Goal: Task Accomplishment & Management: Use online tool/utility

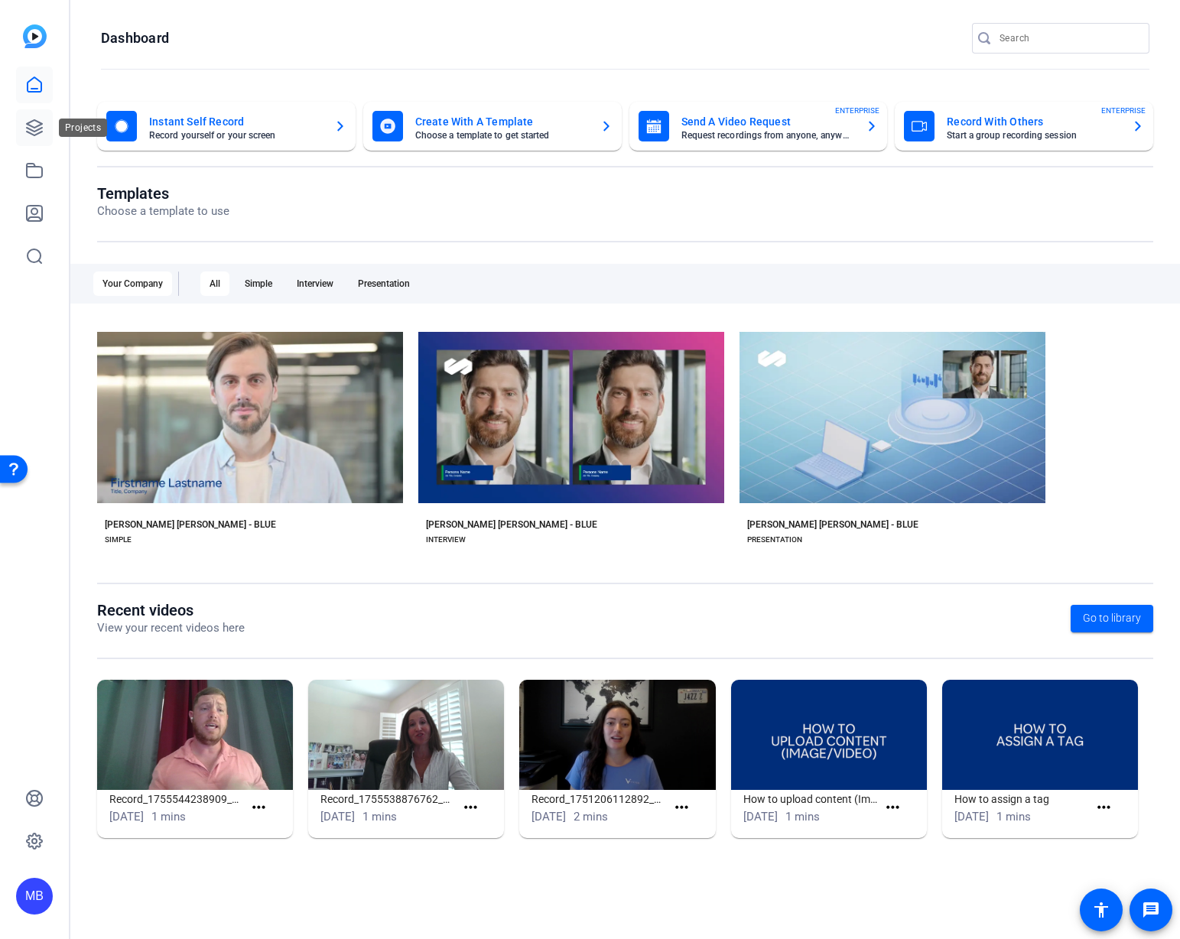
click at [45, 119] on link at bounding box center [34, 127] width 37 height 37
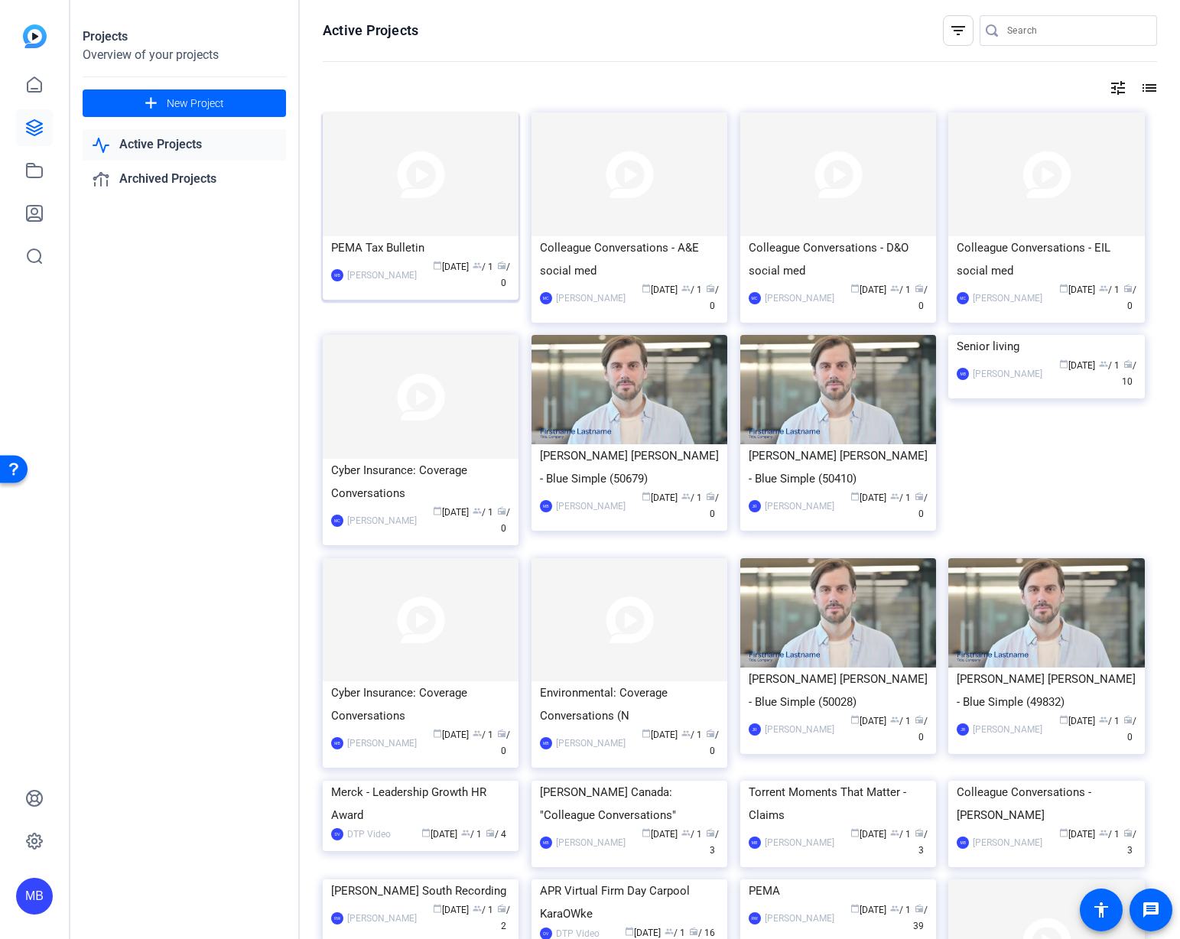
click at [331, 178] on img at bounding box center [421, 174] width 196 height 124
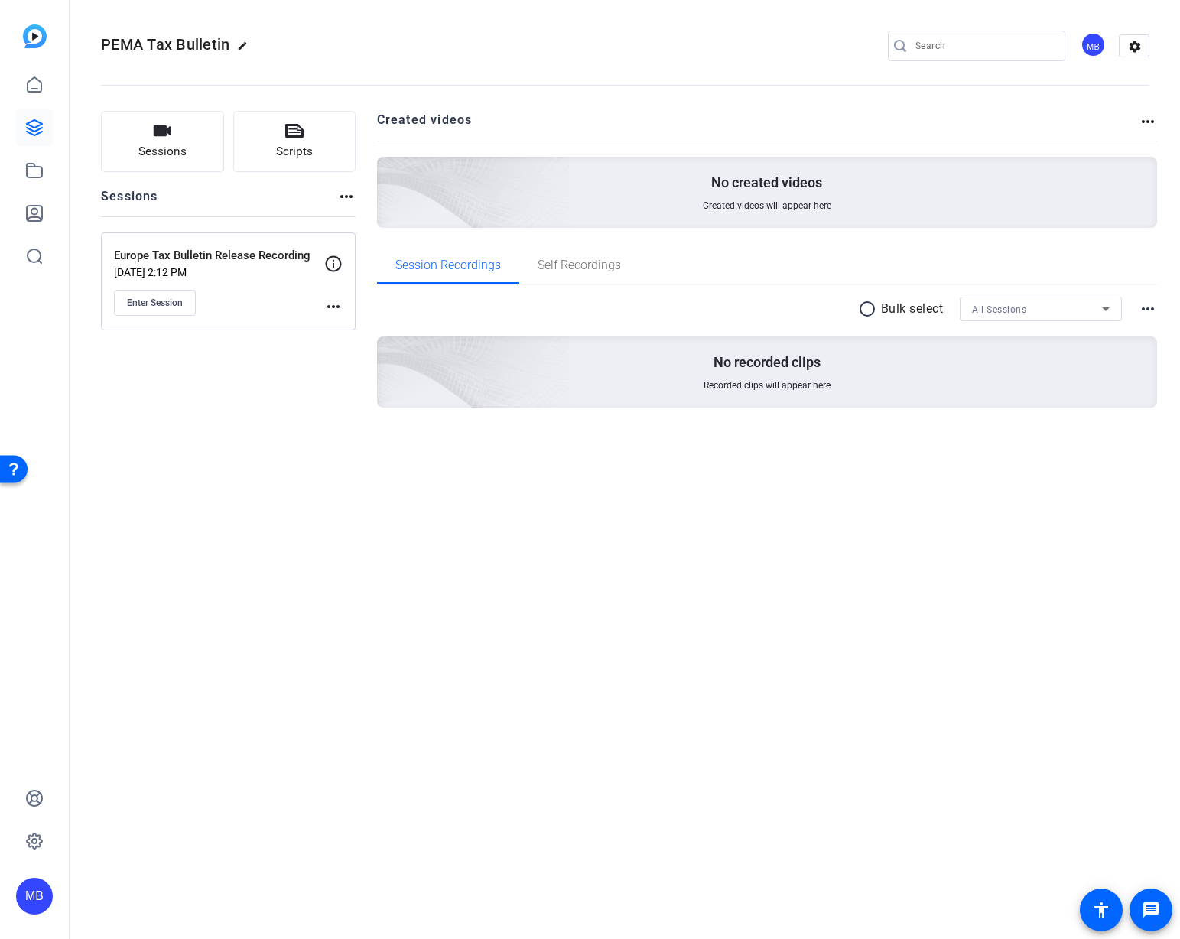
click at [327, 262] on icon at bounding box center [334, 263] width 16 height 16
click at [324, 304] on mat-icon "more_horiz" at bounding box center [333, 306] width 18 height 18
click at [353, 323] on span "Edit Session" at bounding box center [371, 329] width 70 height 18
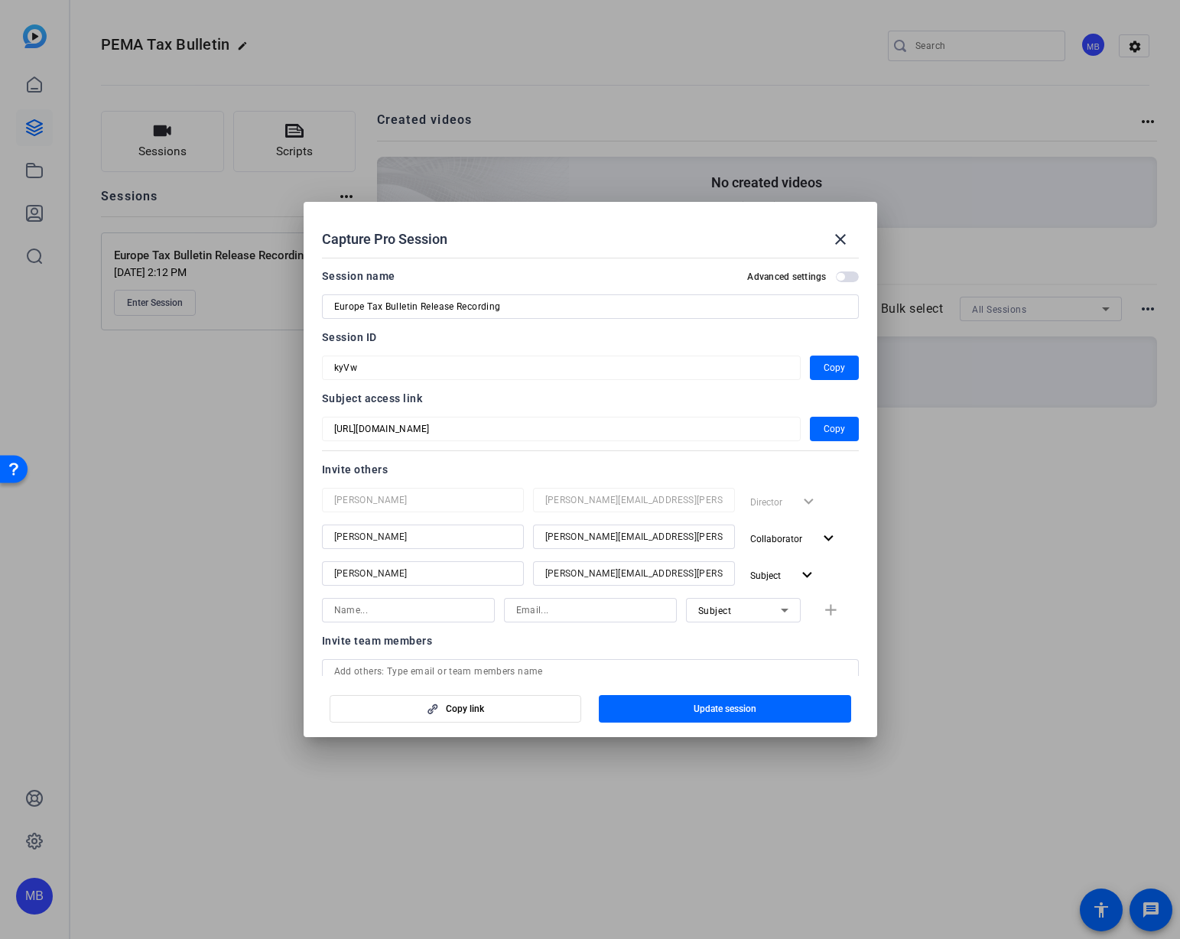
drag, startPoint x: 382, startPoint y: 625, endPoint x: 384, endPoint y: 616, distance: 9.5
click at [383, 618] on mat-form-field at bounding box center [408, 610] width 173 height 24
click at [384, 616] on input at bounding box center [408, 610] width 148 height 18
type input "[PERSON_NAME]"
type input "Emma.franznick@mmc.com"
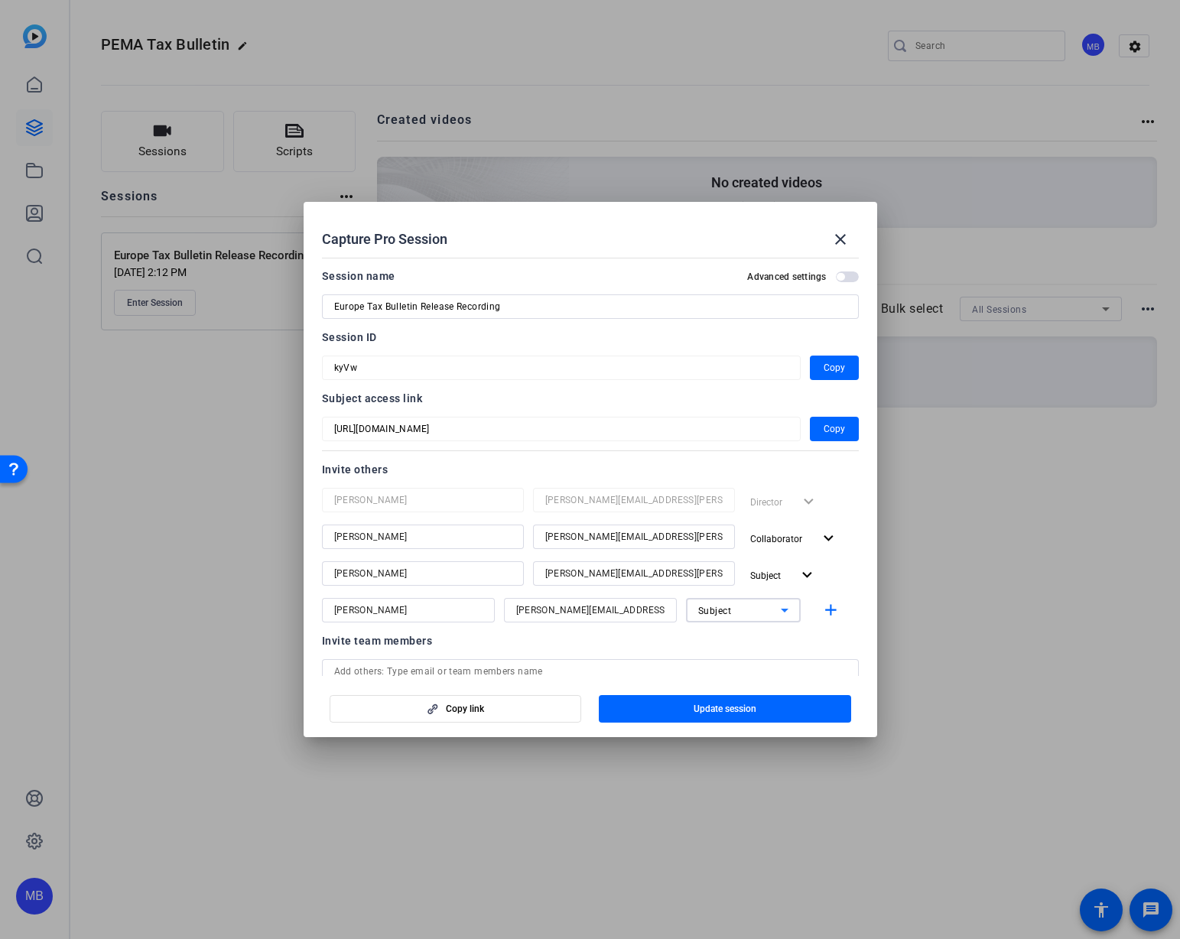
click at [700, 610] on span "Subject" at bounding box center [715, 611] width 34 height 11
click at [740, 638] on span "Collaborator" at bounding box center [718, 641] width 56 height 18
click at [825, 616] on mat-icon "add" at bounding box center [830, 610] width 19 height 19
click at [851, 609] on mat-dialog-content "Session name Advanced settings Europe Tax Bulletin Release Recording Session ID…" at bounding box center [590, 464] width 573 height 424
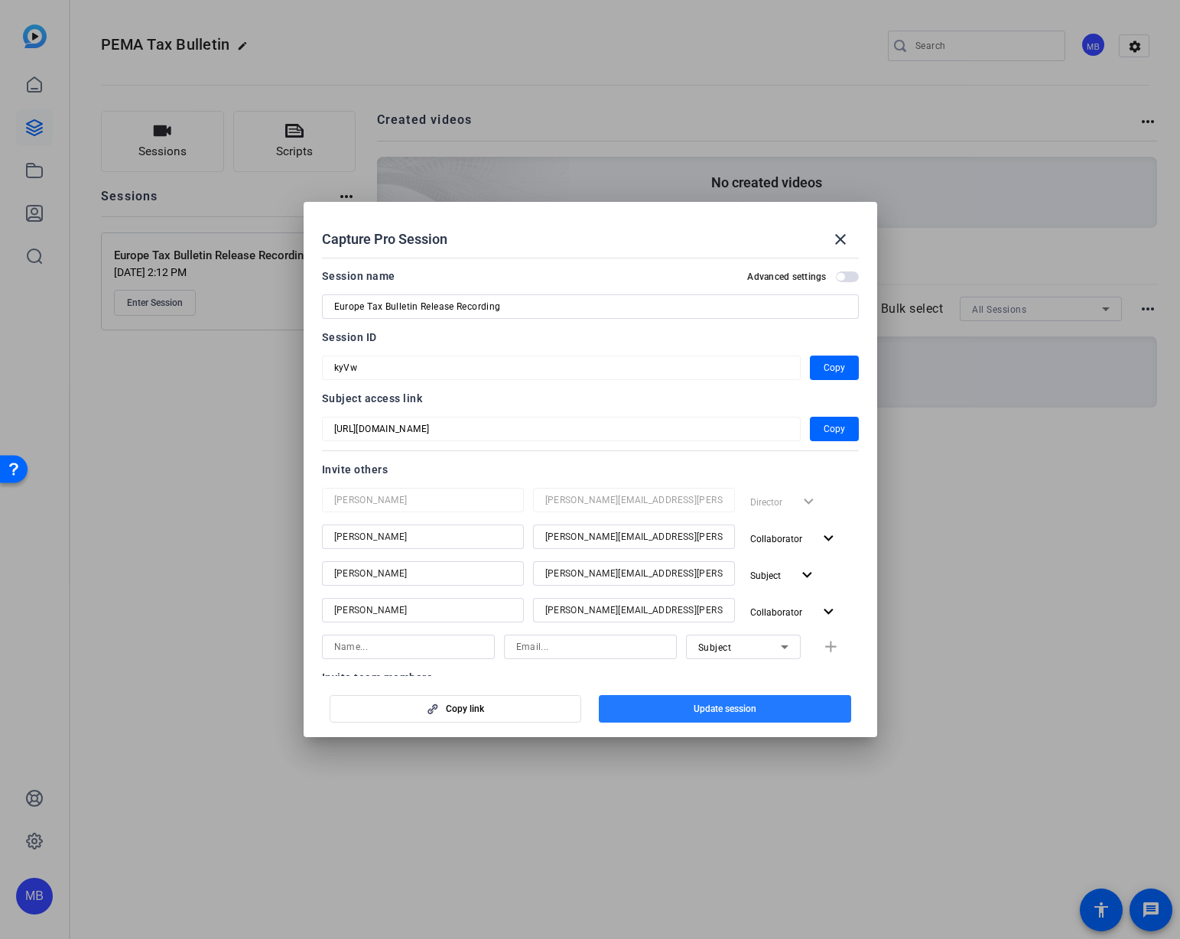
click at [788, 710] on span "button" at bounding box center [725, 708] width 252 height 37
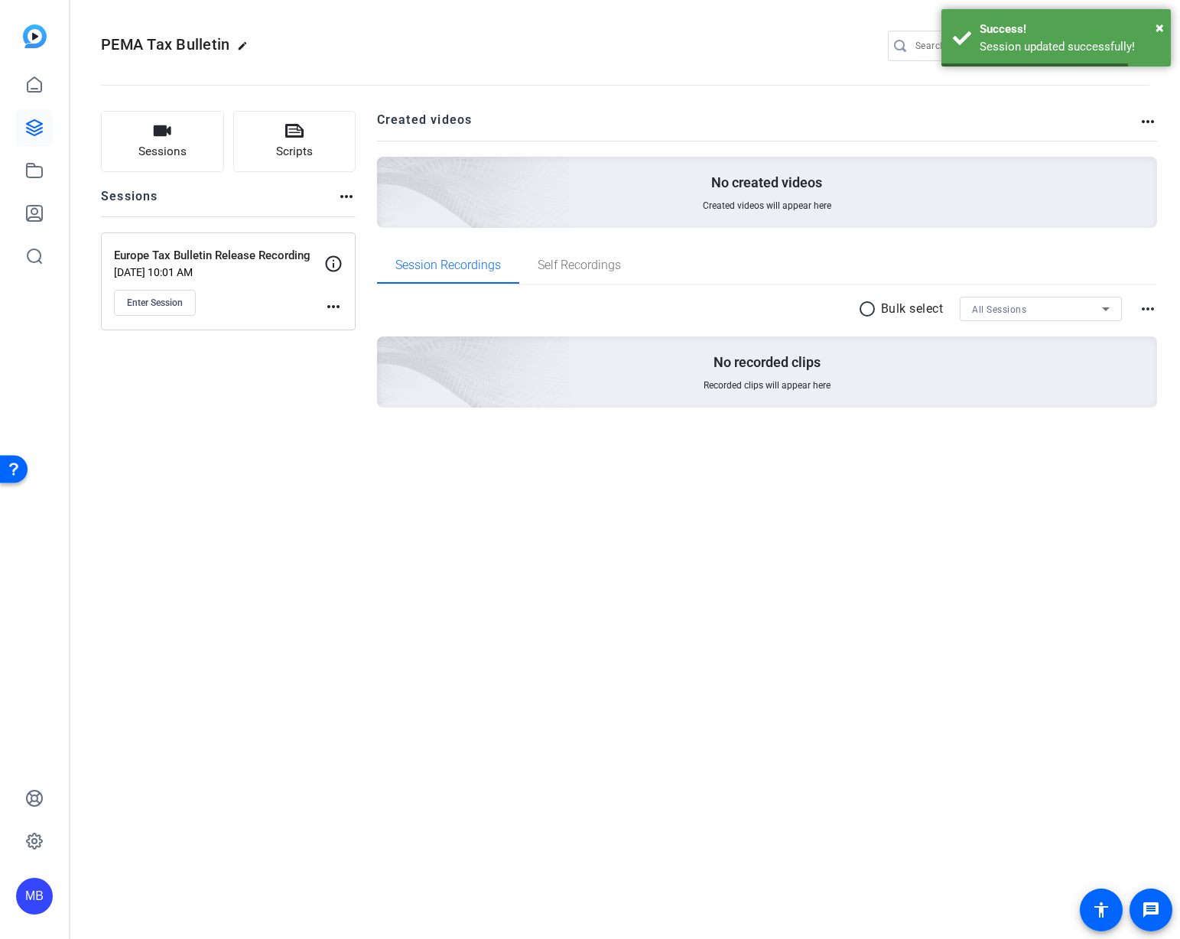
drag, startPoint x: 350, startPoint y: 504, endPoint x: 327, endPoint y: 372, distance: 133.5
click at [351, 504] on div "PEMA Tax Bulletin edit MB settings Sessions Scripts Sessions more_horiz Europe …" at bounding box center [625, 469] width 1110 height 939
click at [163, 302] on span "Enter Session" at bounding box center [155, 303] width 56 height 12
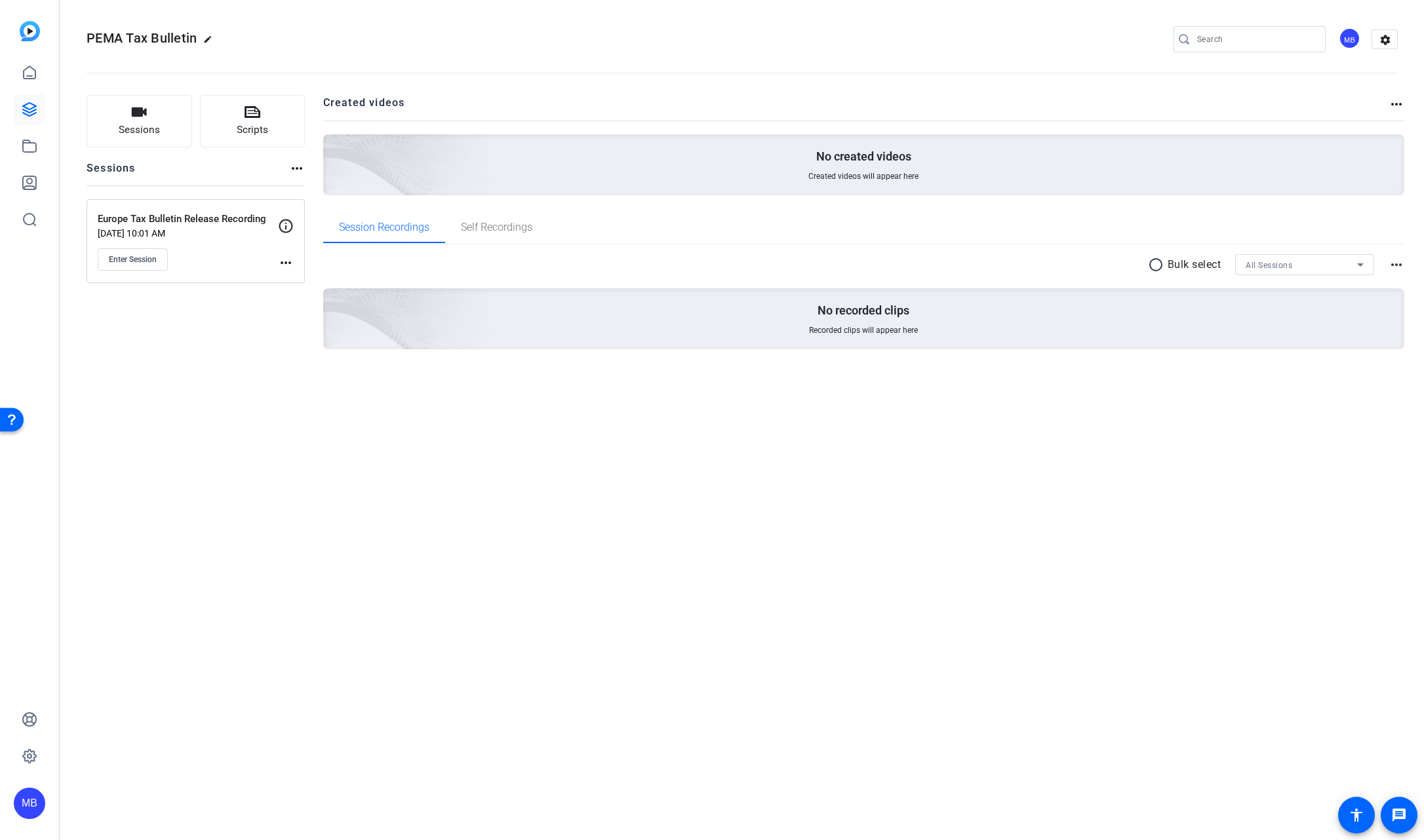
click at [284, 225] on icon at bounding box center [285, 226] width 15 height 15
click at [283, 265] on mat-icon "more_horiz" at bounding box center [285, 262] width 15 height 15
click at [291, 275] on span "Edit Session" at bounding box center [318, 282] width 60 height 15
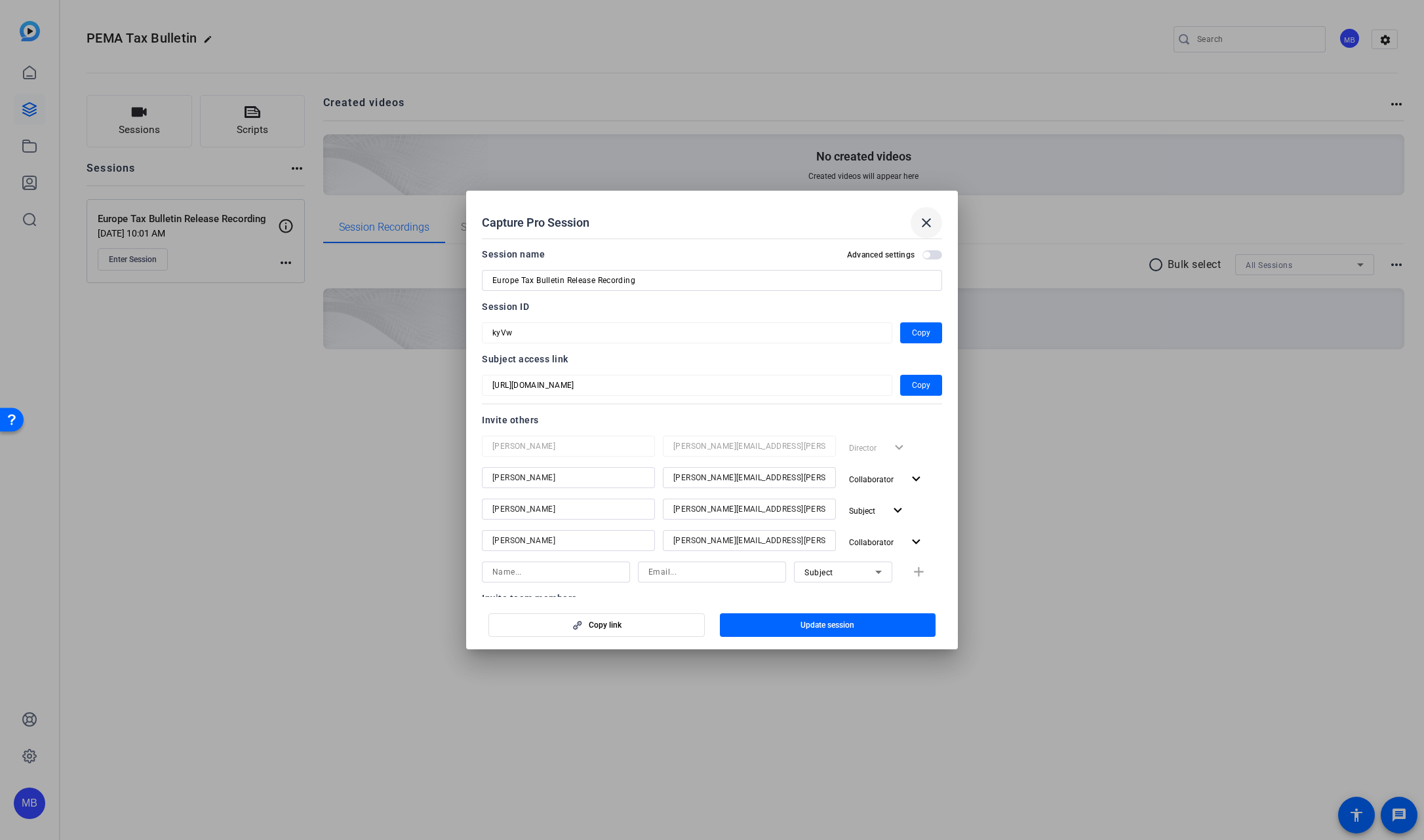
click at [926, 220] on mat-icon "close" at bounding box center [926, 223] width 15 height 15
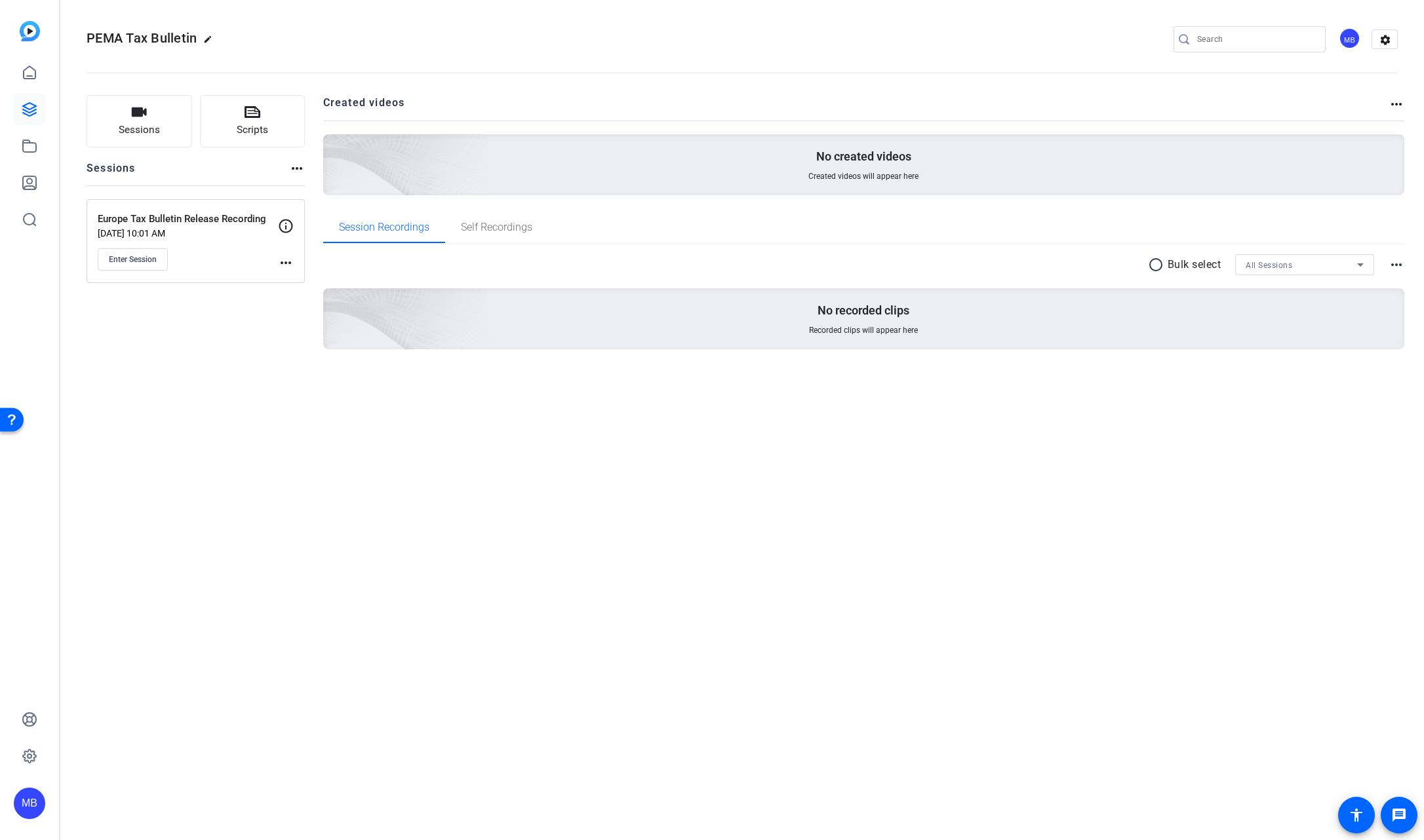
click at [453, 500] on div "PEMA Tax Bulletin edit MB settings Sessions Scripts Sessions more_horiz Europe …" at bounding box center [742, 420] width 1363 height 840
click at [183, 222] on p "Europe Tax Bulletin Release Recording" at bounding box center [188, 219] width 180 height 15
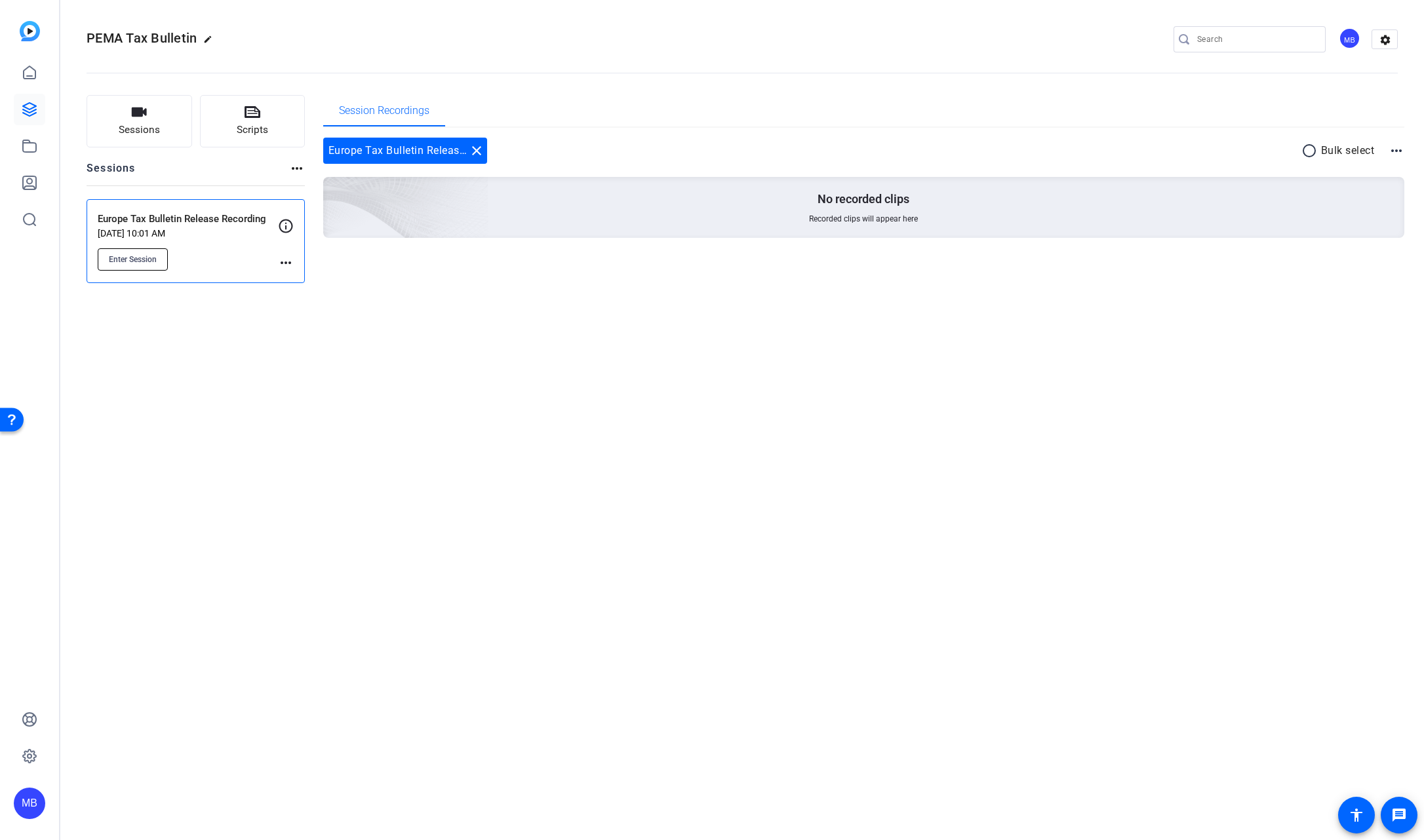
click at [144, 249] on button "Enter Session" at bounding box center [133, 260] width 70 height 22
click at [1001, 394] on div "PEMA Tax Bulletin edit MB settings Sessions Scripts Sessions more_horiz Europe …" at bounding box center [742, 420] width 1363 height 840
click at [142, 259] on span "Enter Session" at bounding box center [133, 260] width 48 height 10
click at [136, 259] on span "Enter Session" at bounding box center [133, 260] width 48 height 10
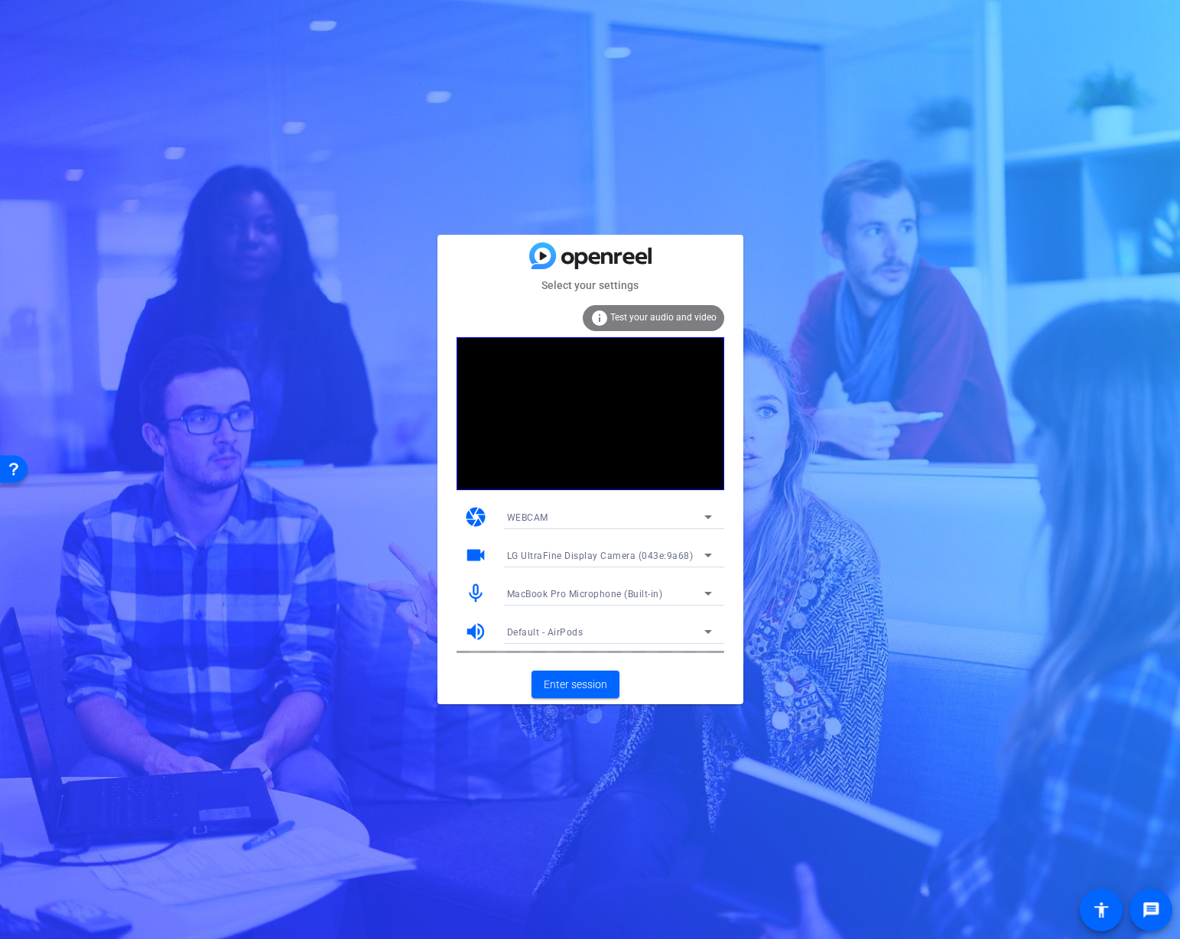
click at [862, 304] on div "Select your settings info Test your audio and video camera WEBCAM videocam LG U…" at bounding box center [590, 469] width 1180 height 939
click at [653, 590] on span "MacBook Pro Microphone (Built-in)" at bounding box center [585, 594] width 156 height 11
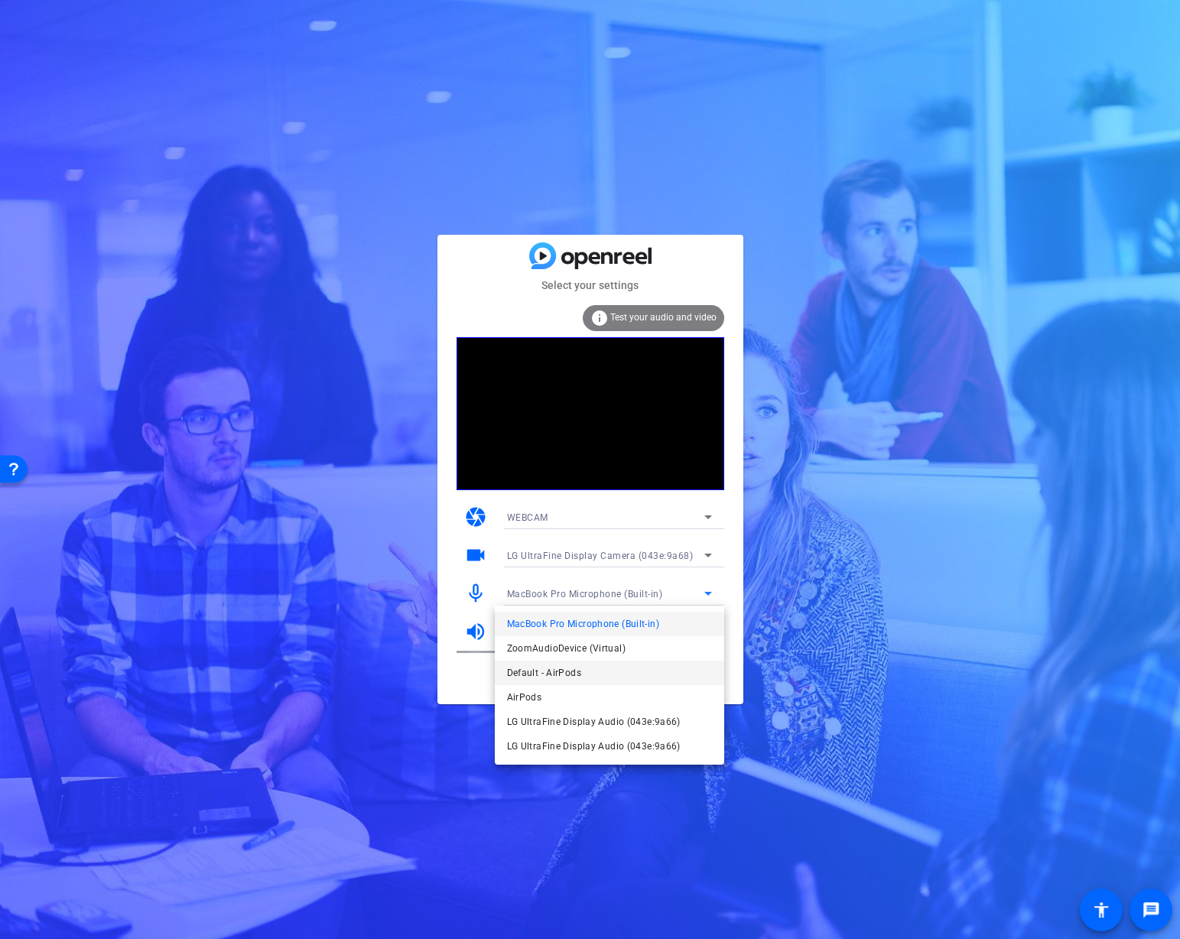
drag, startPoint x: 928, startPoint y: 534, endPoint x: 612, endPoint y: 664, distance: 341.5
click at [612, 664] on div "MacBook Pro Microphone (Built-in) ZoomAudioDevice (Virtual) Default - AirPods A…" at bounding box center [590, 469] width 1180 height 939
click at [249, 208] on mat-option "Default - AirPods" at bounding box center [148, 203] width 202 height 10
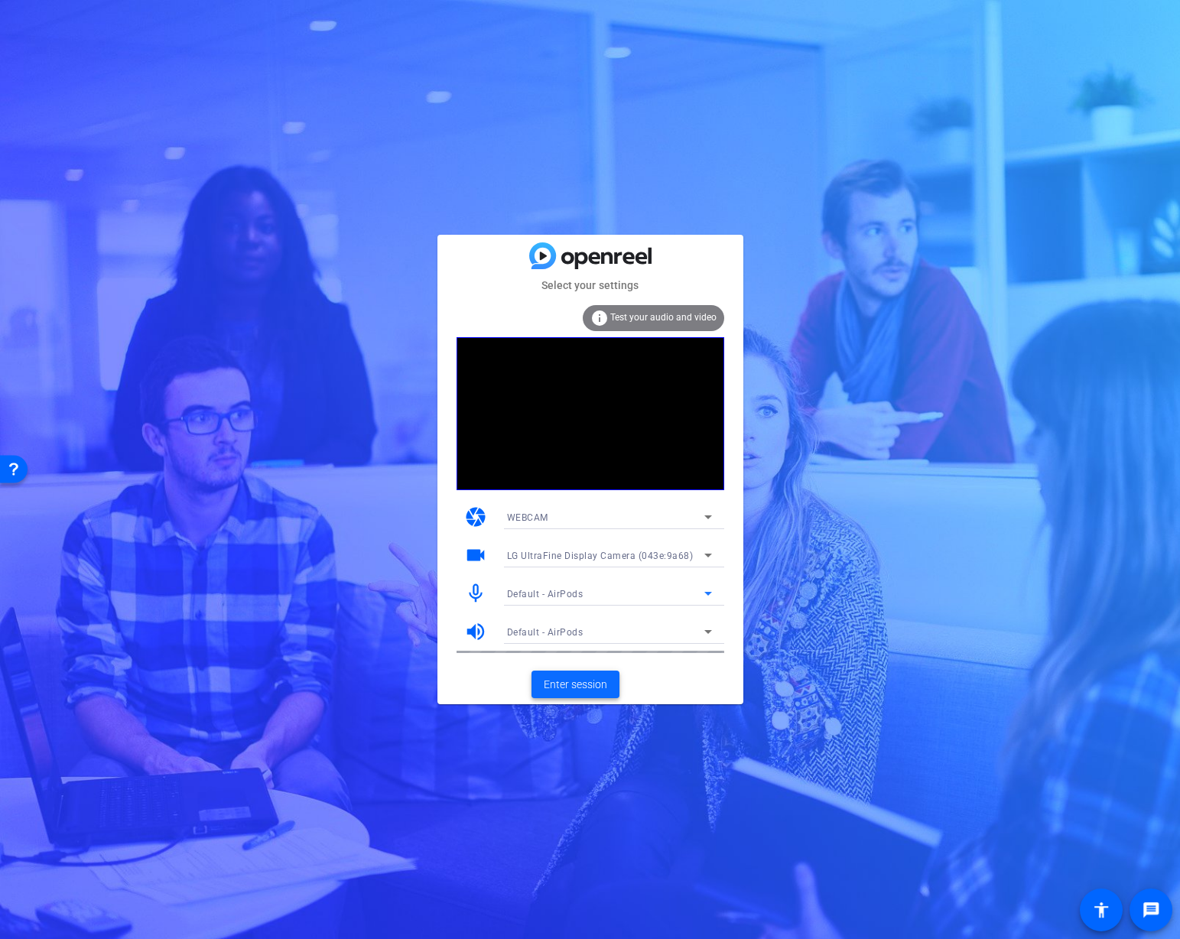
click at [588, 683] on span "Enter session" at bounding box center [575, 685] width 63 height 16
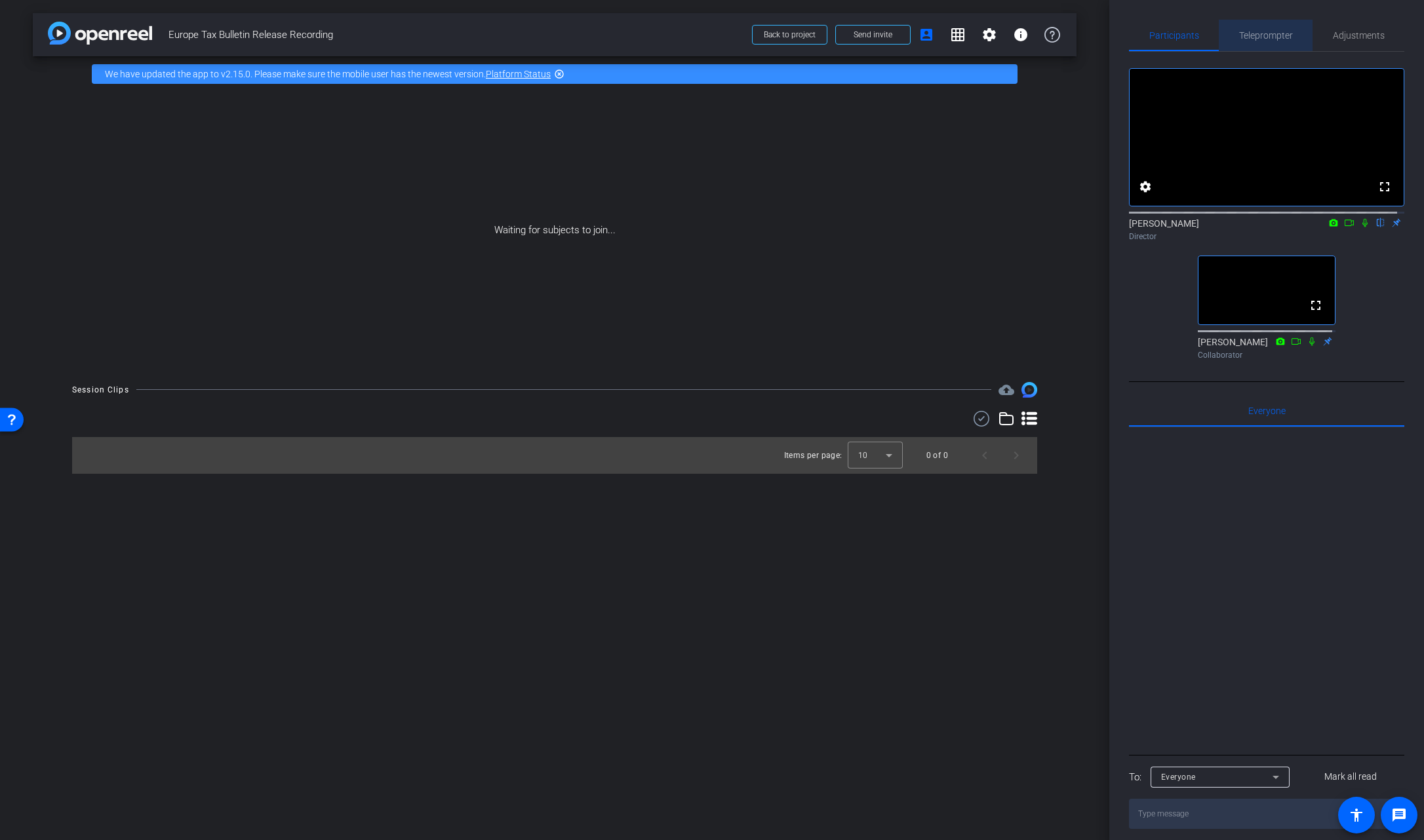
click at [1011, 37] on span "Teleprompter" at bounding box center [1265, 35] width 54 height 9
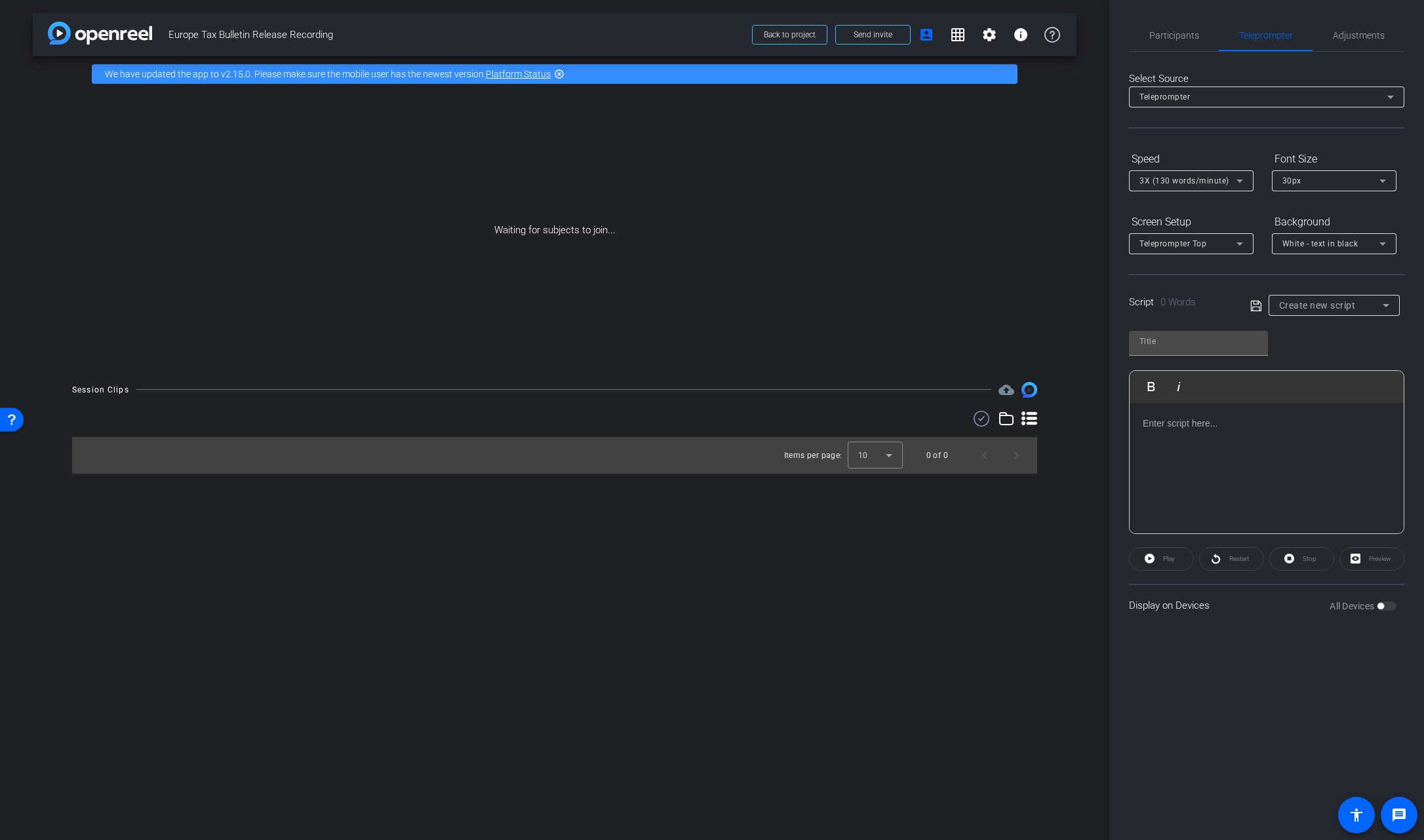
click at [1011, 310] on div "Create new script" at bounding box center [1331, 305] width 104 height 15
click at [1011, 351] on mat-option "Alexander" at bounding box center [1334, 352] width 131 height 21
type input "Alexander"
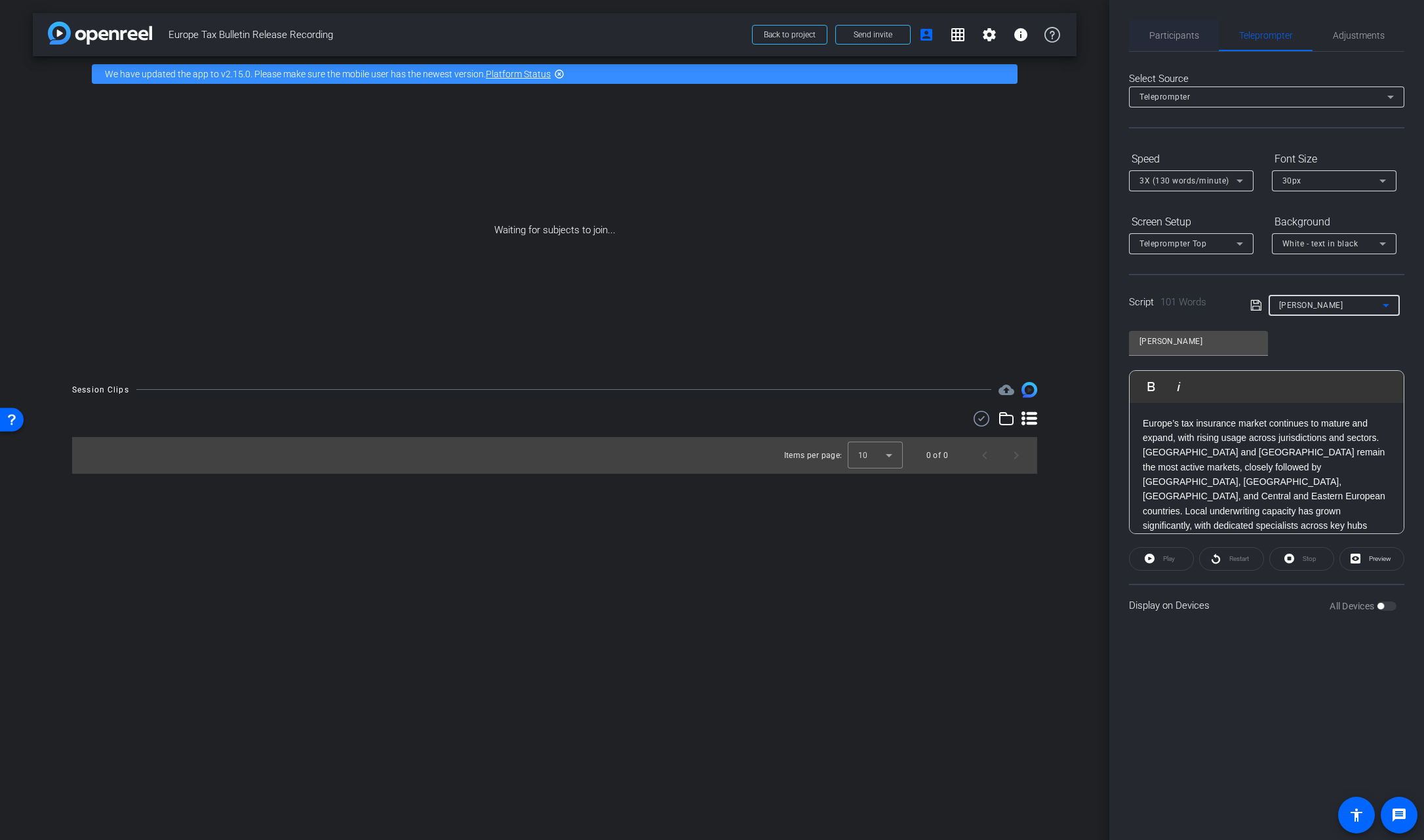
click at [1011, 42] on span "Participants" at bounding box center [1174, 35] width 50 height 32
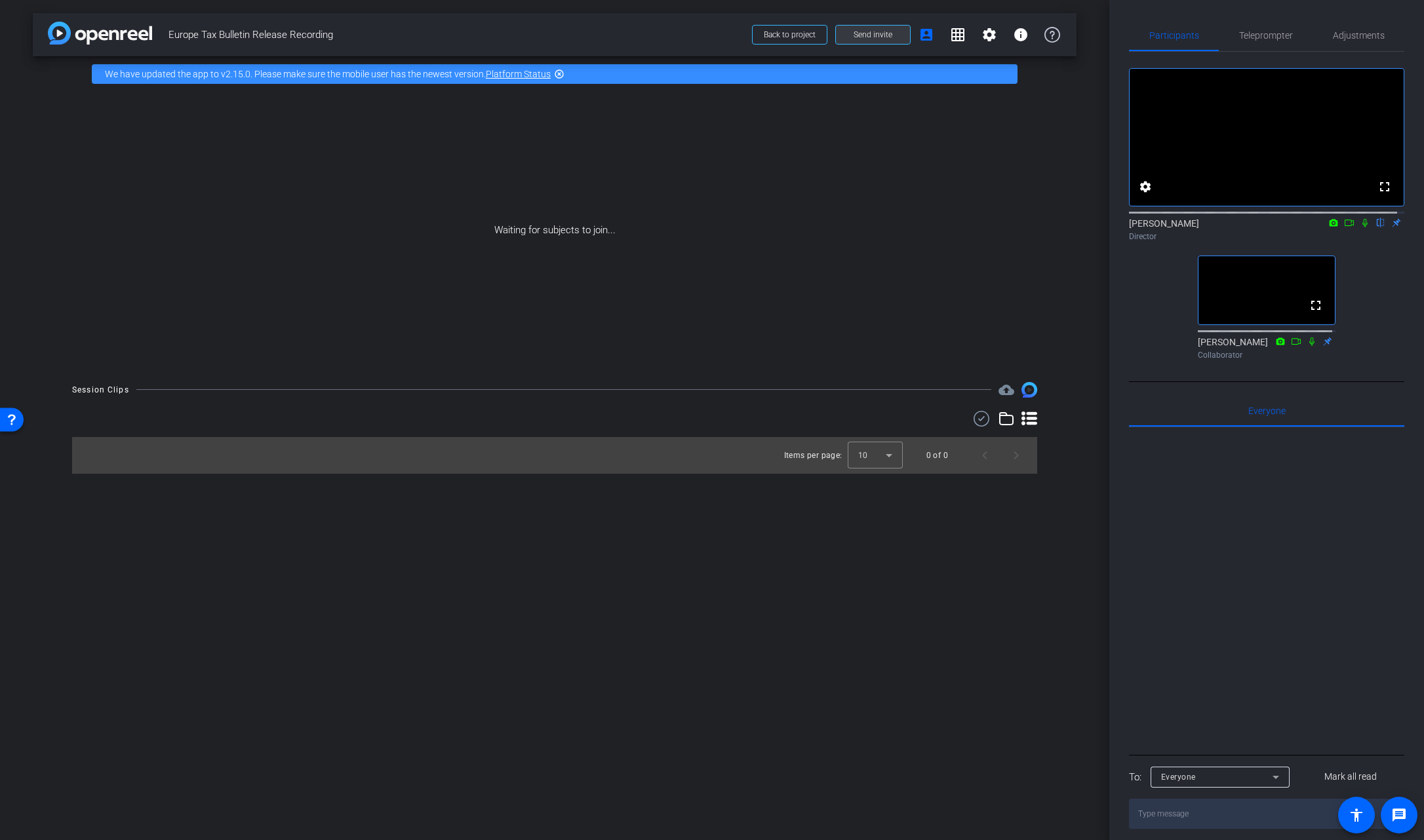
click at [870, 34] on span "Send invite" at bounding box center [873, 34] width 39 height 10
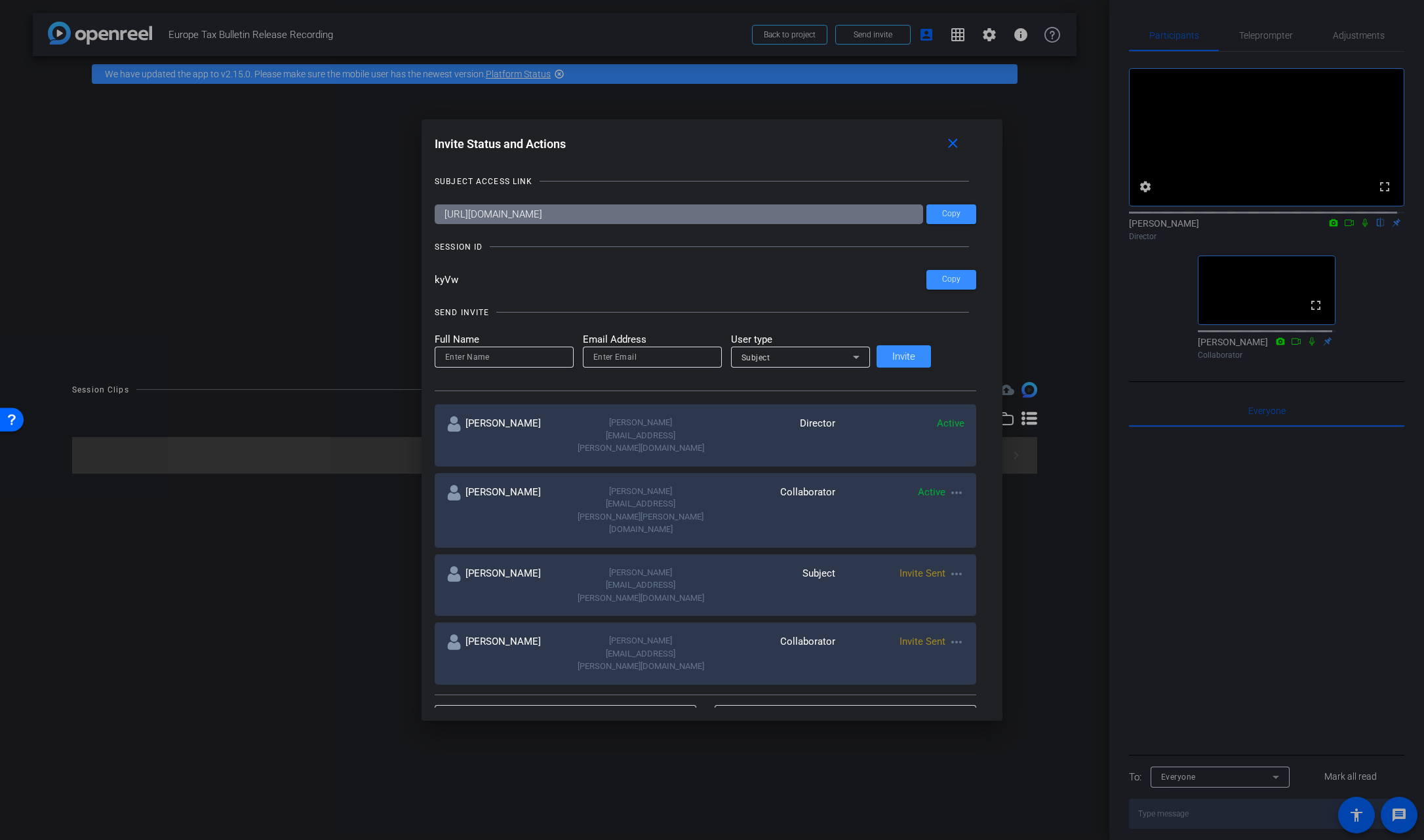
click at [948, 567] on mat-icon "more_horiz" at bounding box center [956, 574] width 15 height 15
click at [690, 521] on div at bounding box center [712, 420] width 1424 height 840
click at [934, 216] on span at bounding box center [951, 214] width 50 height 32
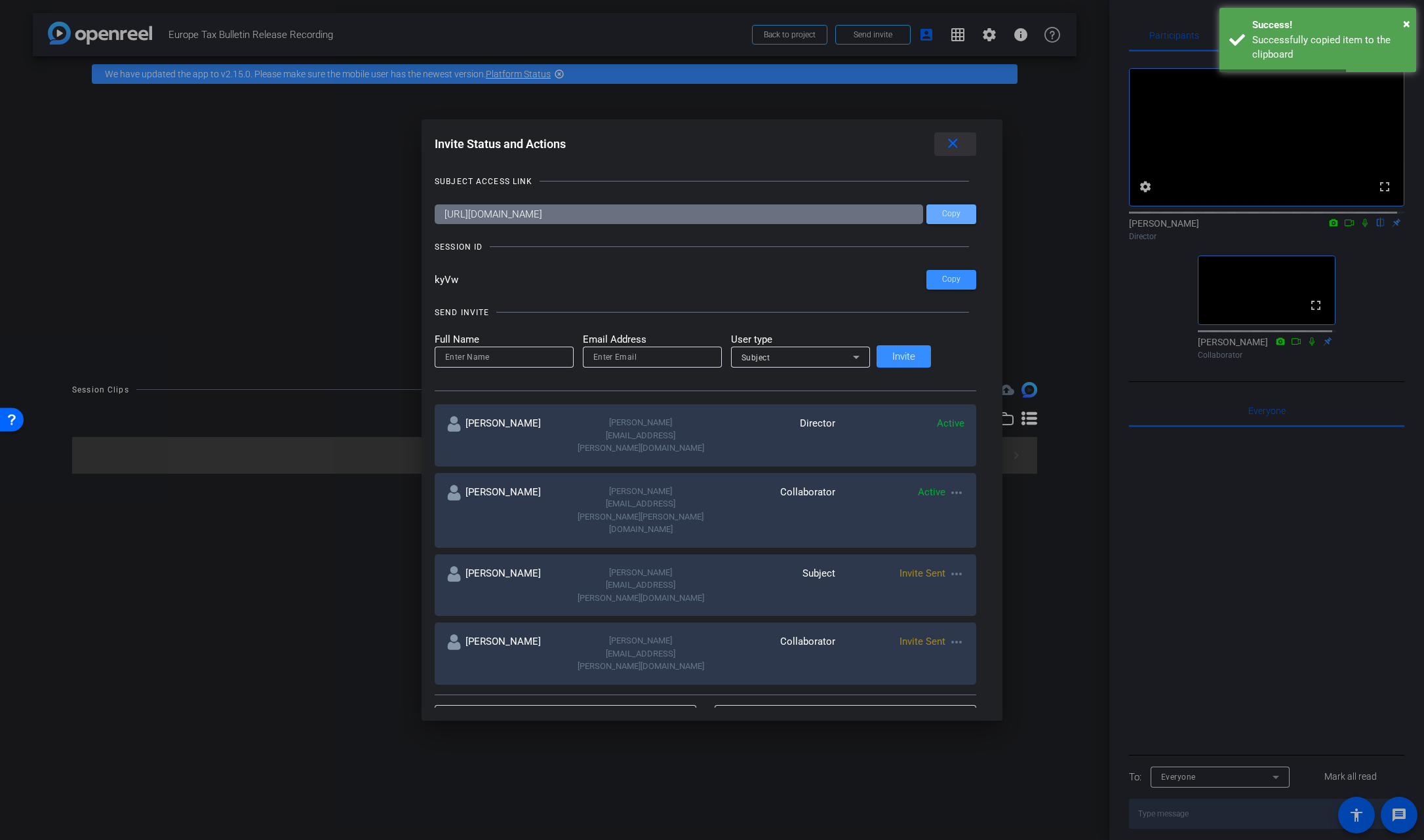
click at [945, 143] on mat-icon "close" at bounding box center [952, 143] width 16 height 16
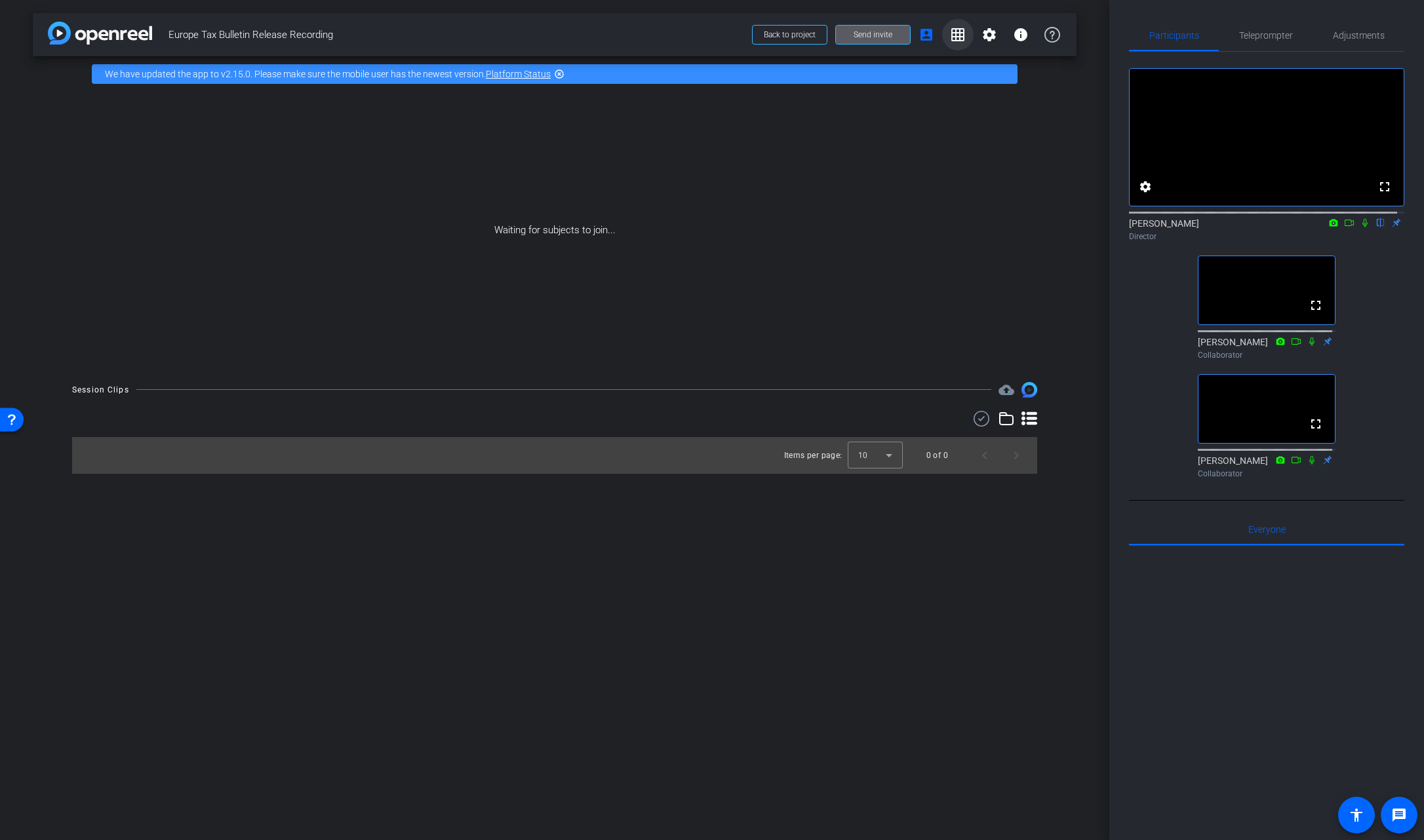
click at [953, 35] on mat-icon "grid_on" at bounding box center [958, 34] width 15 height 15
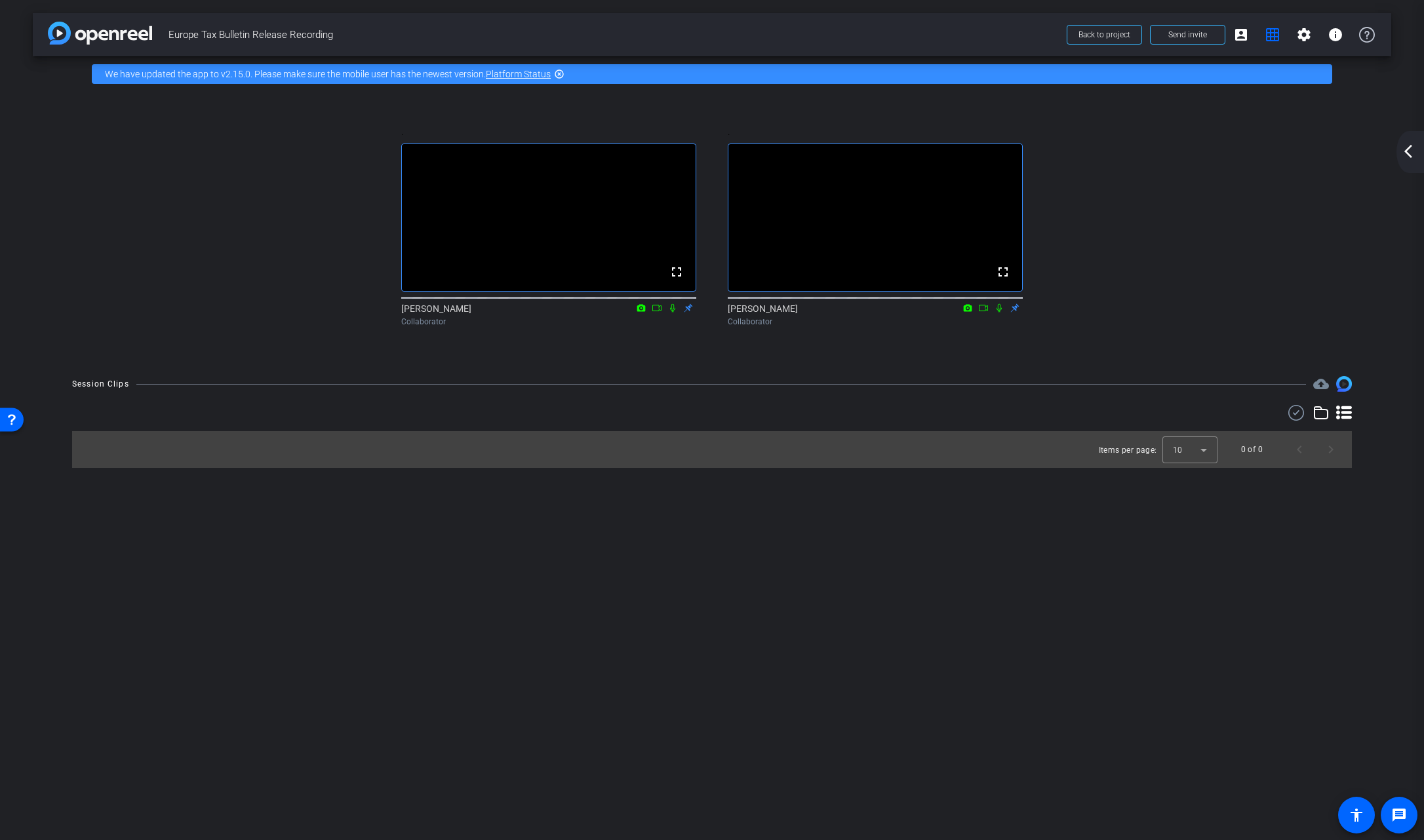
click at [1000, 327] on div "Emma Collaborator" at bounding box center [875, 315] width 295 height 26
click at [999, 313] on icon at bounding box center [999, 308] width 10 height 9
click at [1011, 33] on mat-icon "grid_on" at bounding box center [1272, 34] width 15 height 15
click at [1011, 153] on mat-icon "arrow_back_ios_new" at bounding box center [1408, 151] width 15 height 15
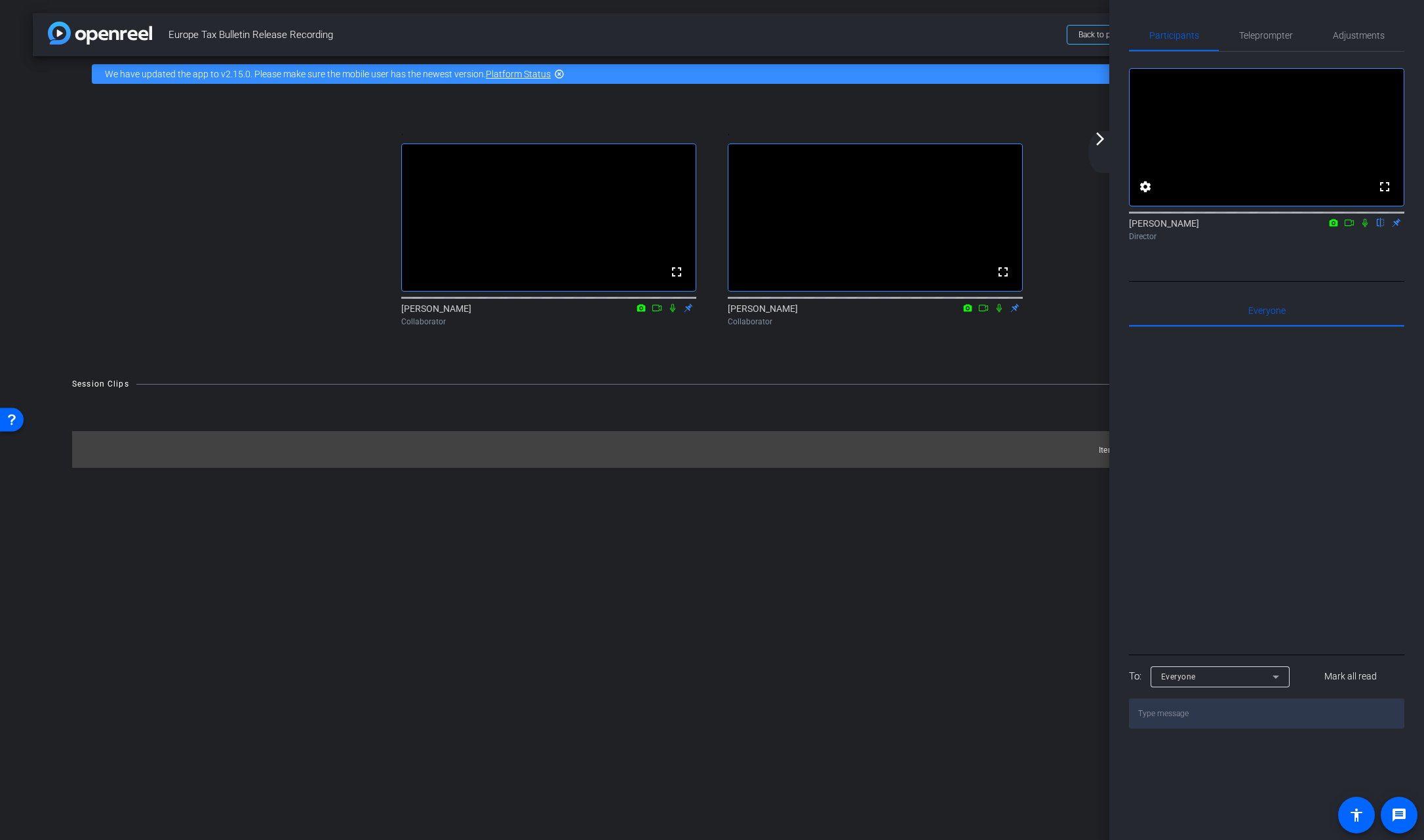
click at [922, 43] on span "Europe Tax Bulletin Release Recording" at bounding box center [614, 34] width 890 height 27
click at [1011, 136] on mat-icon "arrow_forward_ios" at bounding box center [1100, 139] width 15 height 15
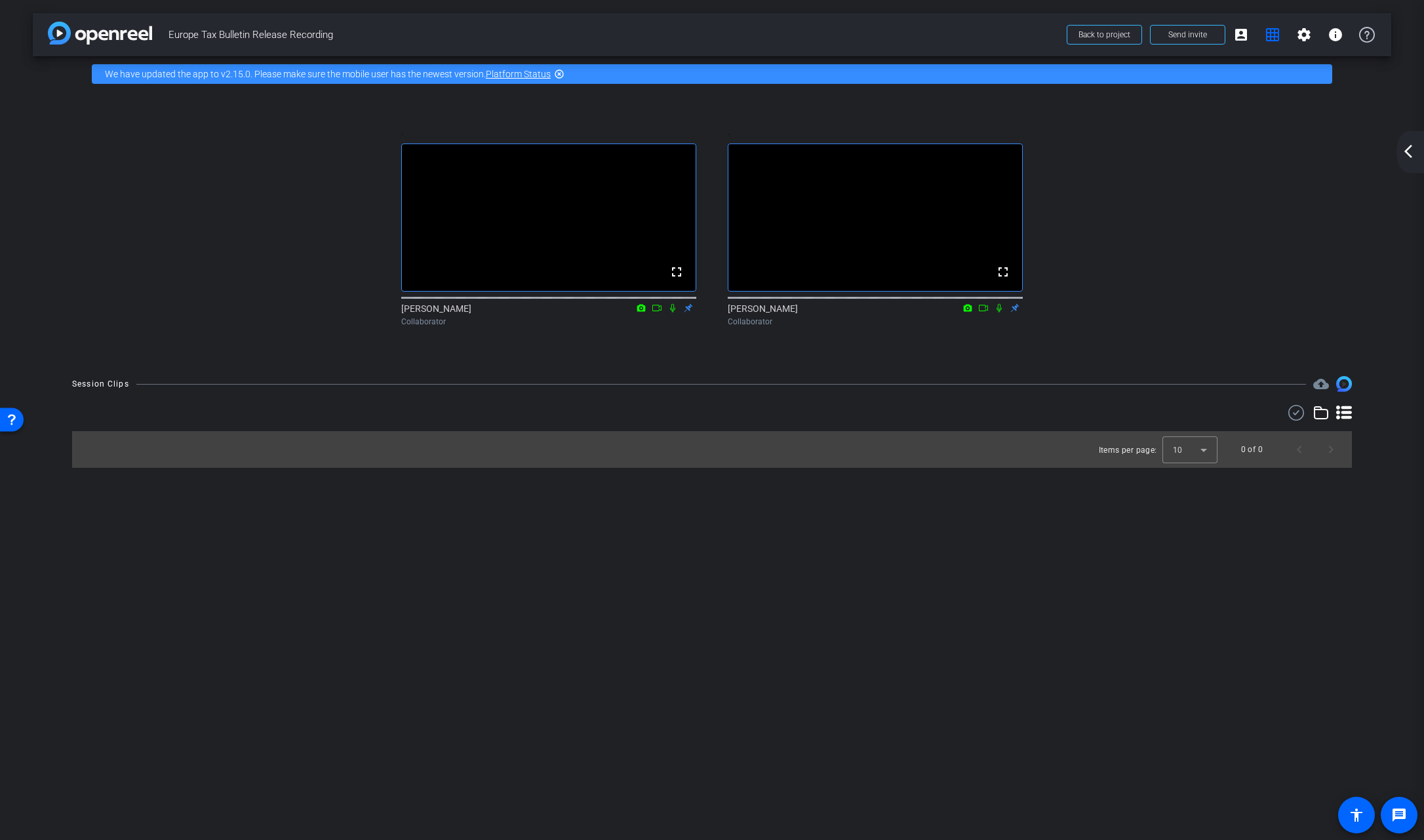
click at [998, 313] on icon at bounding box center [999, 309] width 5 height 9
click at [1011, 150] on mat-icon "arrow_back_ios_new" at bounding box center [1408, 151] width 15 height 15
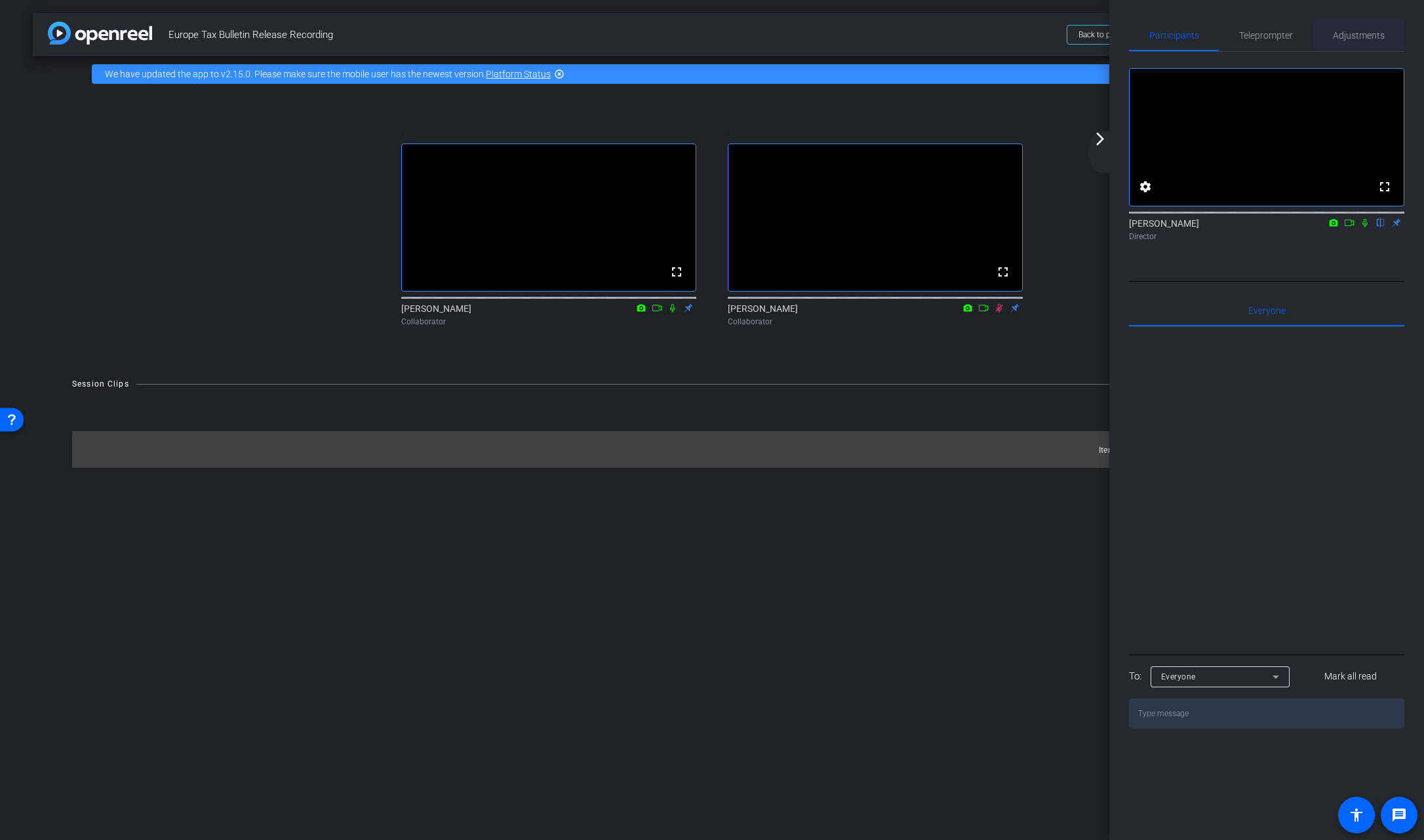
click at [1011, 37] on span "Adjustments" at bounding box center [1359, 35] width 51 height 9
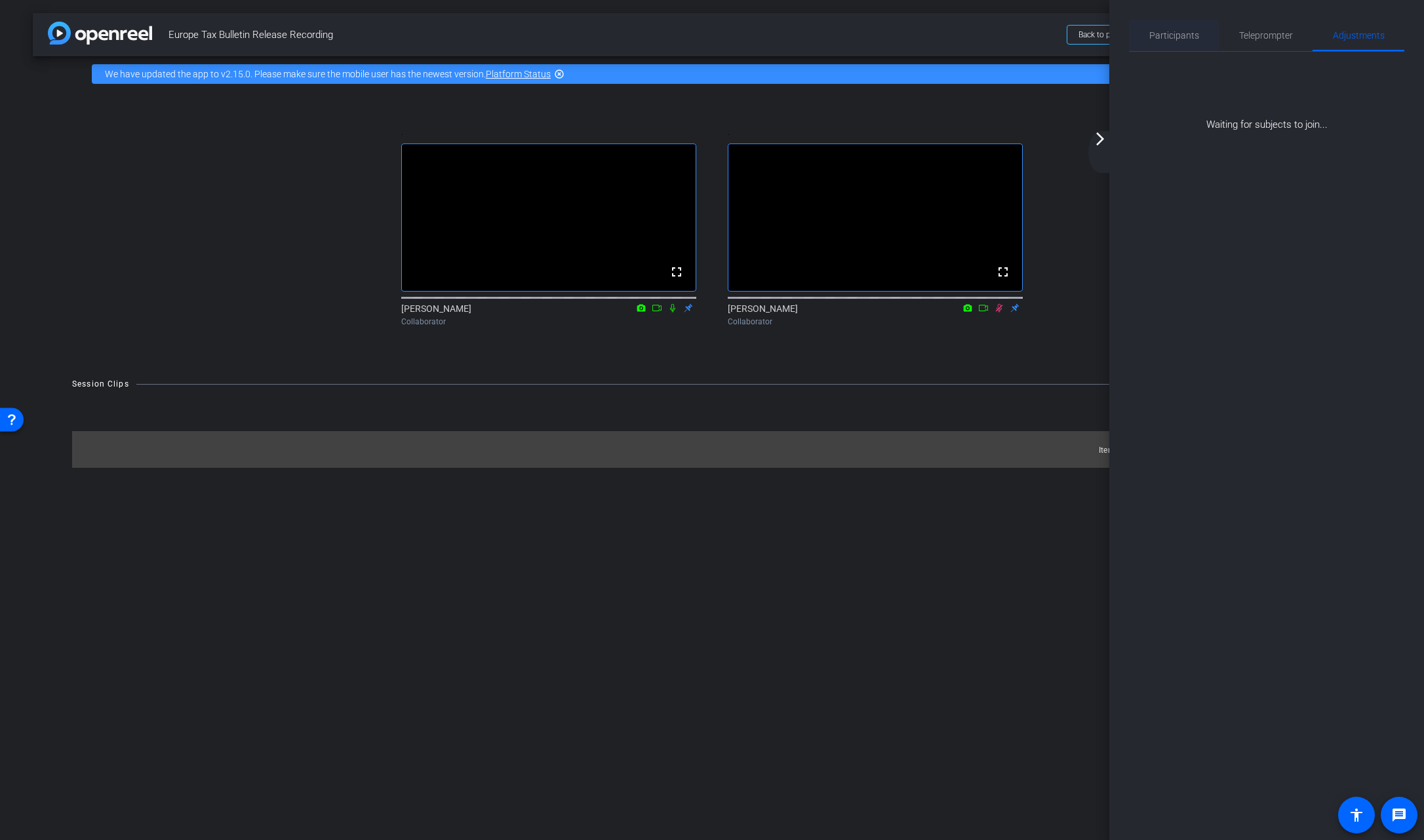
click at [1011, 31] on span "Participants" at bounding box center [1174, 35] width 50 height 9
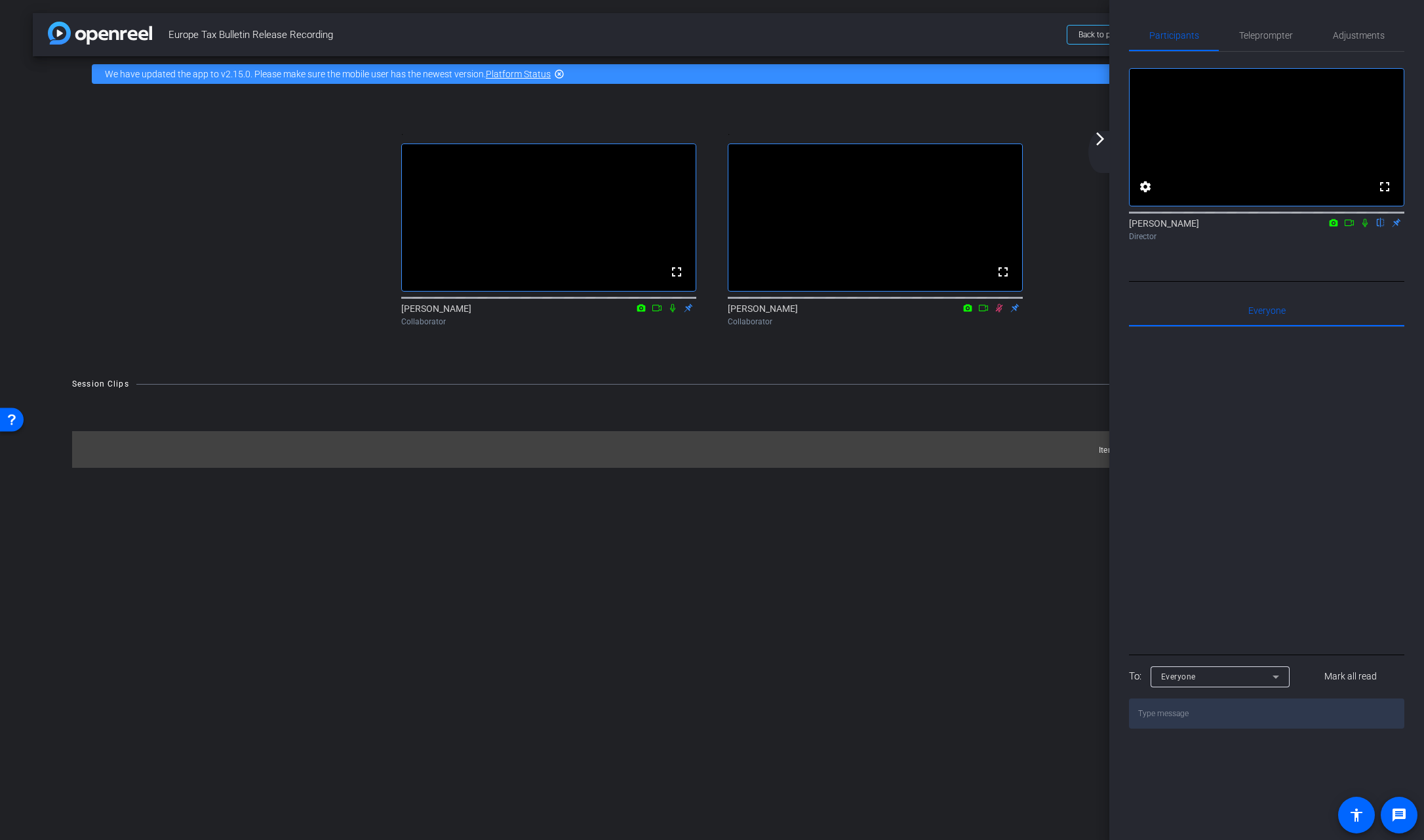
click at [595, 106] on div ". fullscreen Jackie Collaborator" at bounding box center [549, 227] width 327 height 245
click at [742, 804] on div "arrow_back Europe Tax Bulletin Release Recording Back to project Send invite ac…" at bounding box center [712, 420] width 1424 height 840
click at [1011, 227] on icon at bounding box center [1365, 223] width 5 height 9
click at [1011, 227] on icon at bounding box center [1365, 223] width 10 height 9
click at [1011, 34] on span "Teleprompter" at bounding box center [1265, 35] width 54 height 9
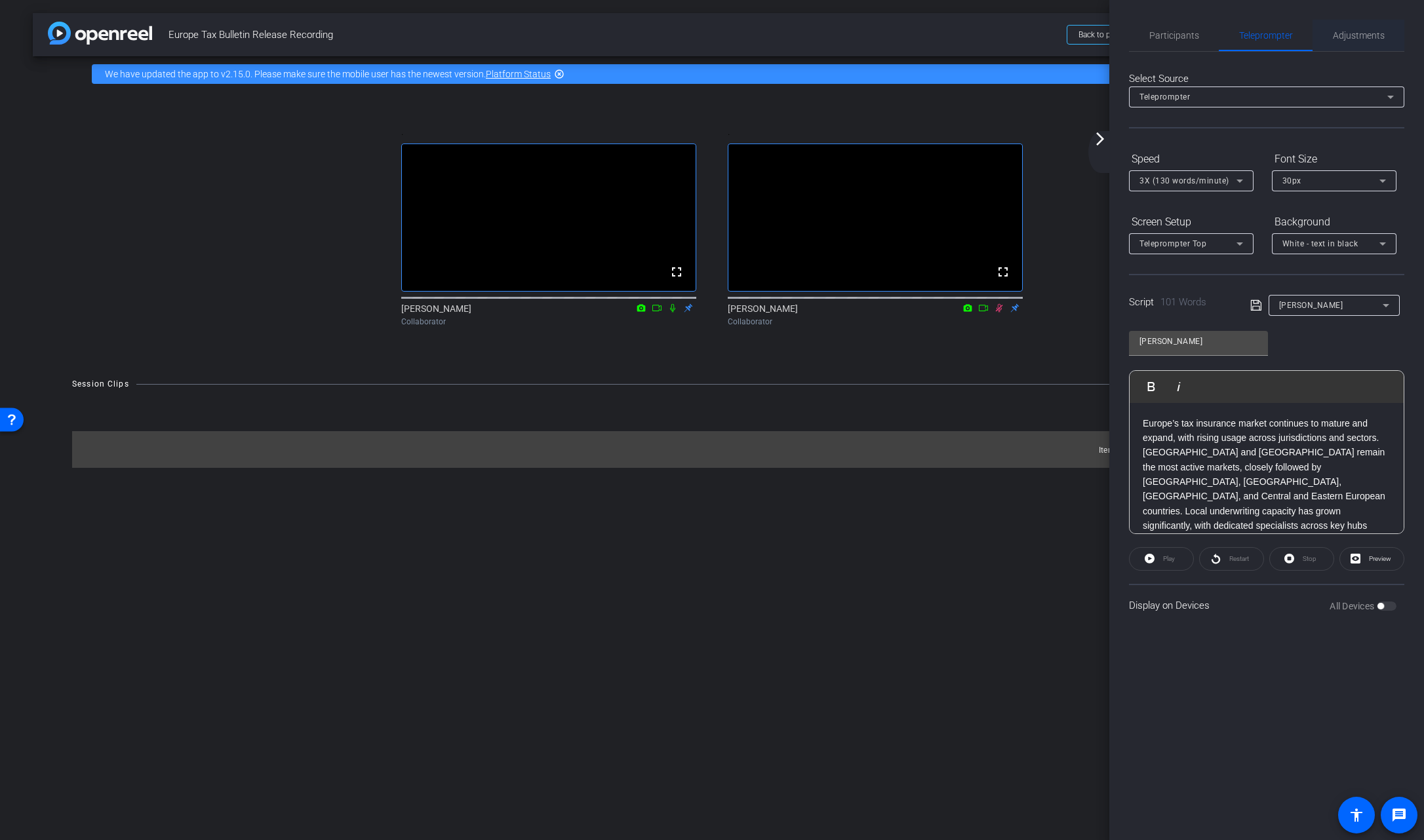
click at [1011, 35] on span "Adjustments" at bounding box center [1359, 35] width 51 height 9
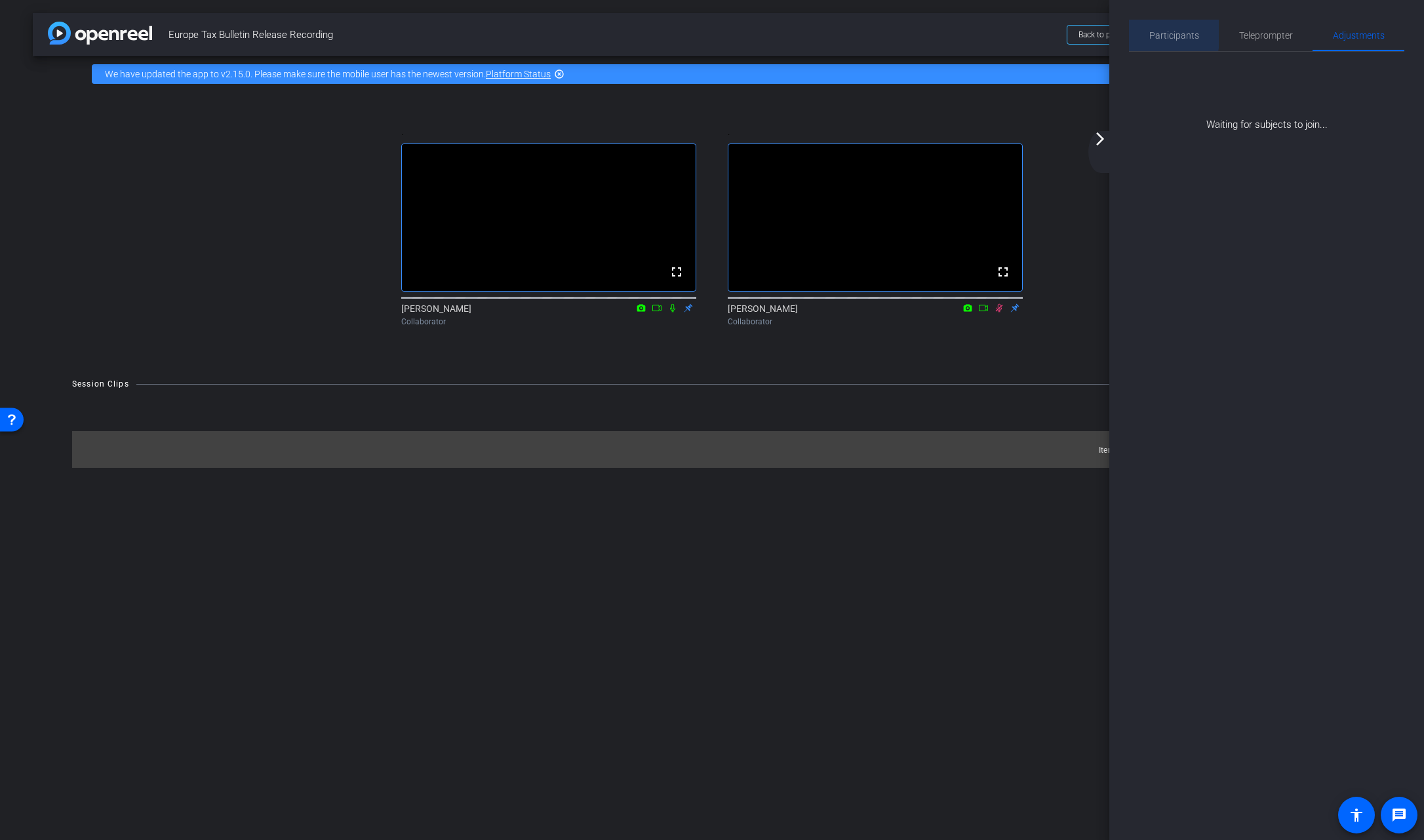
click at [1011, 33] on div "Participants" at bounding box center [1174, 35] width 90 height 32
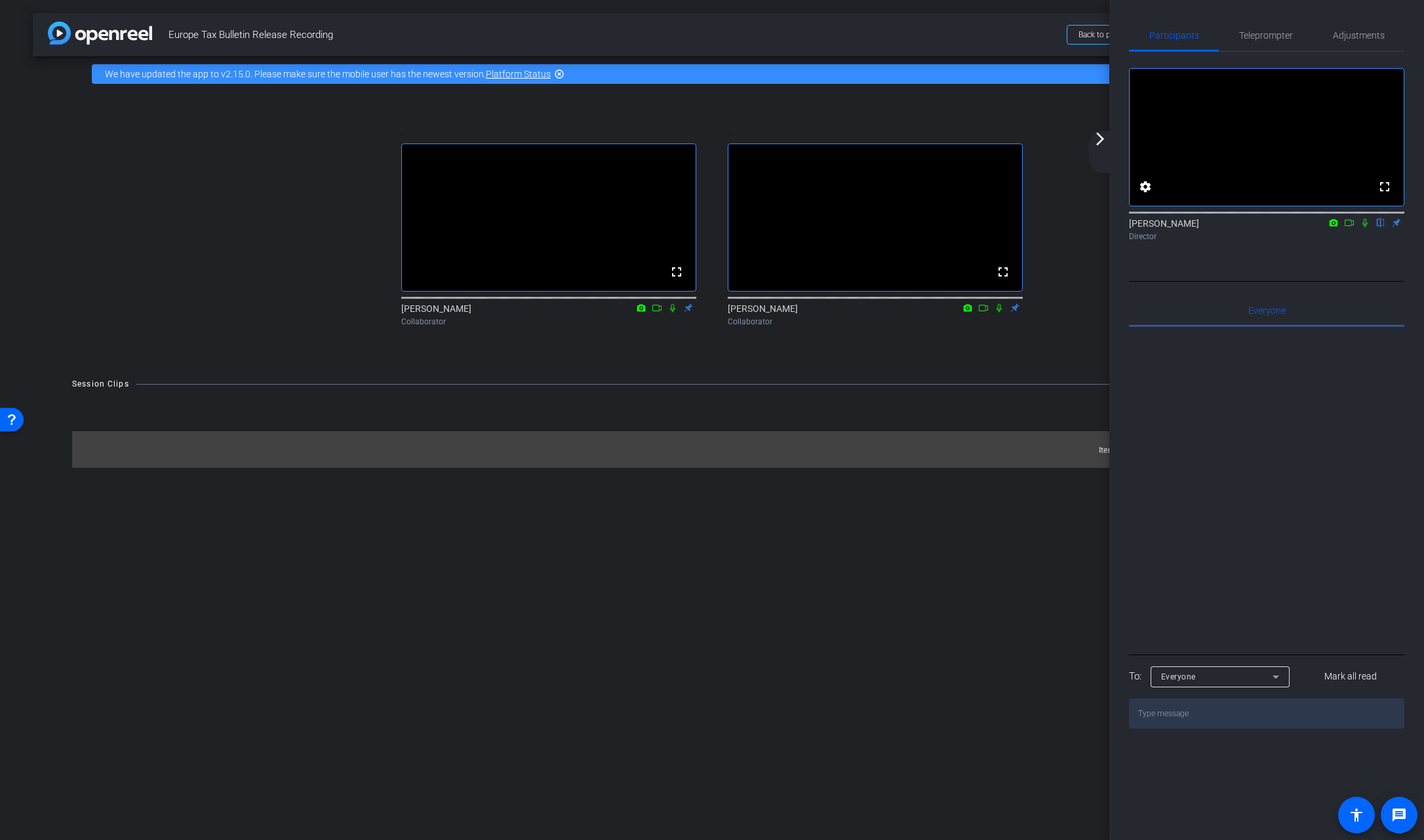
click at [999, 313] on icon at bounding box center [999, 309] width 5 height 9
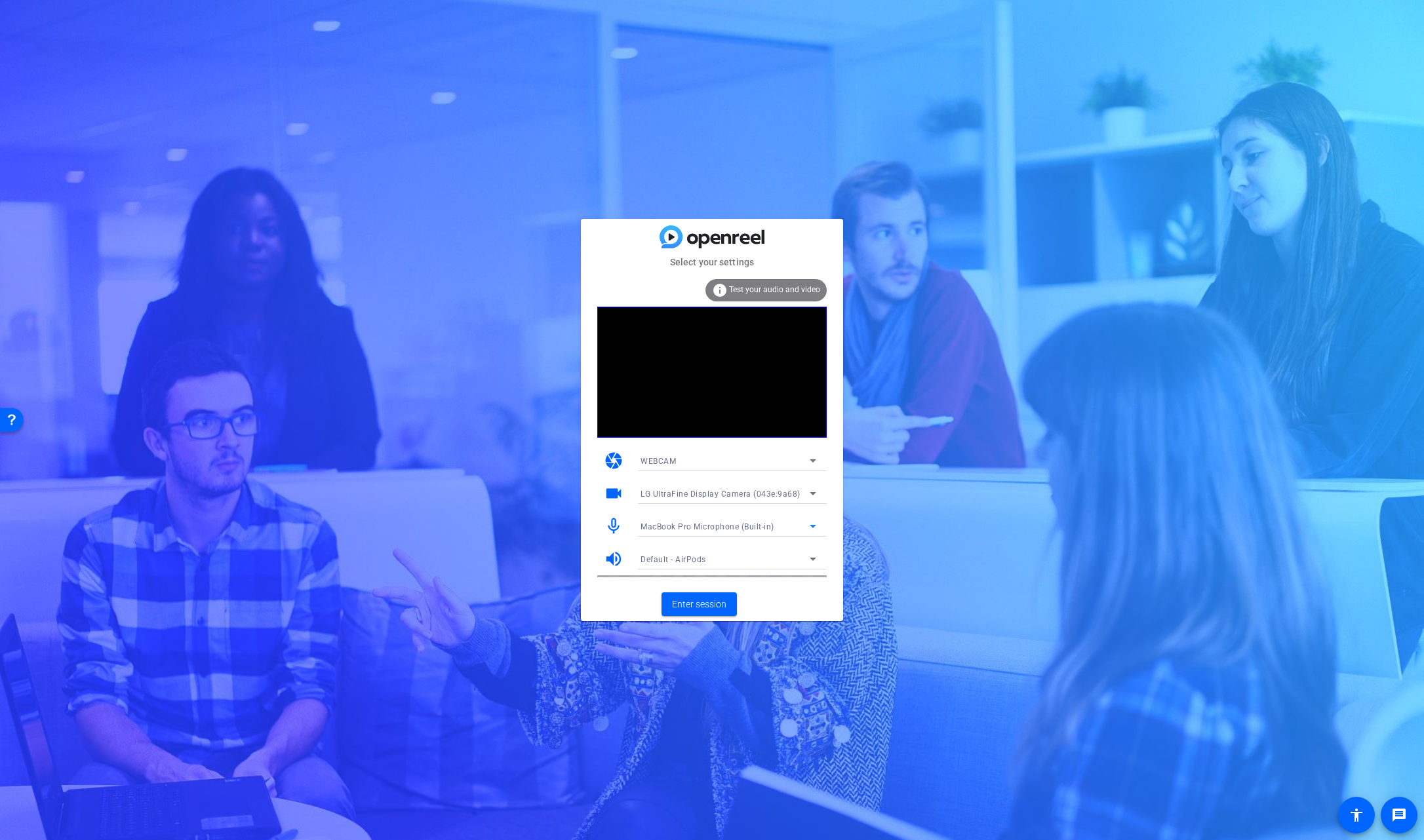
click at [748, 519] on div "MacBook Pro Microphone (Built-in)" at bounding box center [724, 526] width 169 height 16
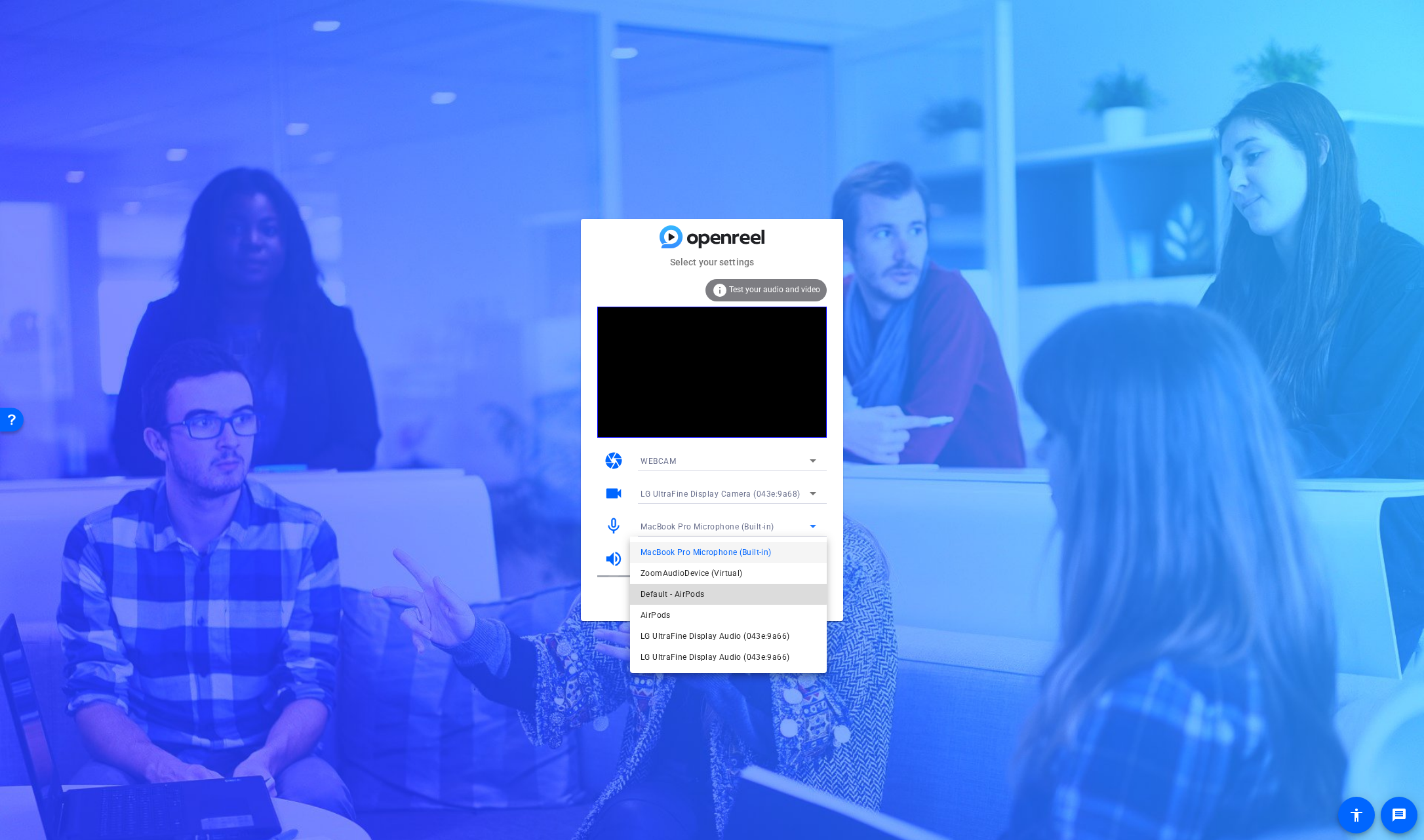
click at [202, 126] on span "Default - AirPods" at bounding box center [121, 117] width 161 height 17
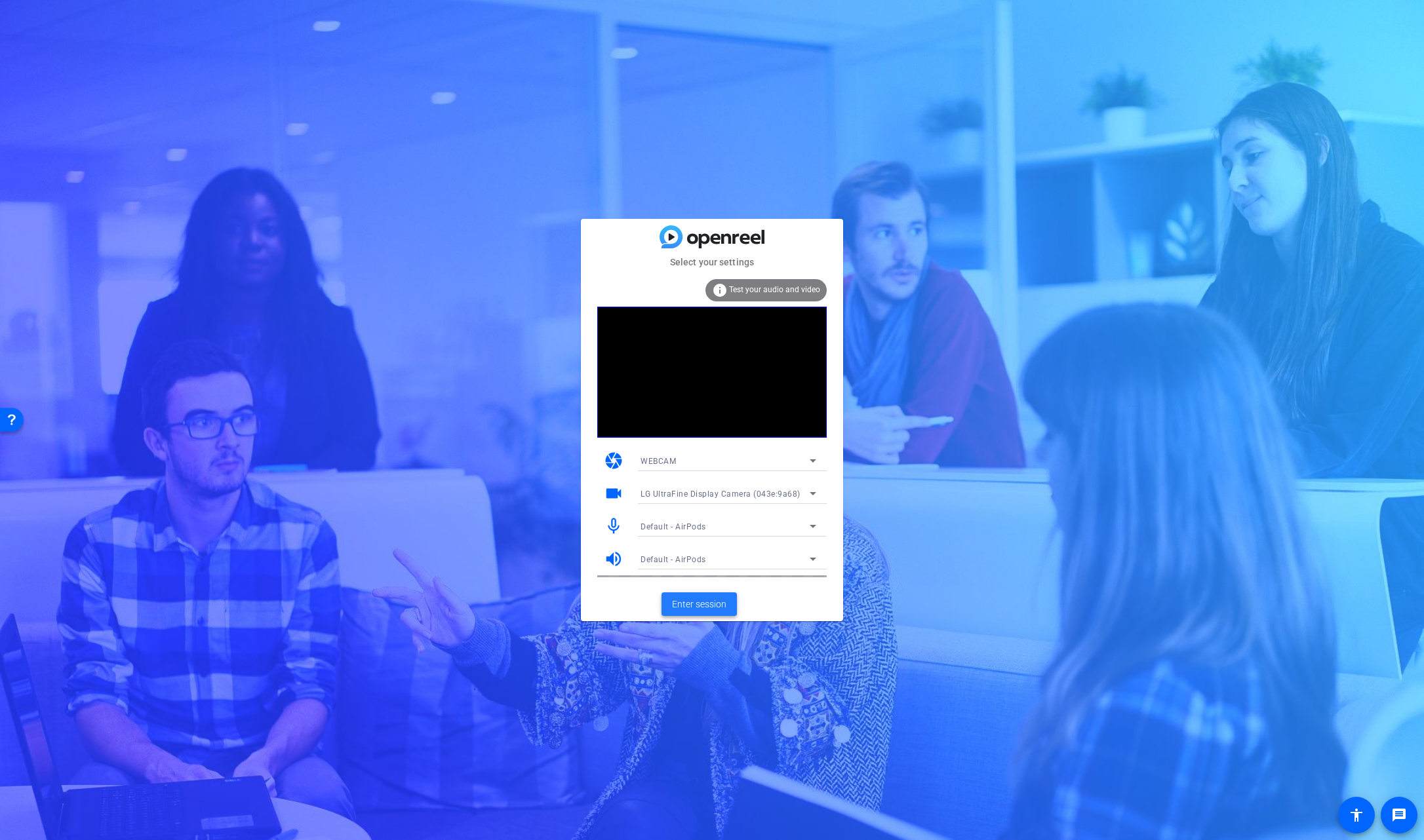
click at [699, 603] on span "Enter session" at bounding box center [699, 604] width 54 height 14
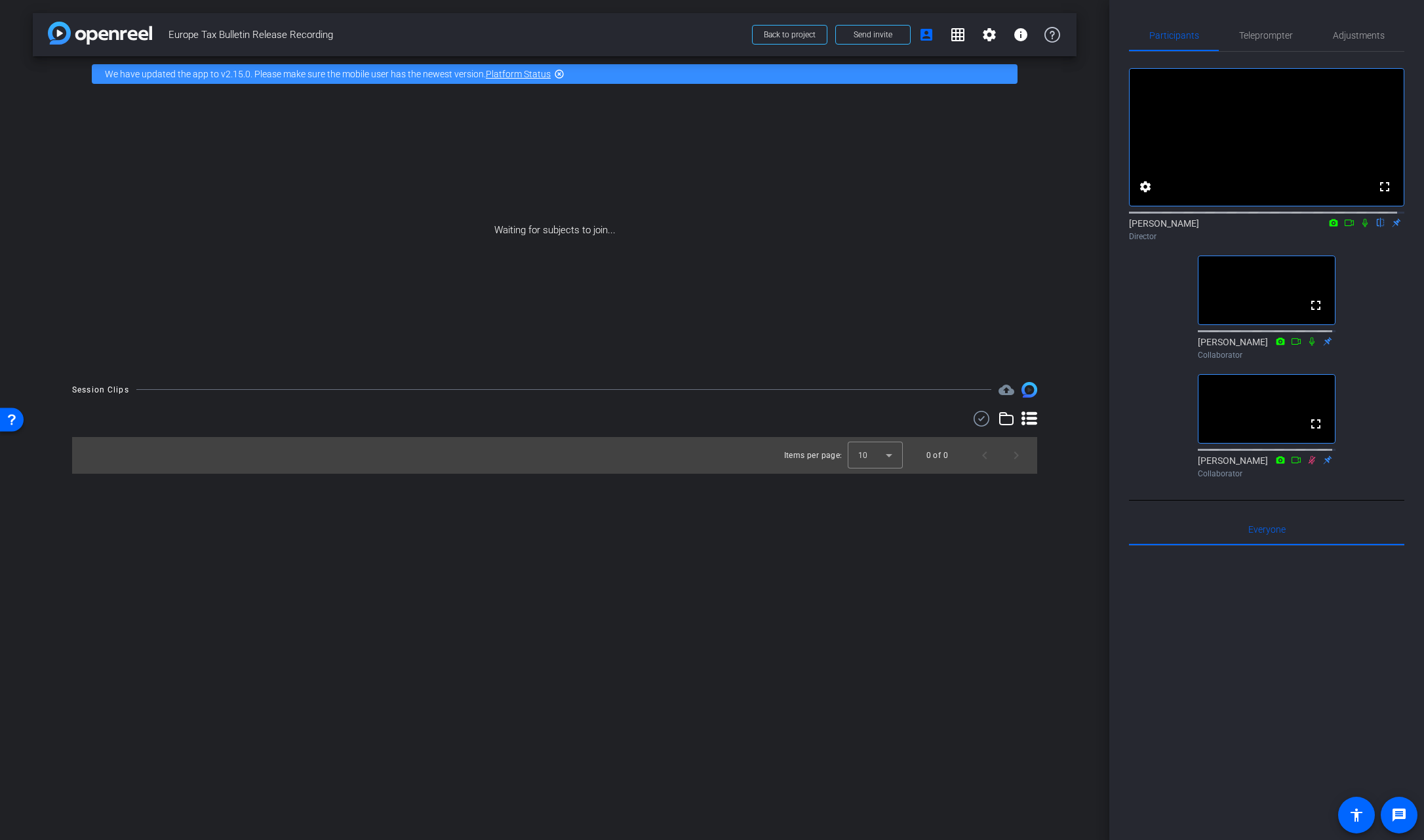
click at [1132, 285] on div "fullscreen settings Matthew Barraro flip Director fullscreen Jackie Collaborato…" at bounding box center [1266, 267] width 275 height 432
click at [1360, 227] on icon at bounding box center [1365, 223] width 10 height 9
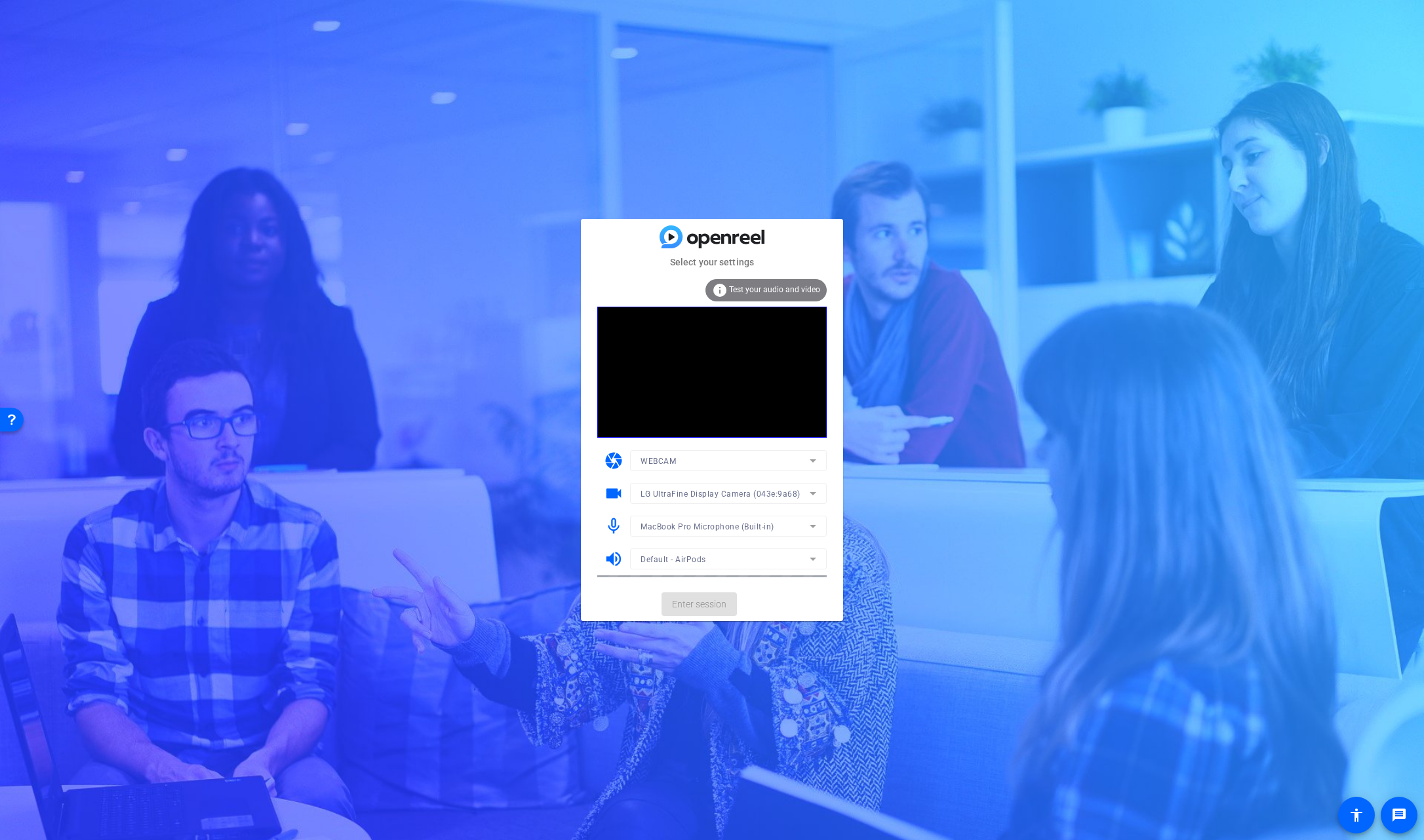
click at [778, 531] on mat-form-field "MacBook Pro Microphone (Built-in)" at bounding box center [728, 526] width 196 height 21
click at [778, 528] on div "MacBook Pro Microphone (Built-in)" at bounding box center [724, 526] width 169 height 16
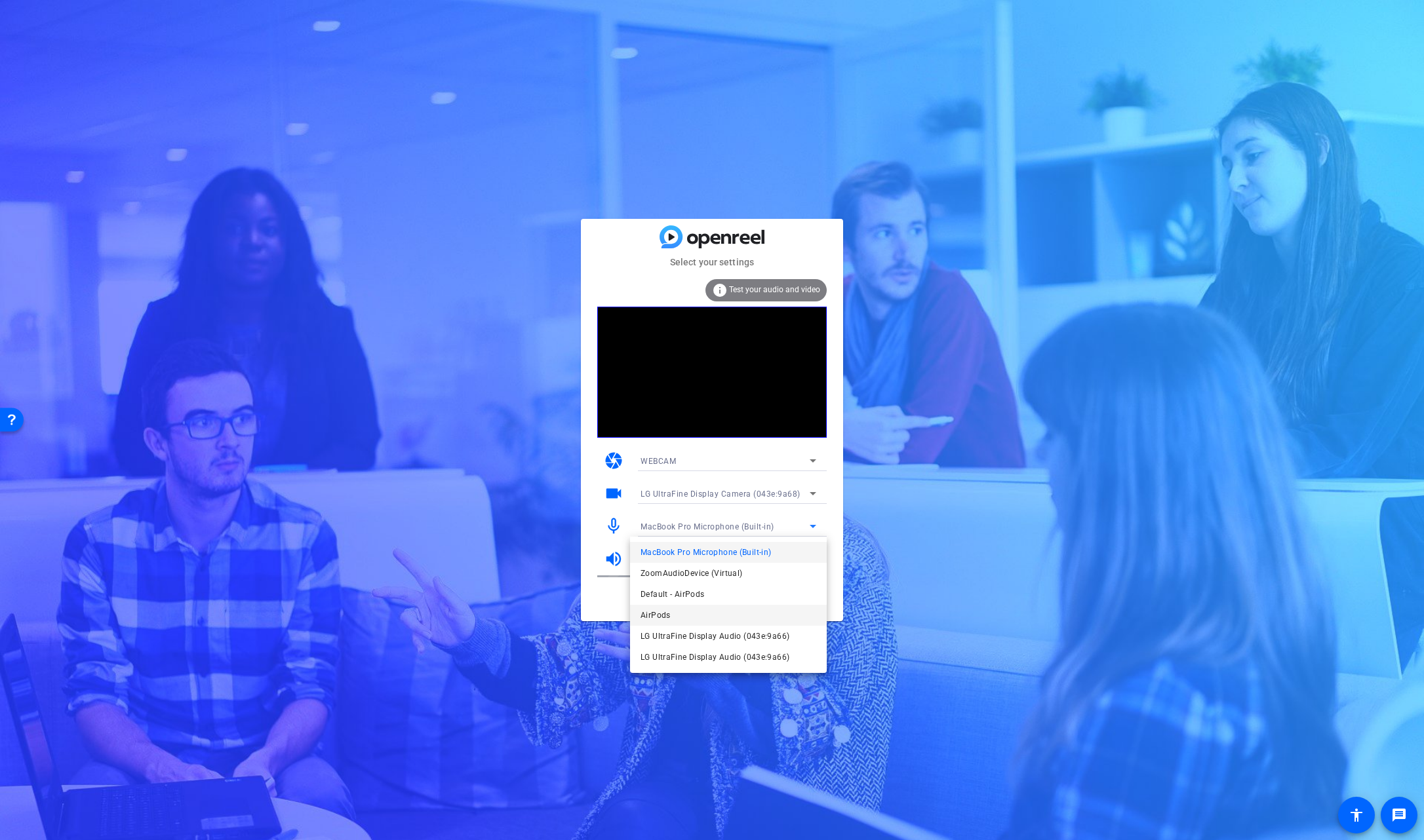
click at [751, 608] on mat-option "AirPods" at bounding box center [728, 615] width 196 height 21
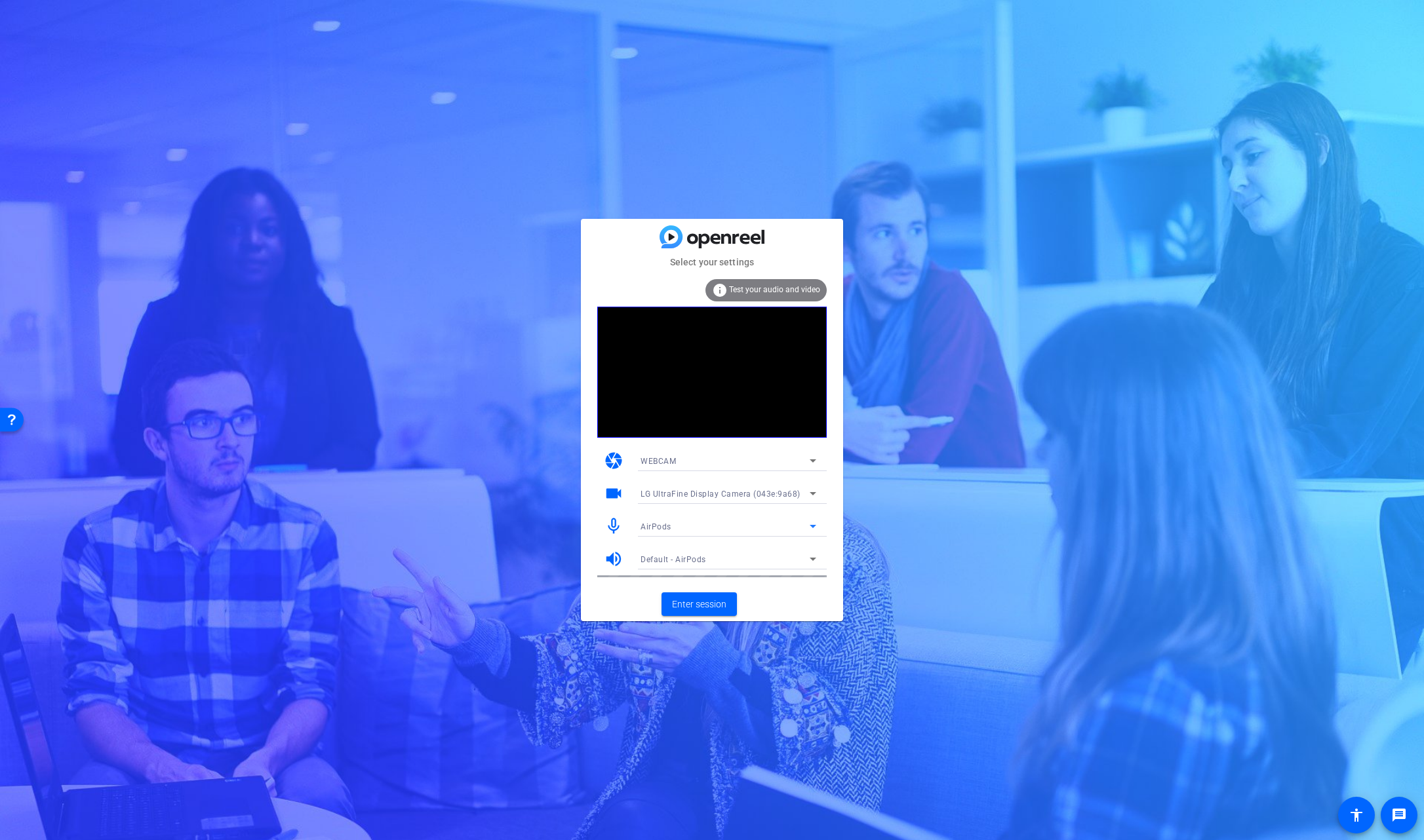
click at [736, 520] on div "AirPods" at bounding box center [724, 526] width 169 height 16
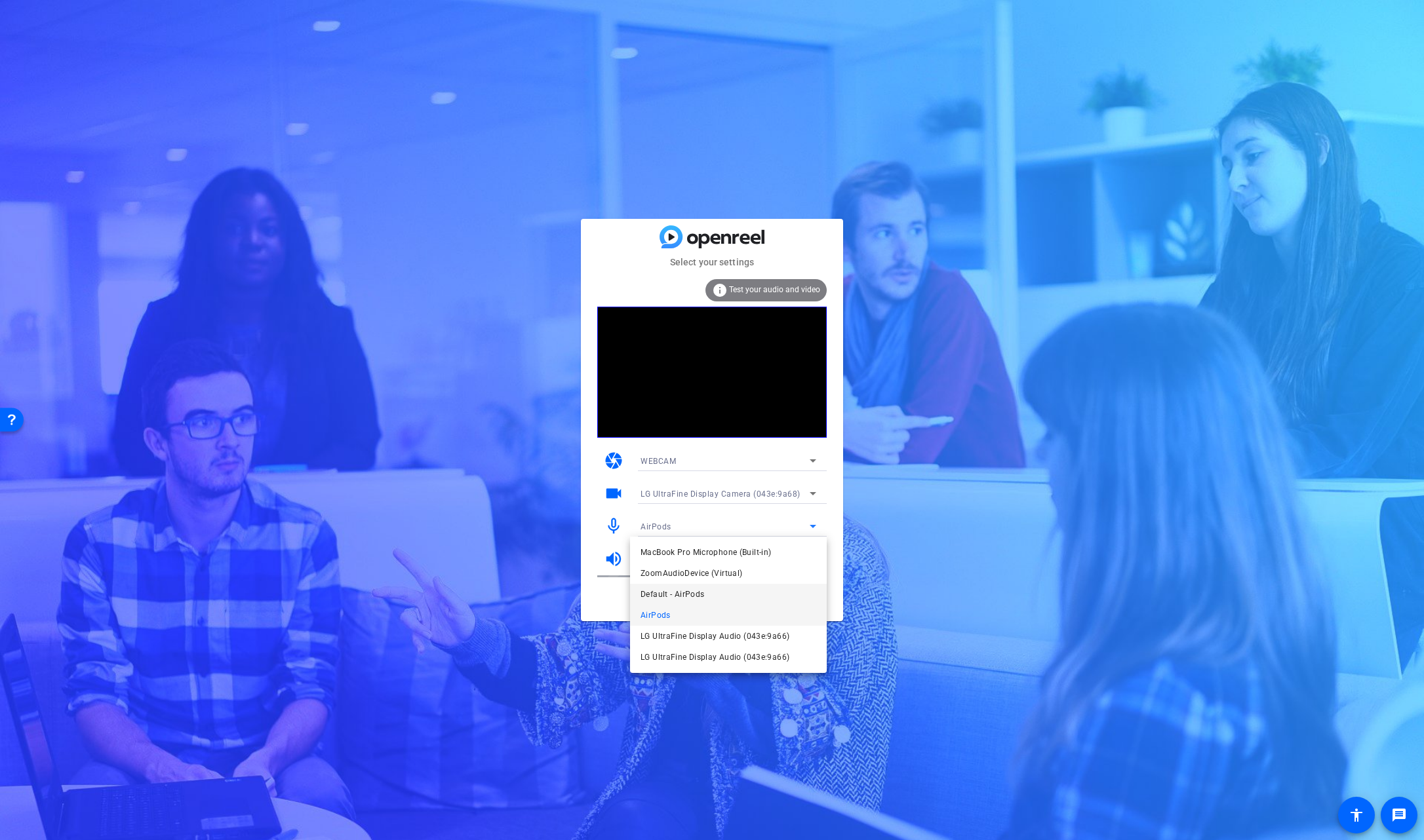
click at [706, 597] on mat-option "Default - AirPods" at bounding box center [728, 594] width 196 height 21
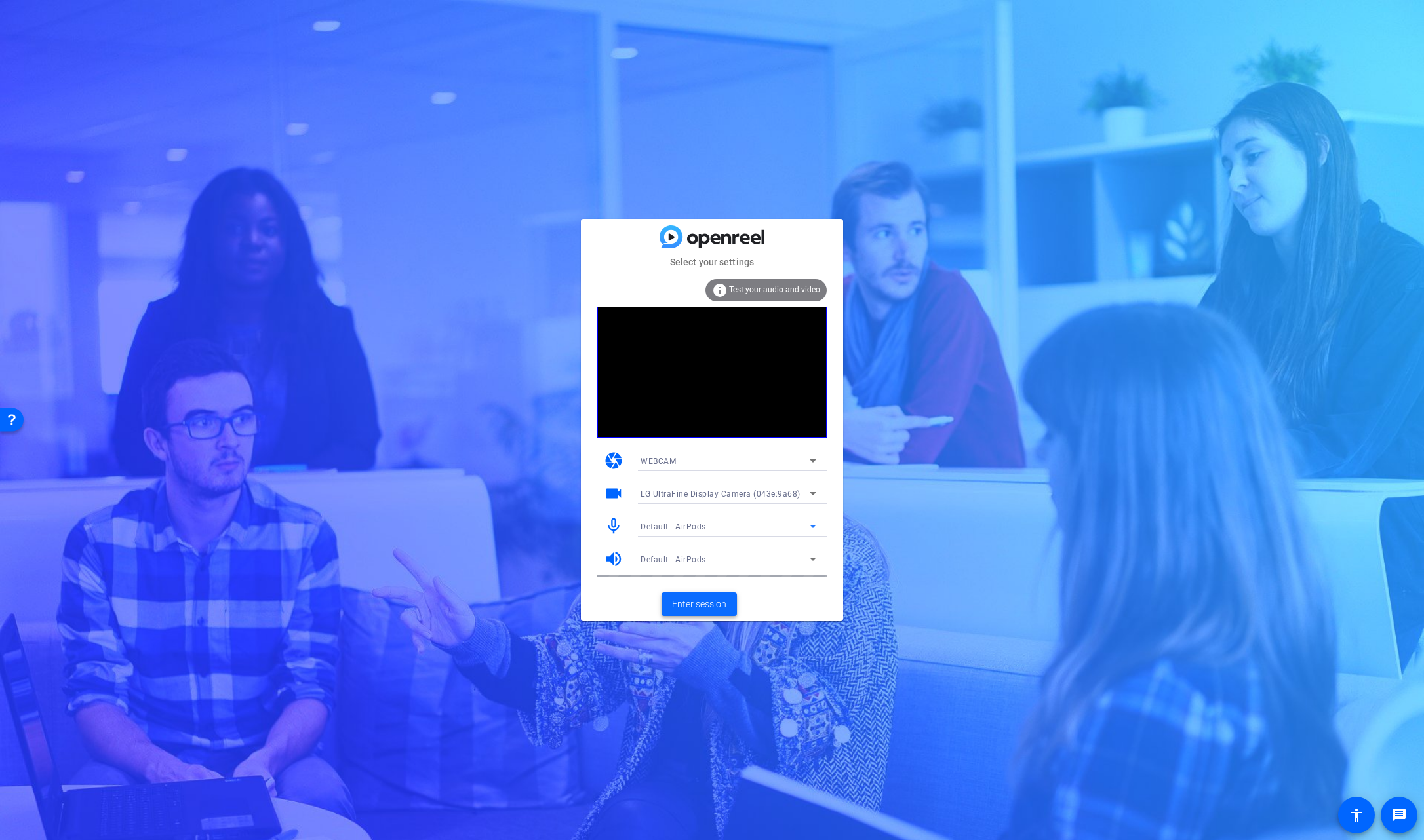
click at [708, 601] on span "Enter session" at bounding box center [699, 604] width 54 height 14
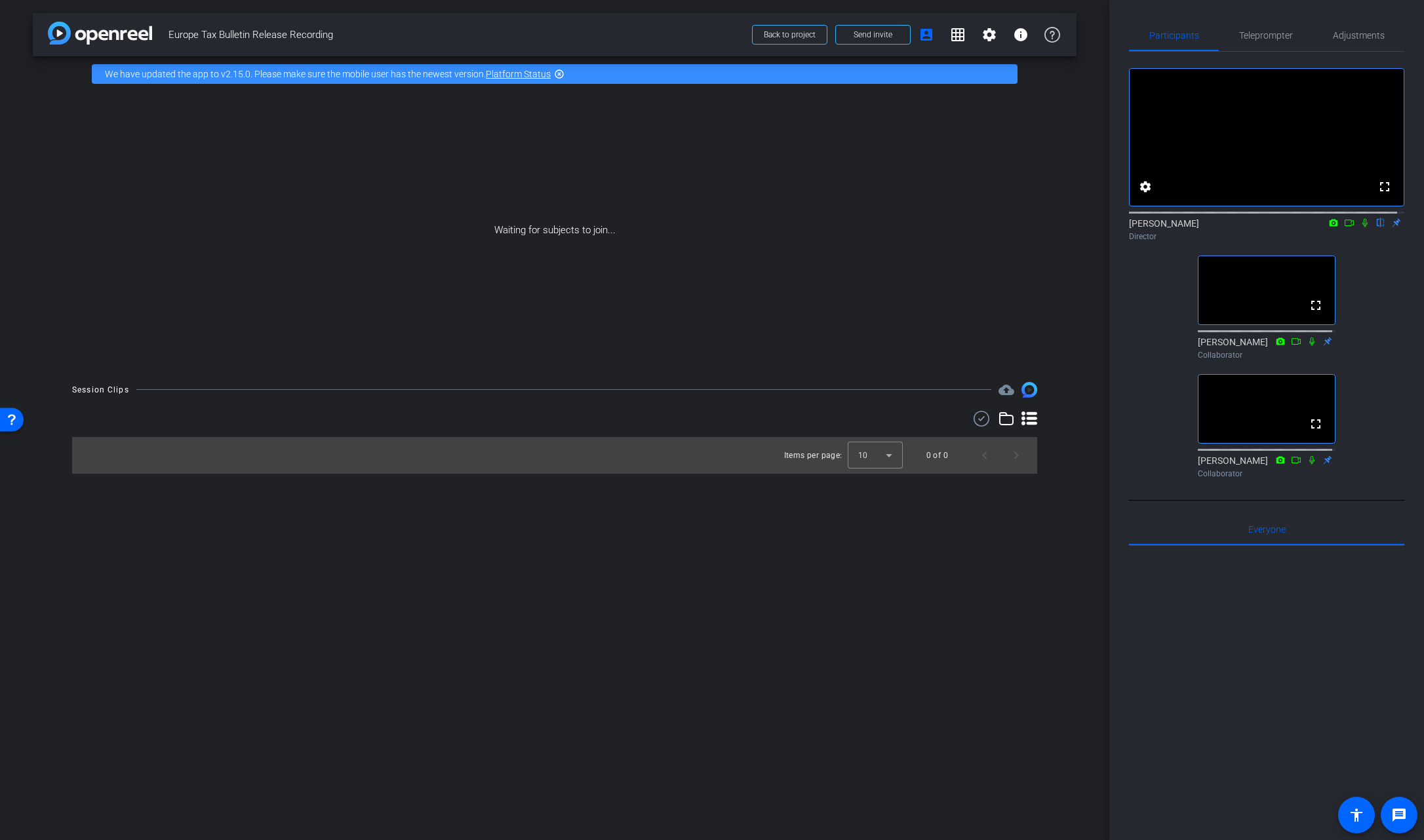
click at [1307, 465] on icon at bounding box center [1312, 459] width 10 height 9
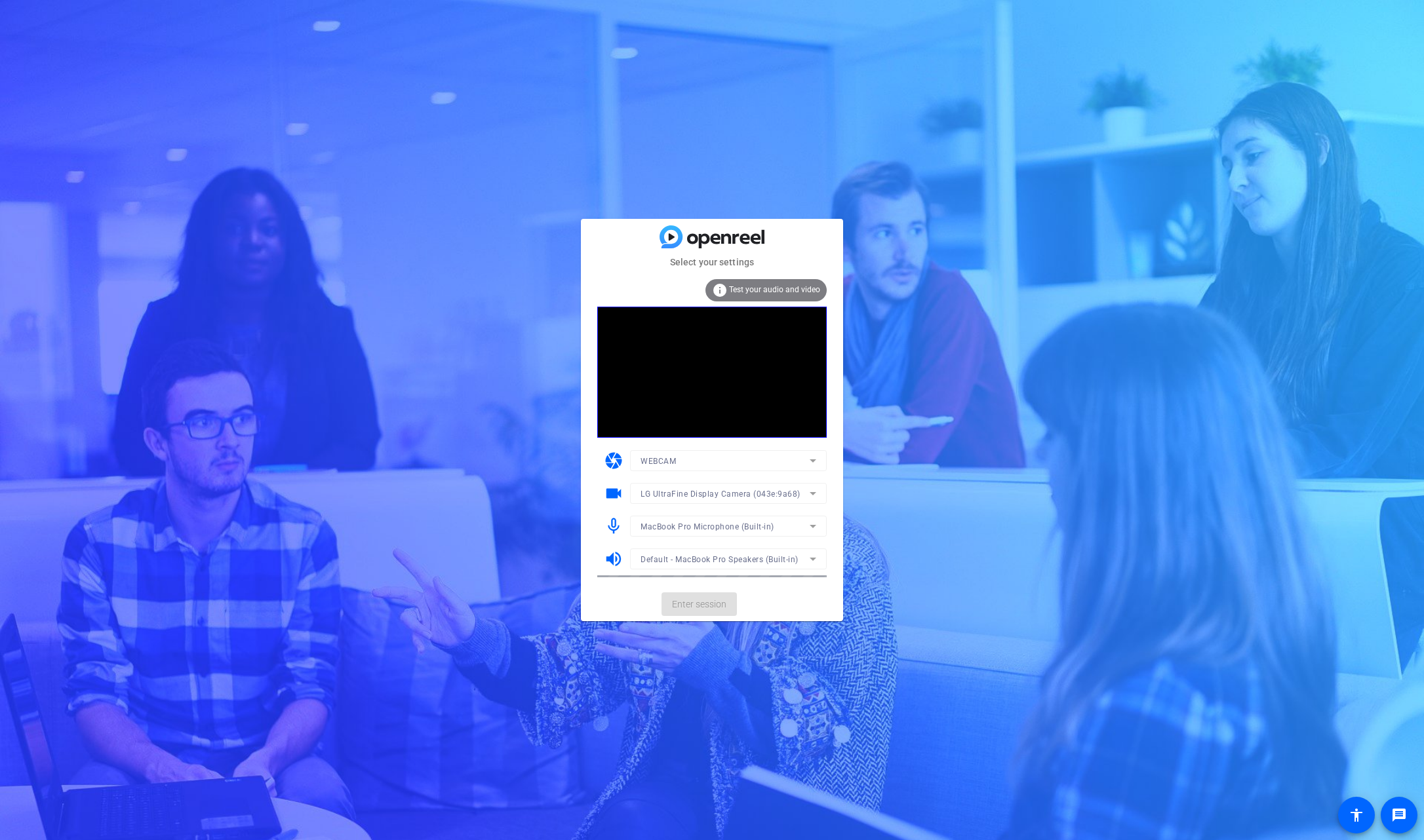
click at [784, 493] on mat-form-field "LG UltraFine Display Camera (043e:9a68)" at bounding box center [728, 494] width 196 height 21
drag, startPoint x: 906, startPoint y: 483, endPoint x: 851, endPoint y: 525, distance: 69.2
click at [906, 483] on div "Select your settings info Test your audio and video camera WEBCAM videocam LG U…" at bounding box center [712, 420] width 1424 height 840
click at [801, 525] on div "MacBook Pro Microphone (Built-in)" at bounding box center [724, 526] width 169 height 16
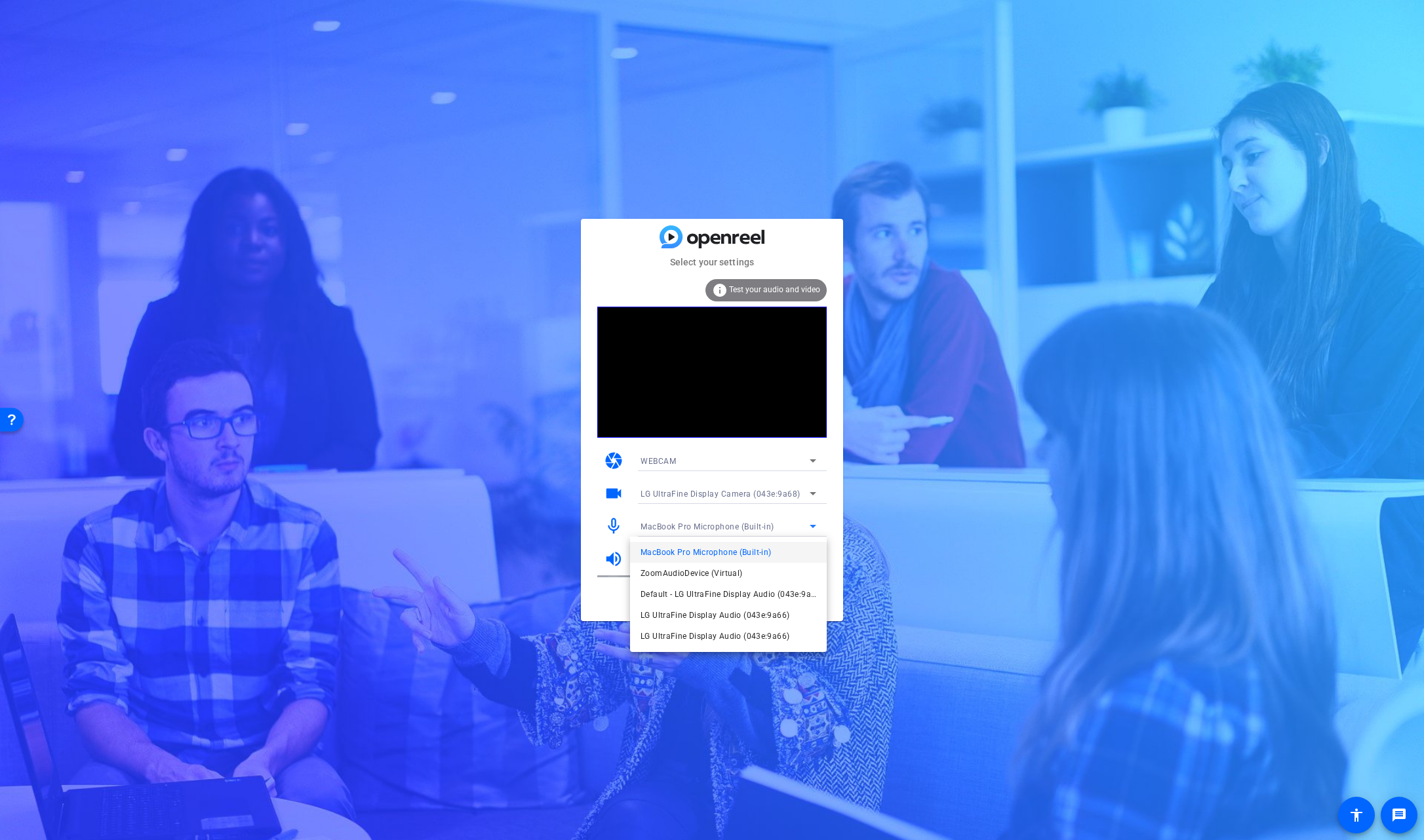
click at [736, 549] on span "MacBook Pro Microphone (Built-in)" at bounding box center [706, 552] width 130 height 15
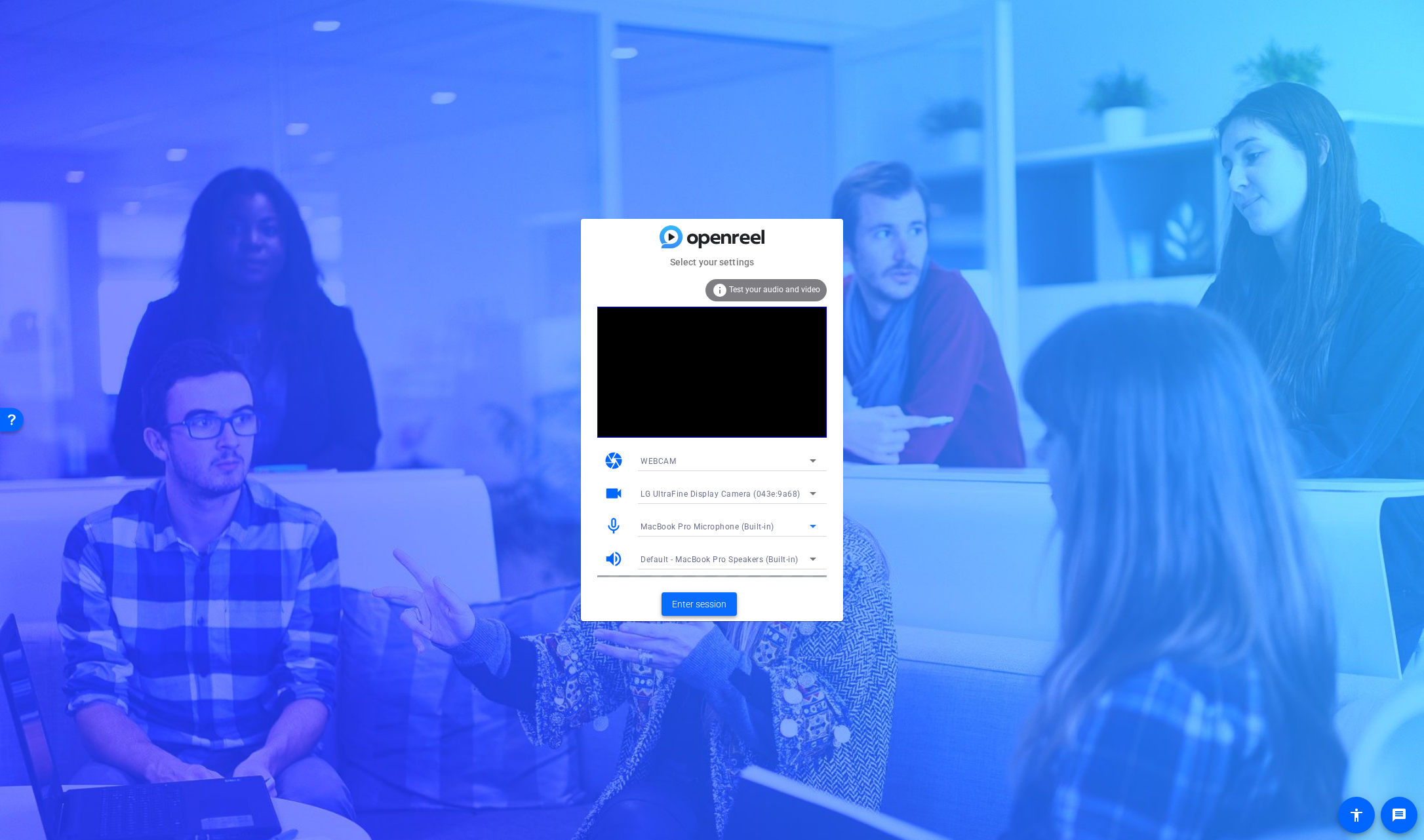
click at [720, 597] on span "Enter session" at bounding box center [699, 604] width 54 height 14
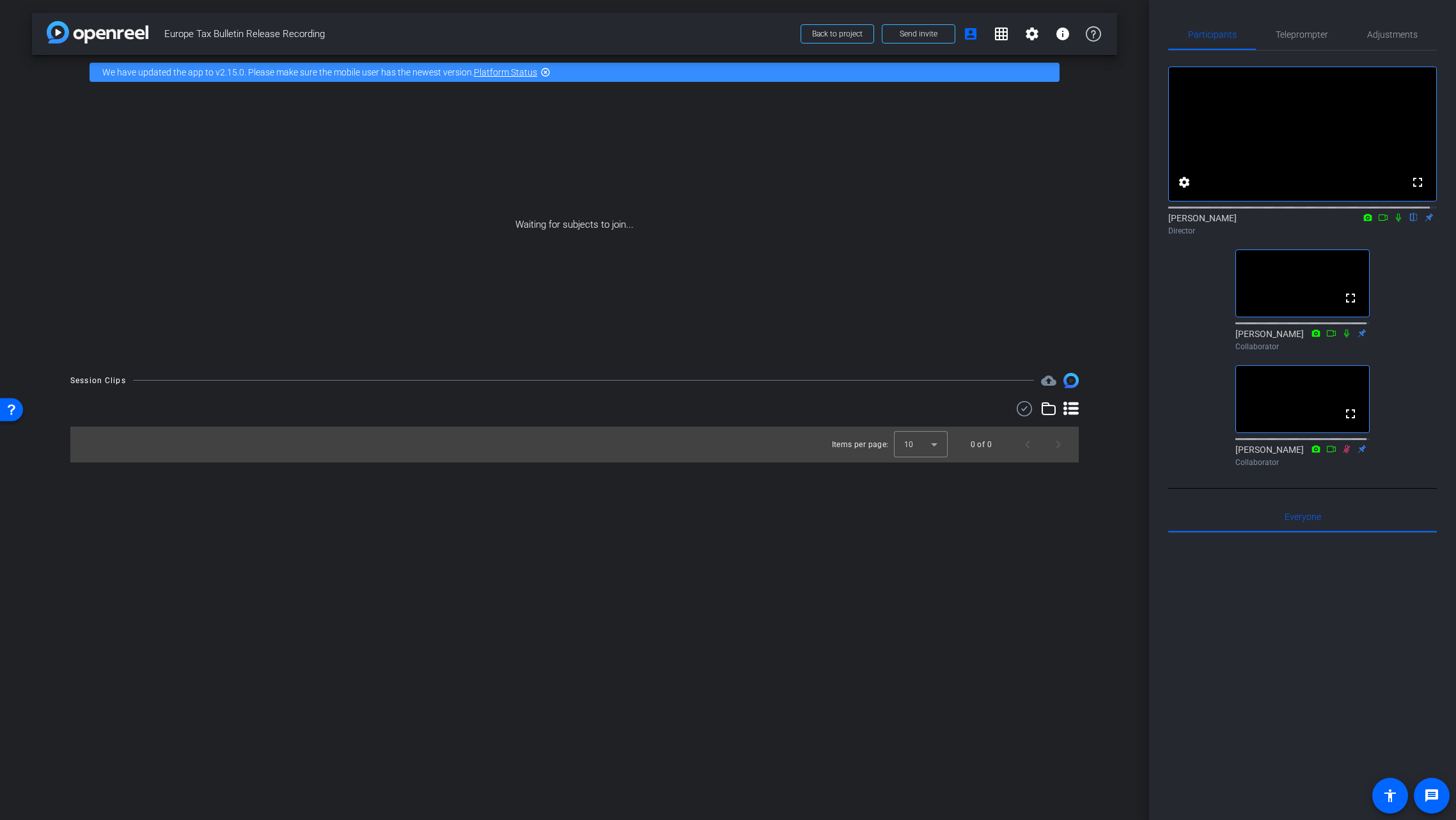
click at [729, 585] on div "arrow_back Europe Tax Bulletin Release Recording Back to project Send invite ac…" at bounding box center [575, 410] width 1149 height 820
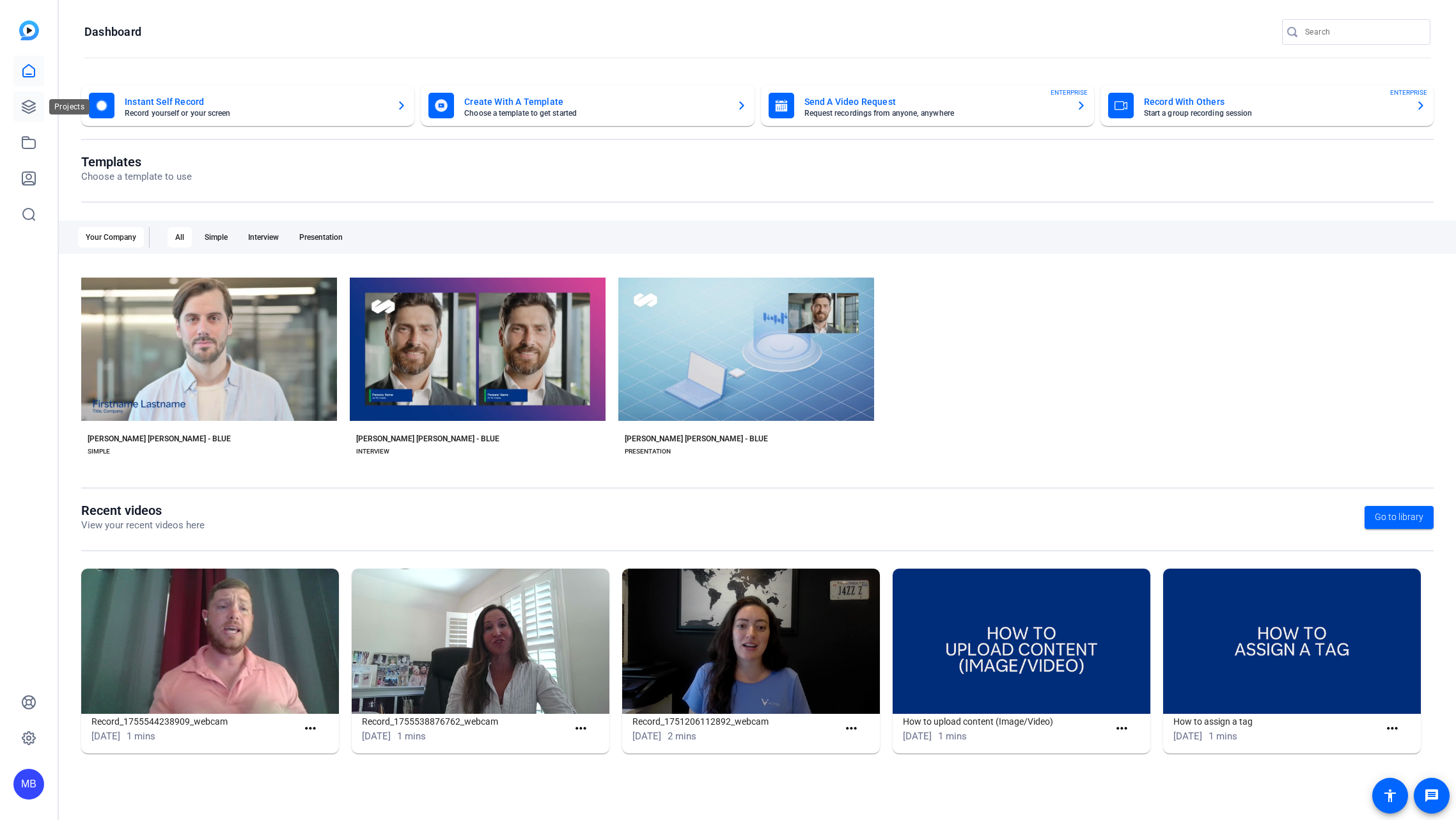
drag, startPoint x: 0, startPoint y: 0, endPoint x: 25, endPoint y: 109, distance: 111.8
click at [25, 109] on icon at bounding box center [28, 107] width 15 height 15
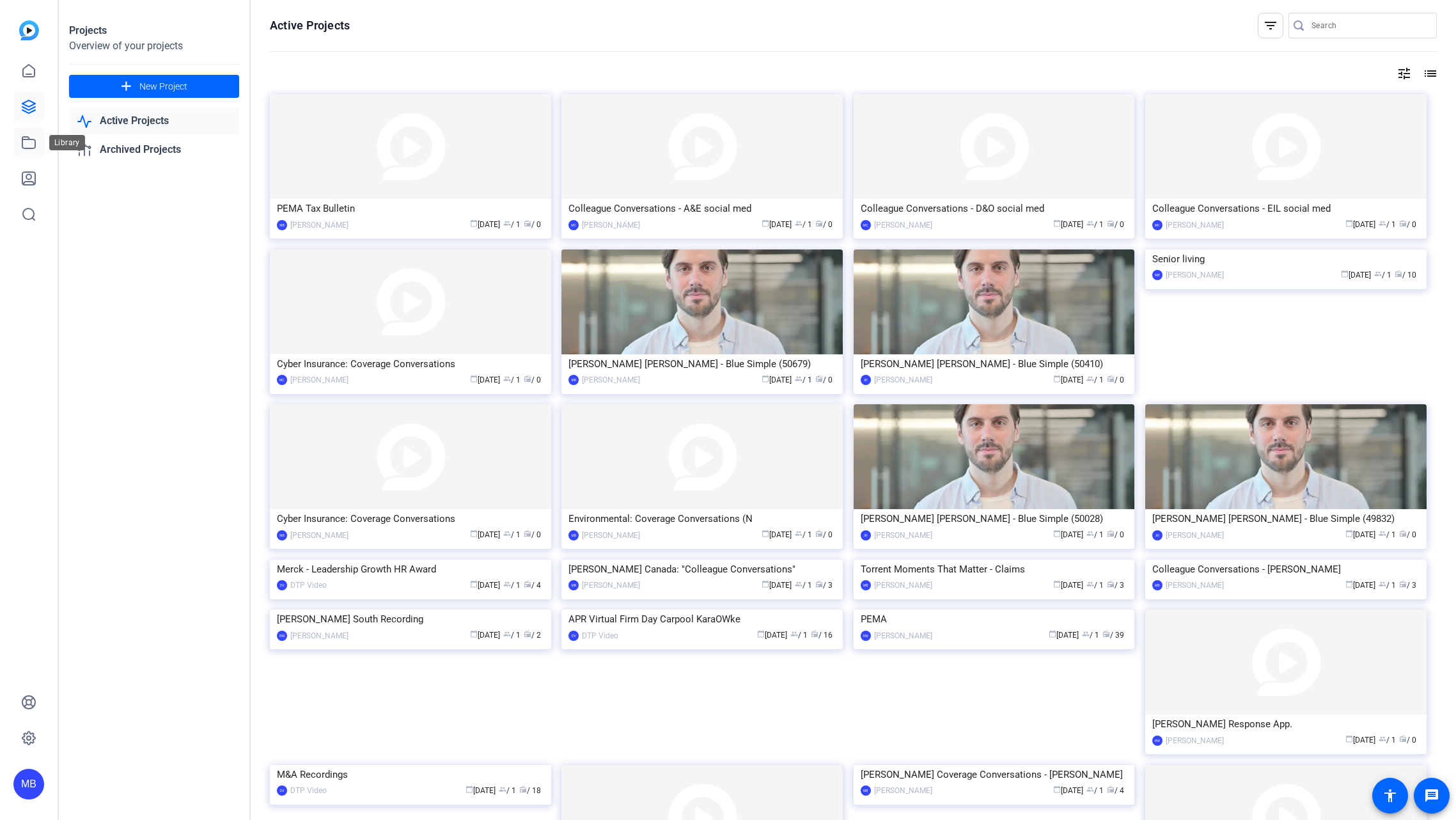
click at [28, 146] on icon at bounding box center [28, 142] width 15 height 15
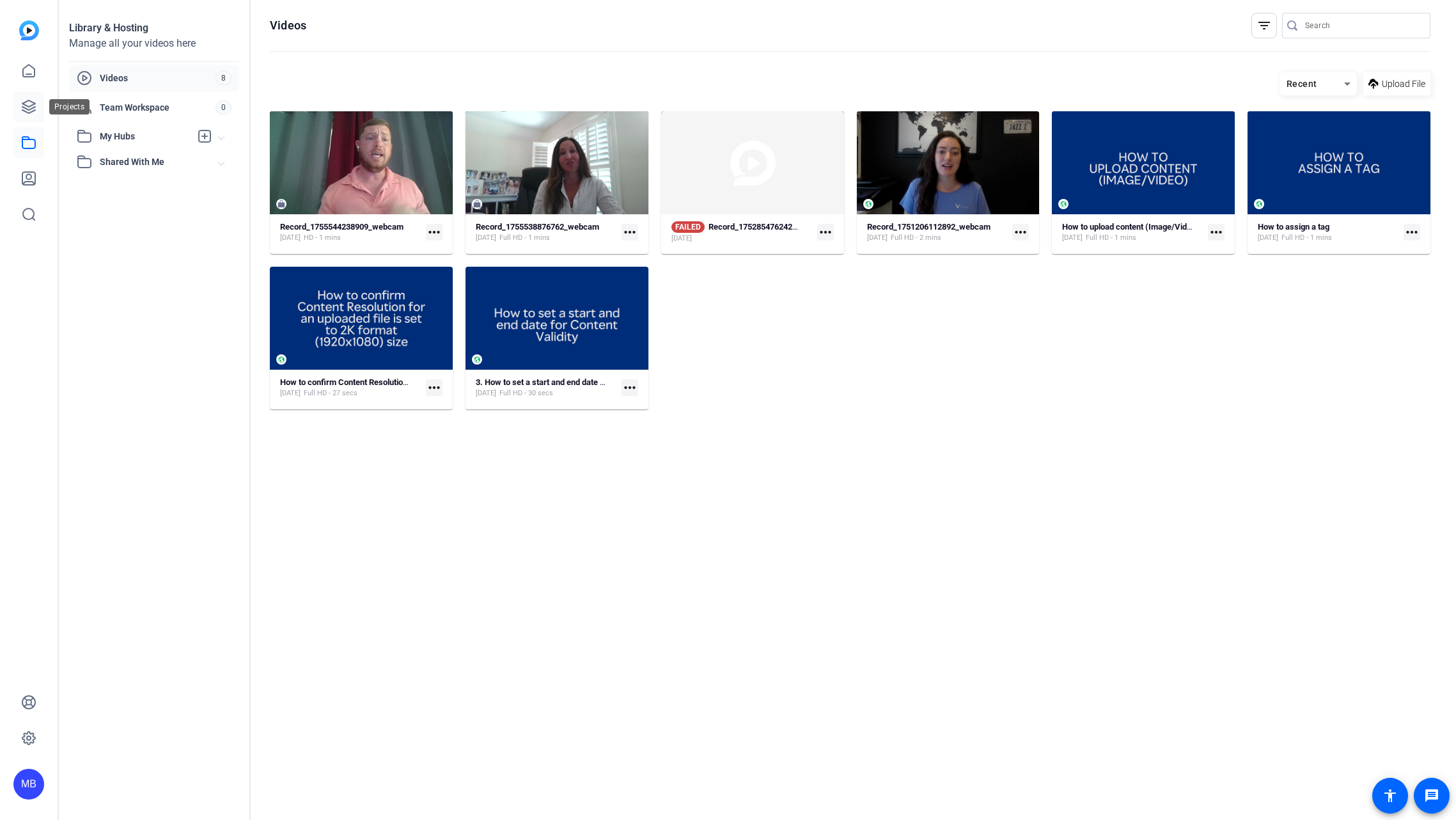
click at [28, 98] on link at bounding box center [28, 106] width 31 height 31
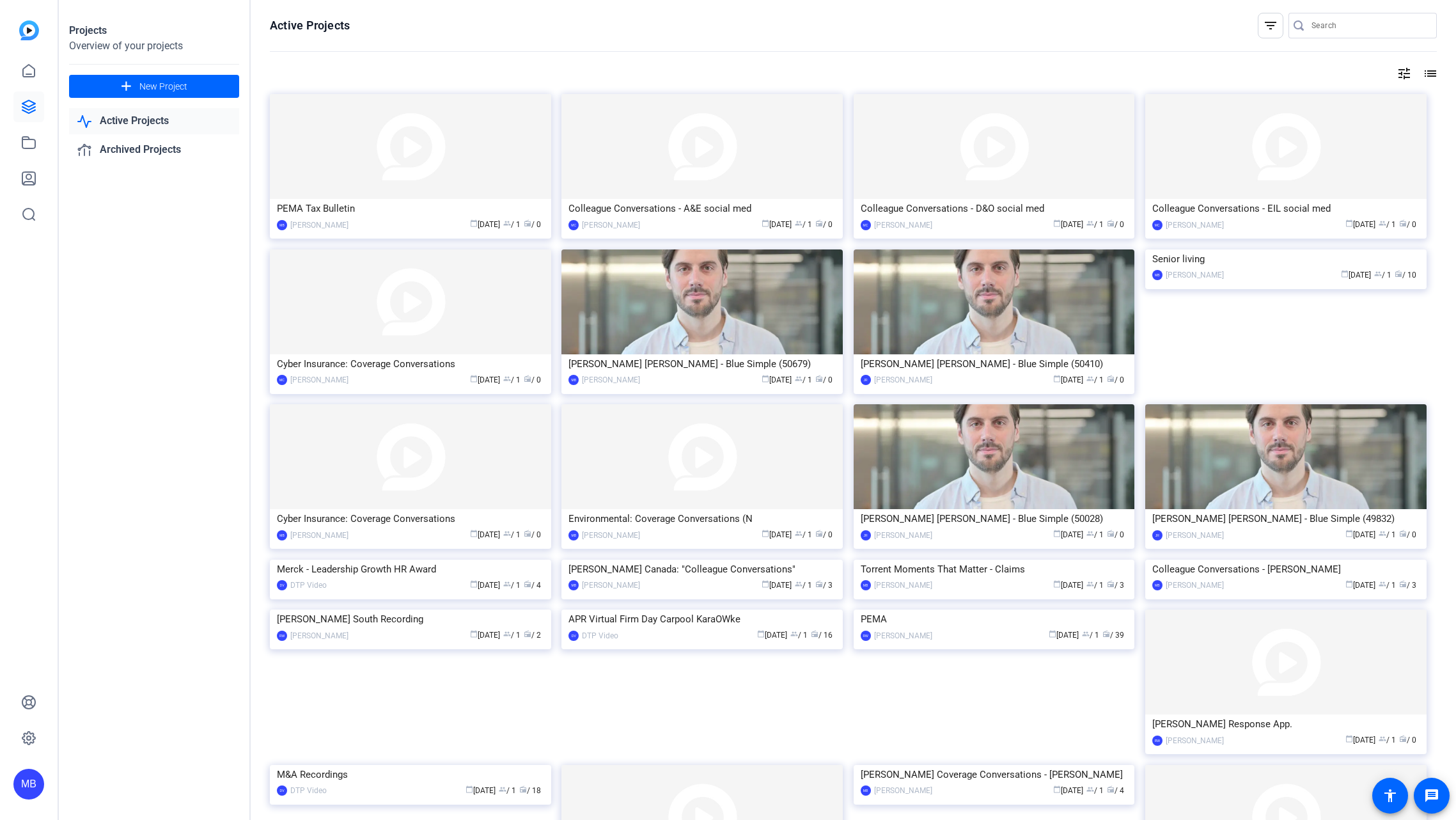
click at [166, 120] on link "Active Projects" at bounding box center [154, 120] width 170 height 26
click at [425, 216] on div "PEMA Tax Bulletin" at bounding box center [411, 208] width 268 height 19
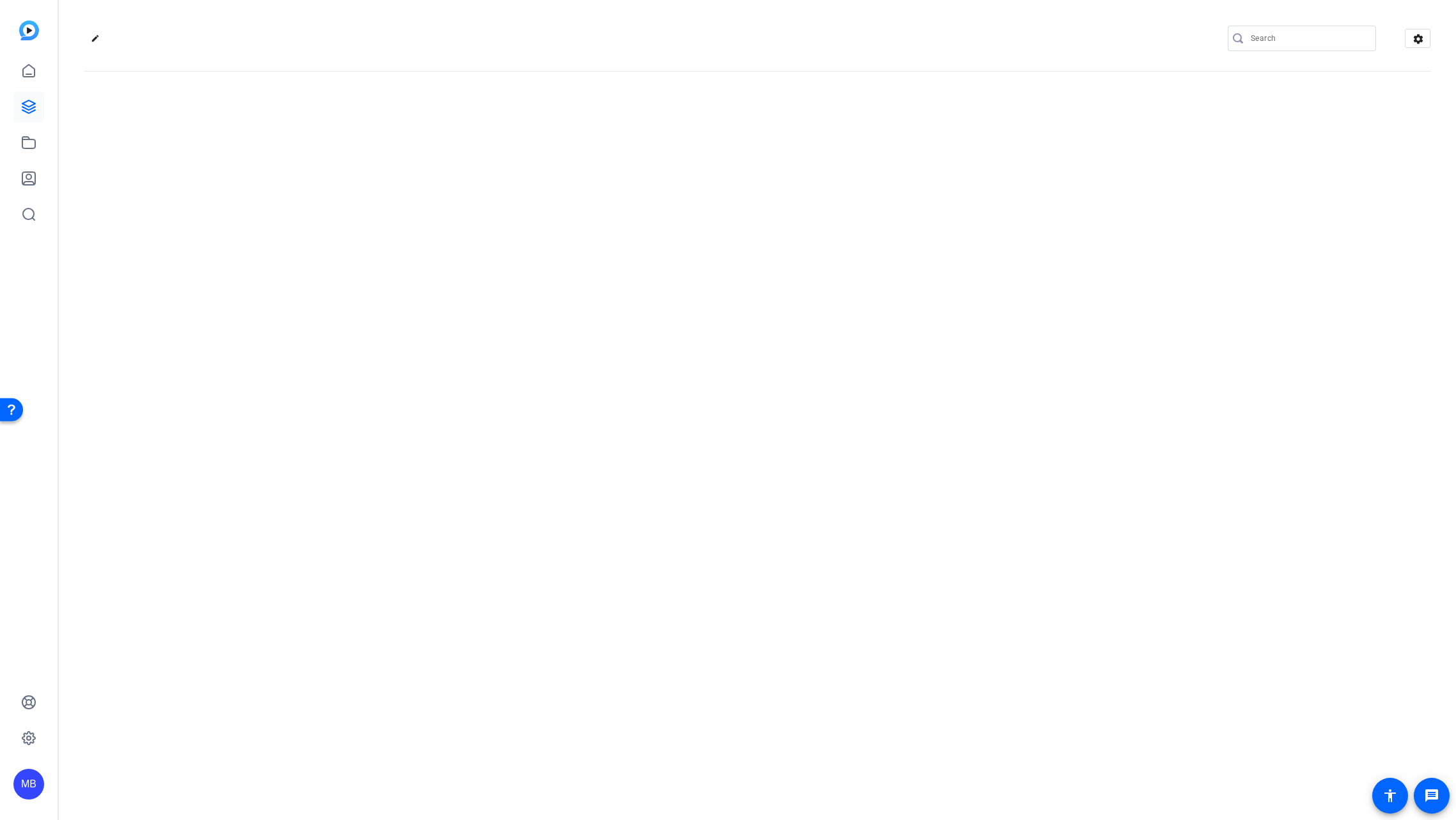
click at [424, 216] on div "edit settings" at bounding box center [757, 410] width 1397 height 820
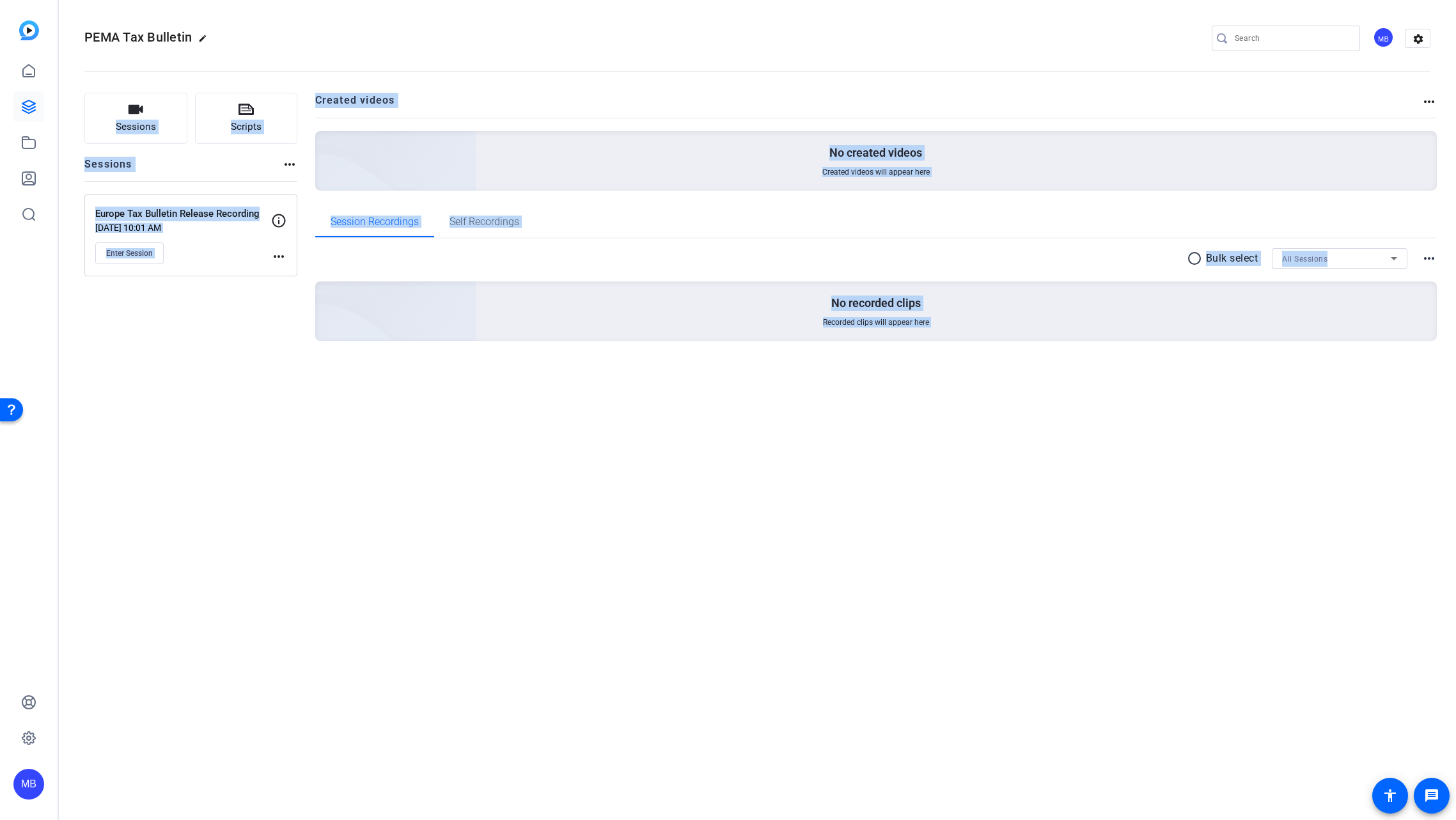
click at [812, 202] on openreel-project-creator-list "Created videos more_horiz No created videos Created videos will appear here" at bounding box center [876, 150] width 1122 height 114
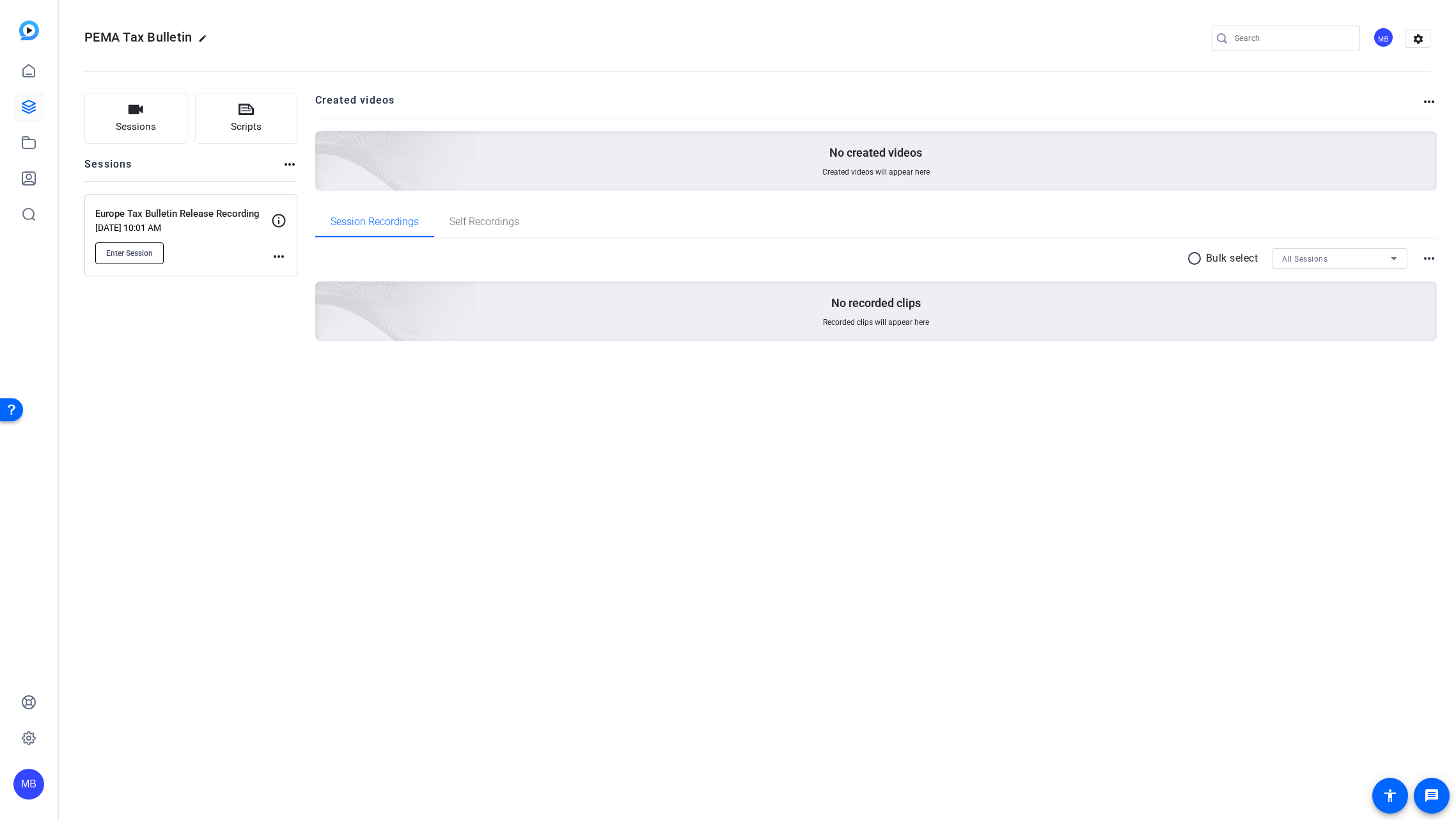
click at [129, 250] on span "Enter Session" at bounding box center [130, 254] width 47 height 10
click at [1153, 40] on div "PEMA Tax Bulletin edit MB settings" at bounding box center [758, 38] width 1346 height 19
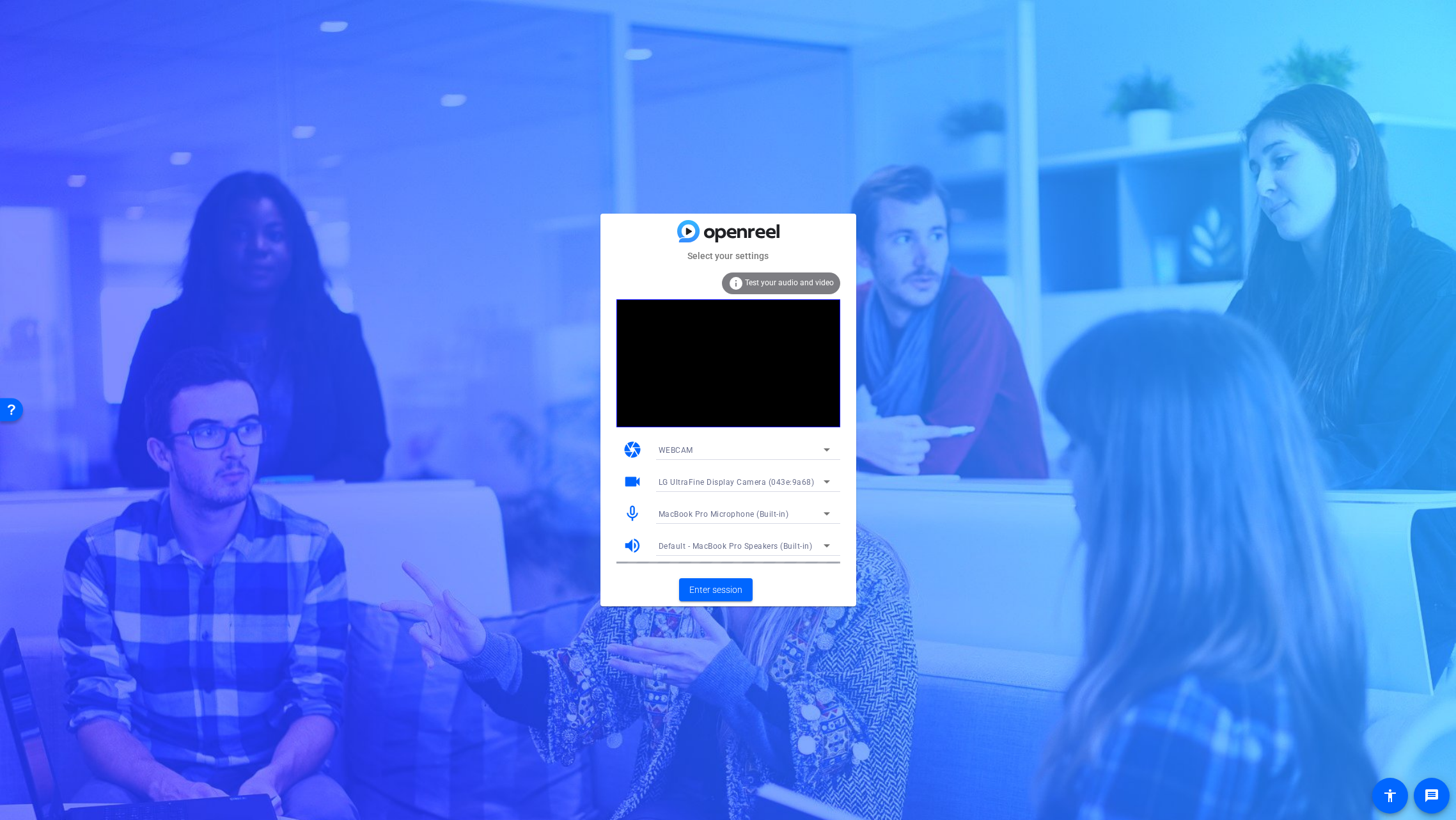
click at [773, 278] on div "info Test your audio and video" at bounding box center [780, 284] width 118 height 22
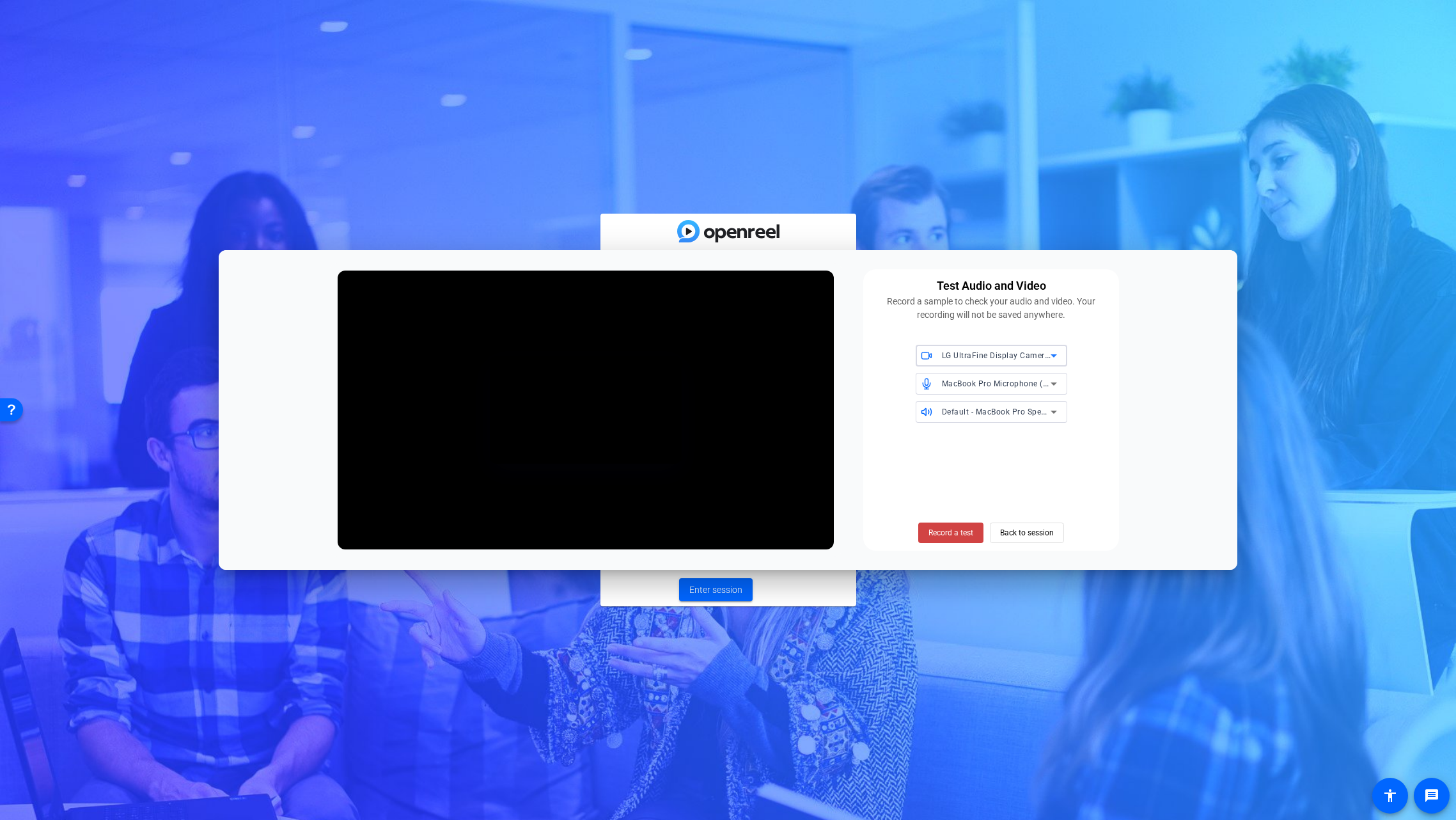
click at [0, 0] on icon at bounding box center [0, 0] width 0 height 0
click at [0, 0] on div at bounding box center [0, 0] width 0 height 0
click at [0, 0] on icon at bounding box center [0, 0] width 0 height 0
click at [1001, 450] on mat-option "Default - AirPods" at bounding box center [991, 451] width 151 height 20
click at [29, 305] on span at bounding box center [23, 296] width 13 height 16
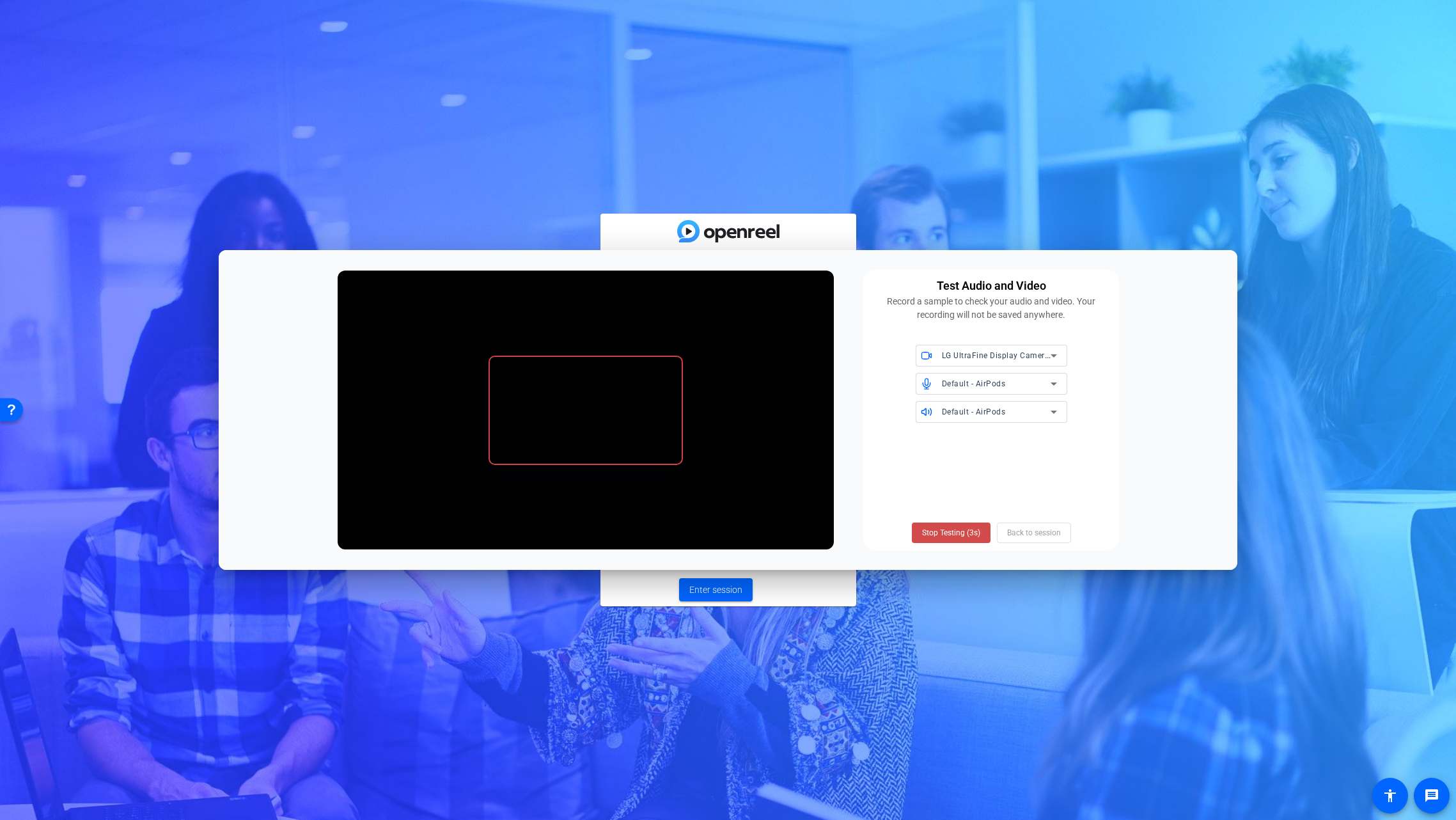
click at [944, 536] on span "Stop Testing (3s)" at bounding box center [952, 533] width 59 height 12
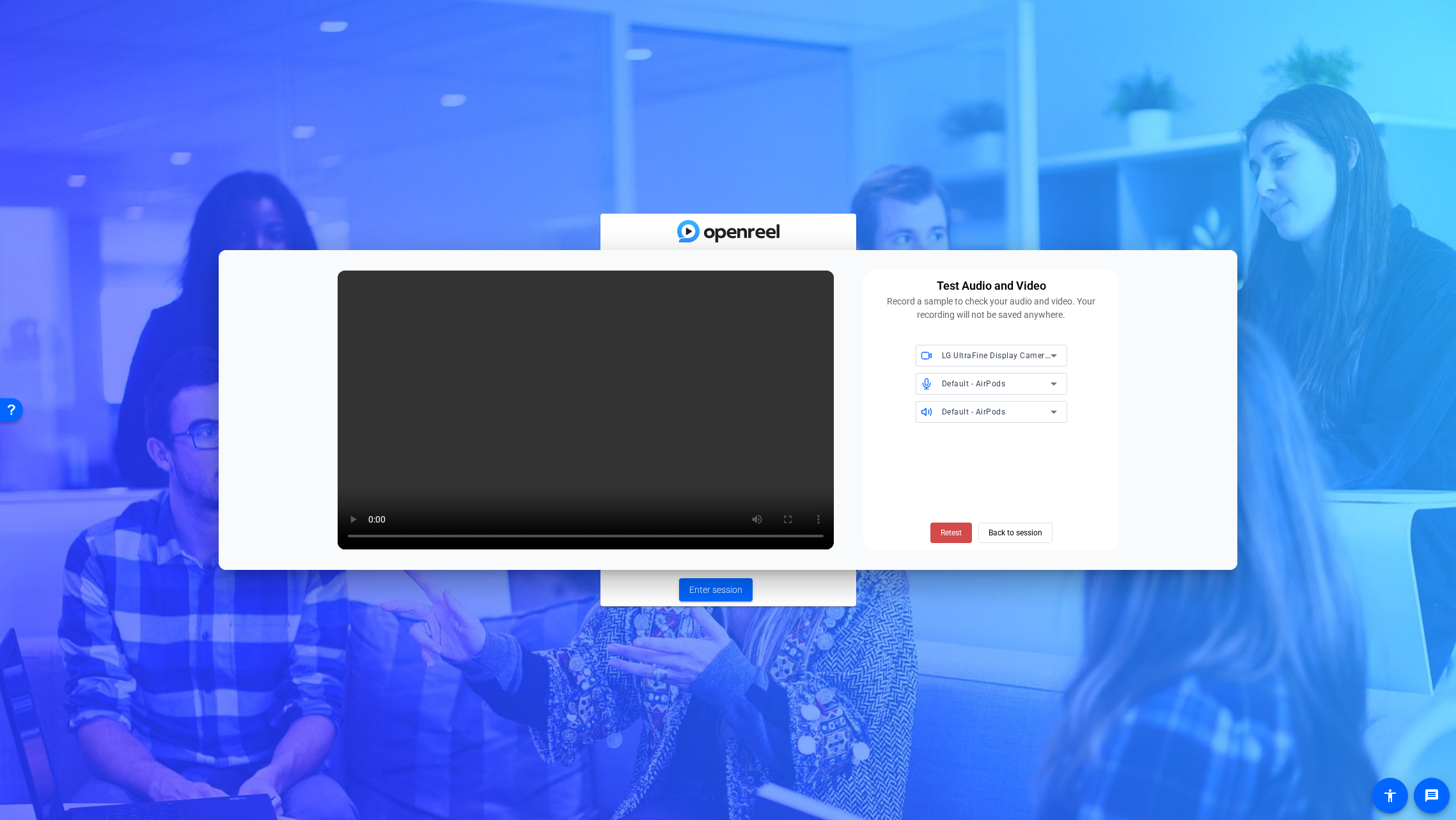
click at [950, 535] on span "Retest" at bounding box center [951, 533] width 21 height 12
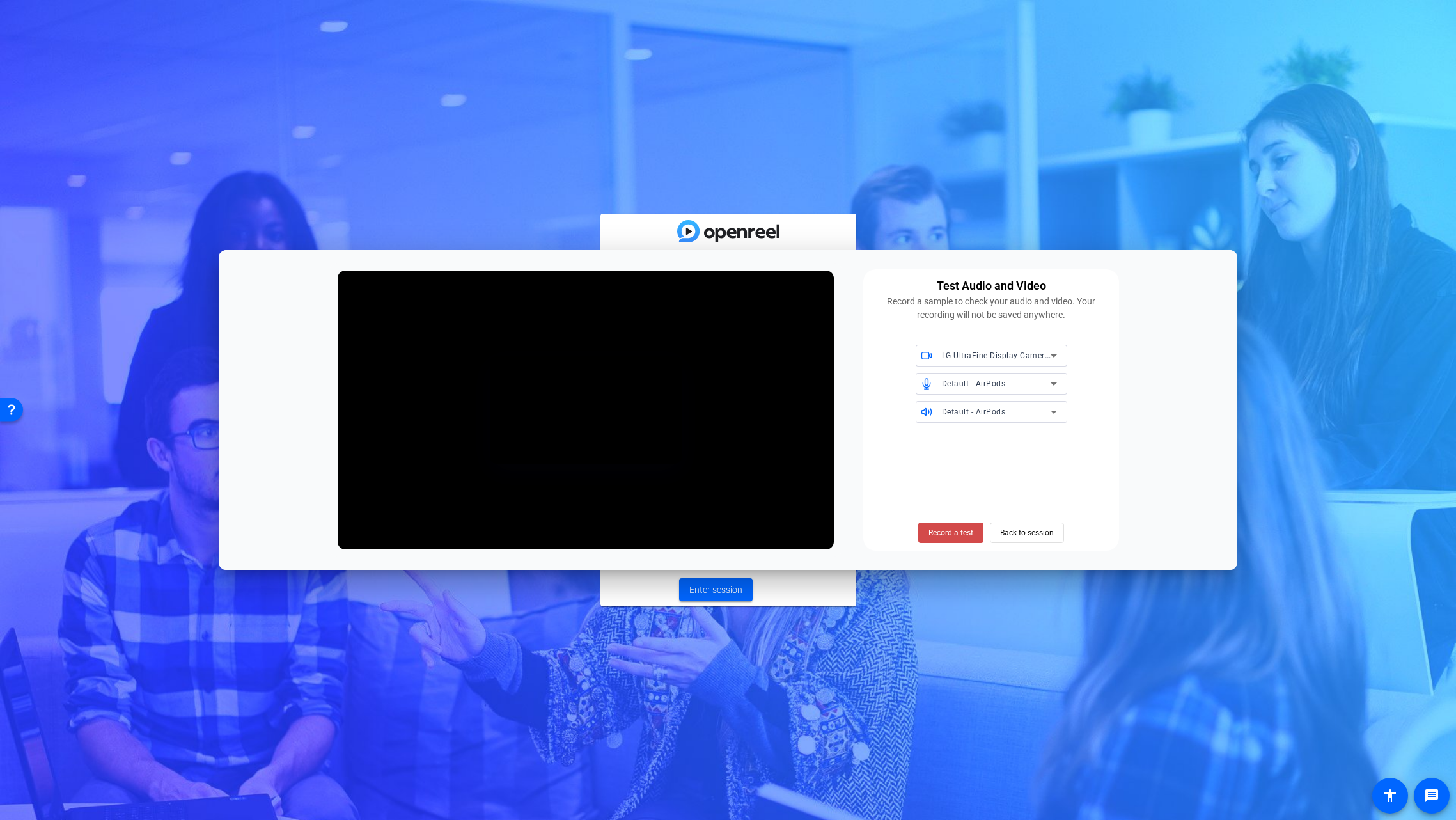
click at [954, 533] on span "Record a test" at bounding box center [951, 533] width 45 height 12
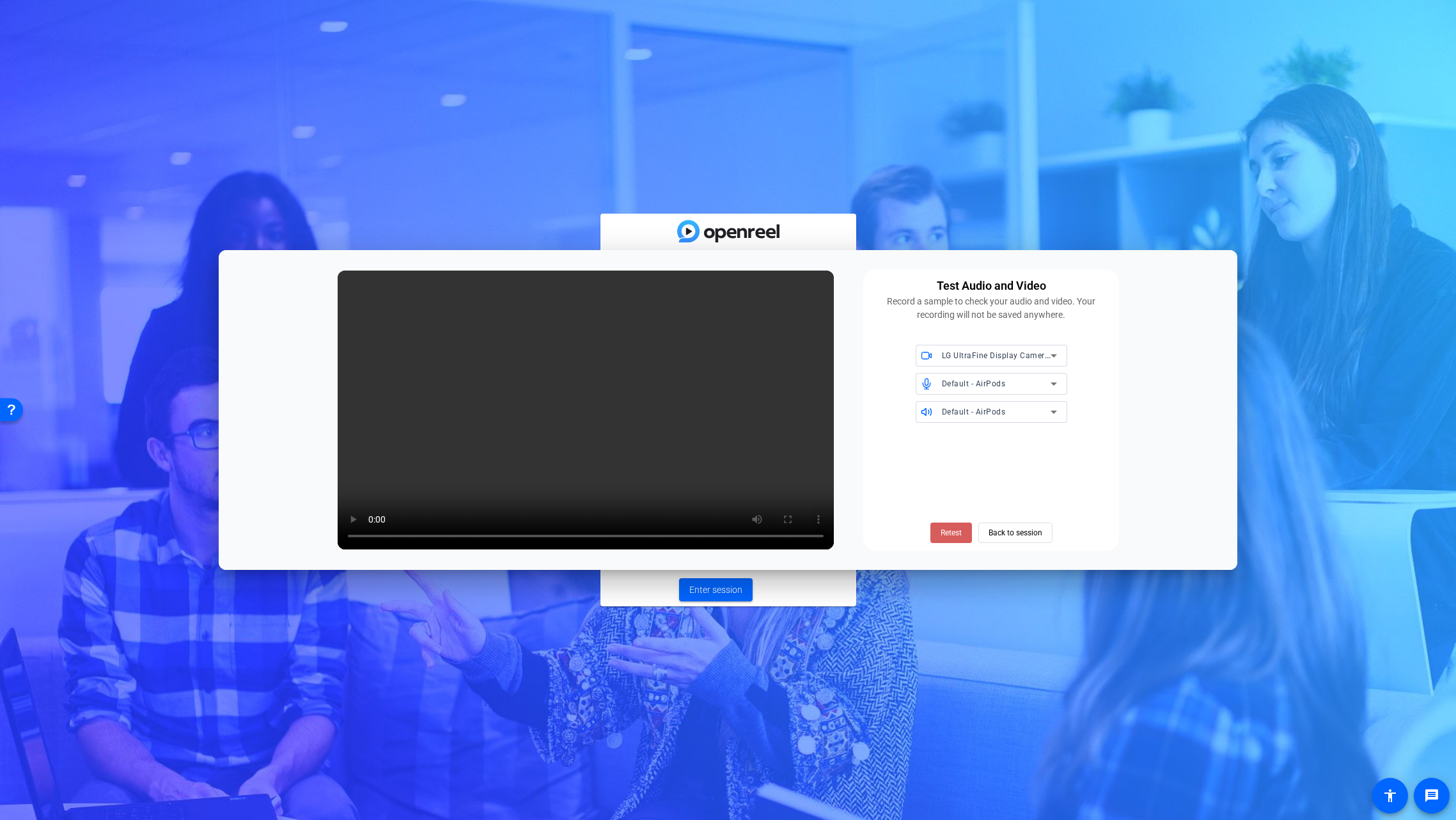
click at [953, 537] on span "Retest" at bounding box center [951, 533] width 21 height 12
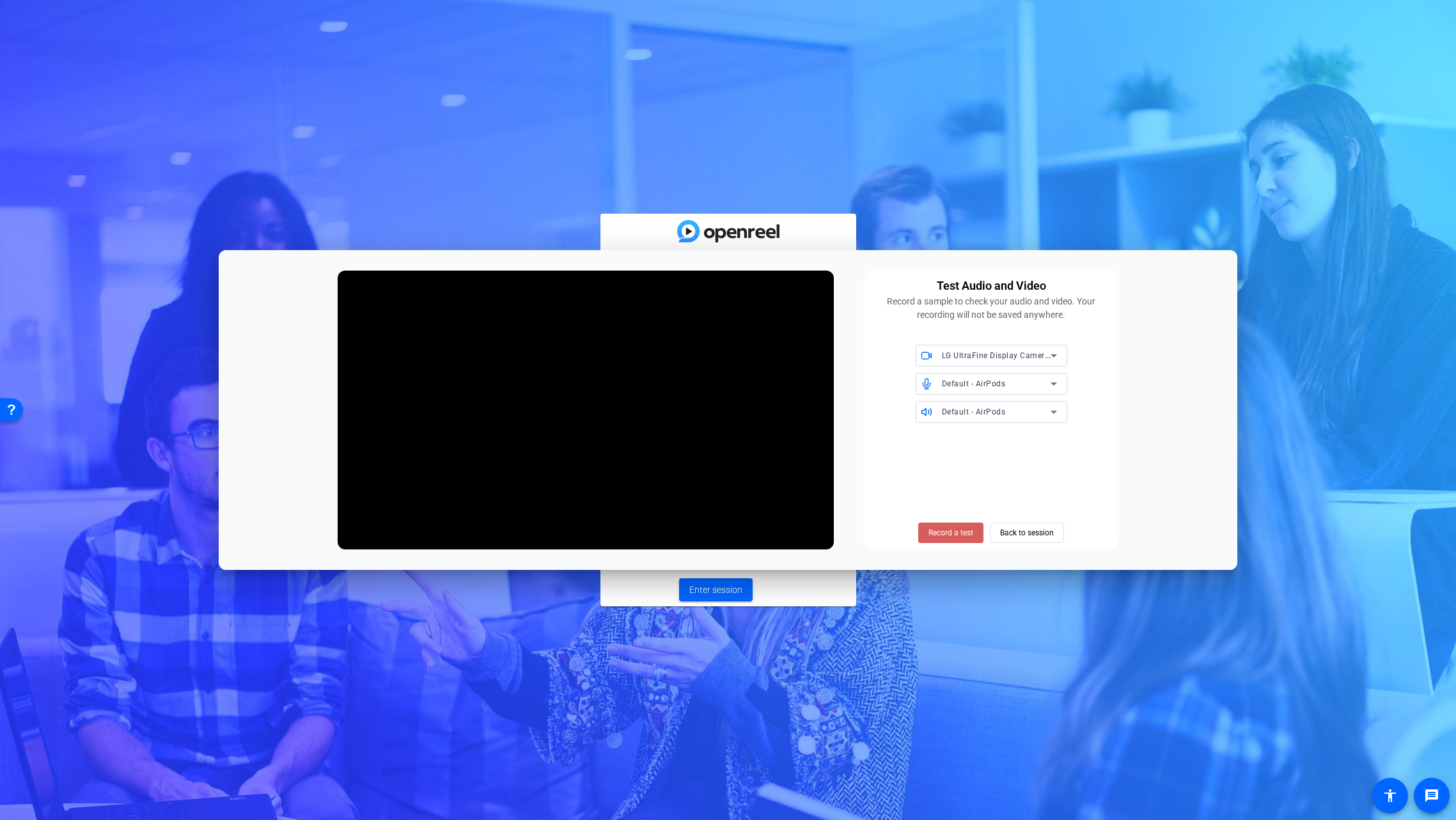
click at [0, 0] on span "Record a test" at bounding box center [0, 0] width 0 height 0
click at [0, 0] on span "Stop Testing (5s)" at bounding box center [0, 0] width 0 height 0
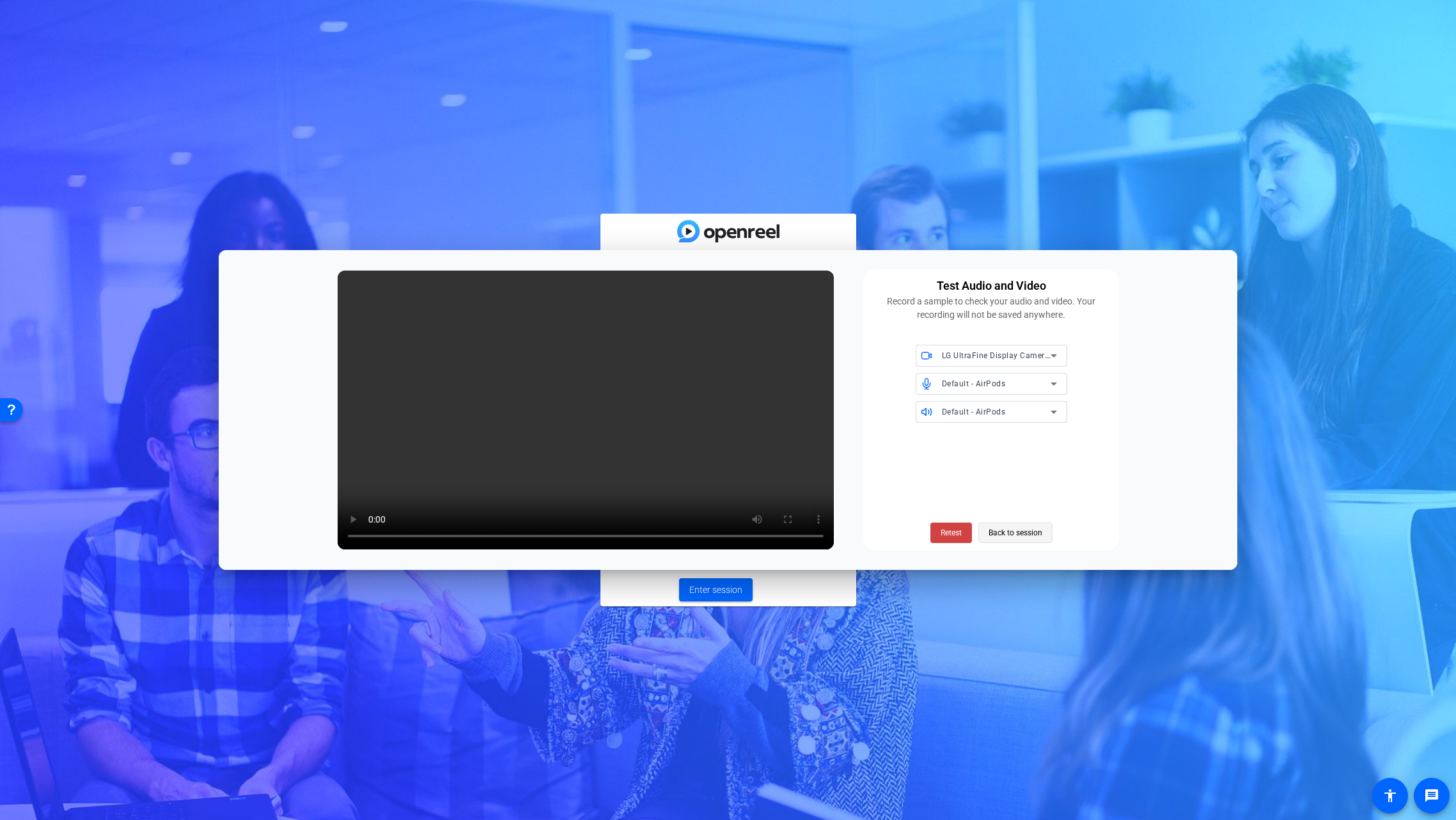
click at [1023, 536] on span "Back to session" at bounding box center [1015, 532] width 54 height 24
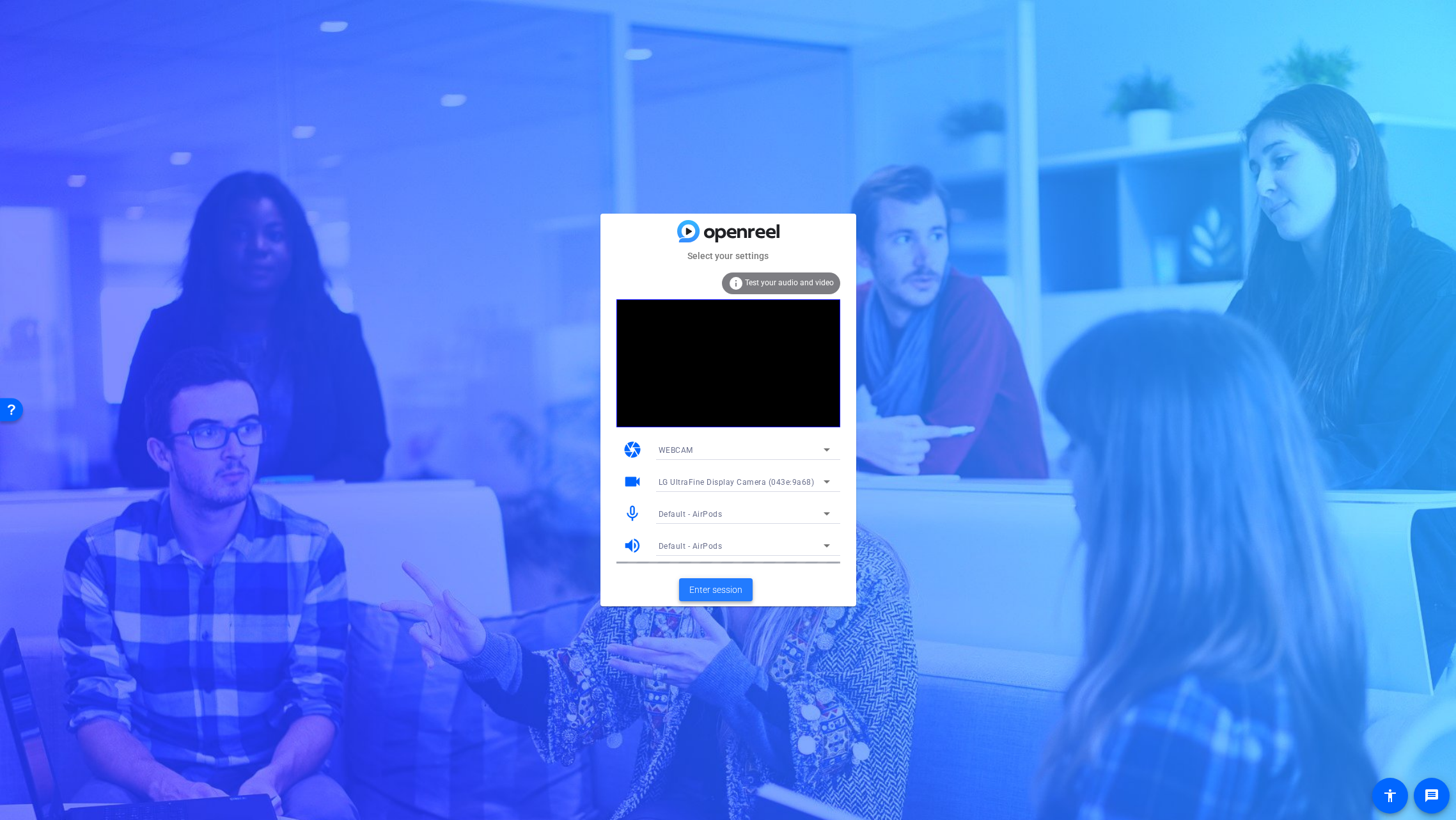
click at [720, 589] on span "Enter session" at bounding box center [715, 590] width 53 height 13
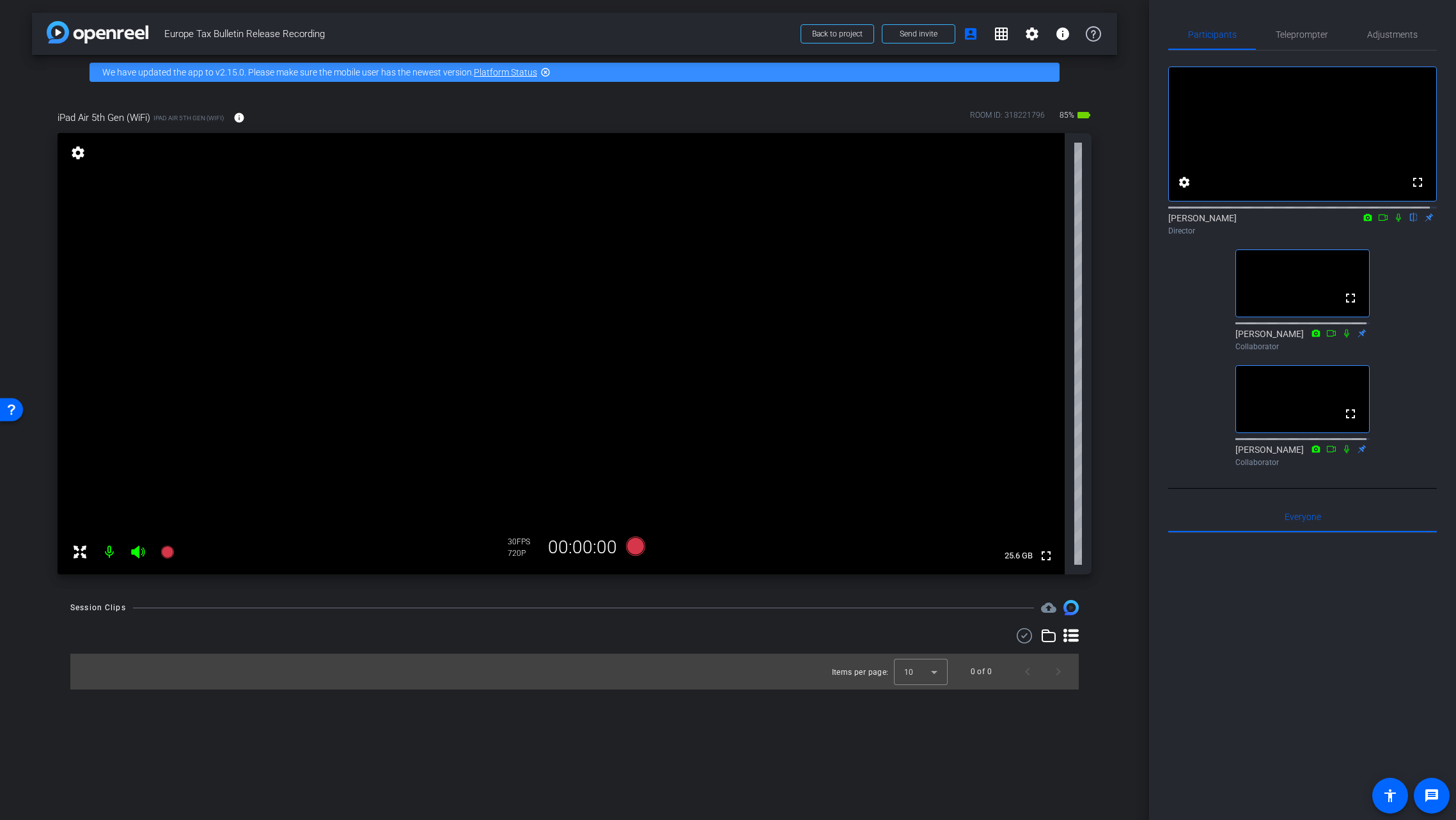
click at [1393, 222] on icon at bounding box center [1398, 218] width 10 height 9
click at [1292, 35] on span "Teleprompter" at bounding box center [1301, 34] width 53 height 9
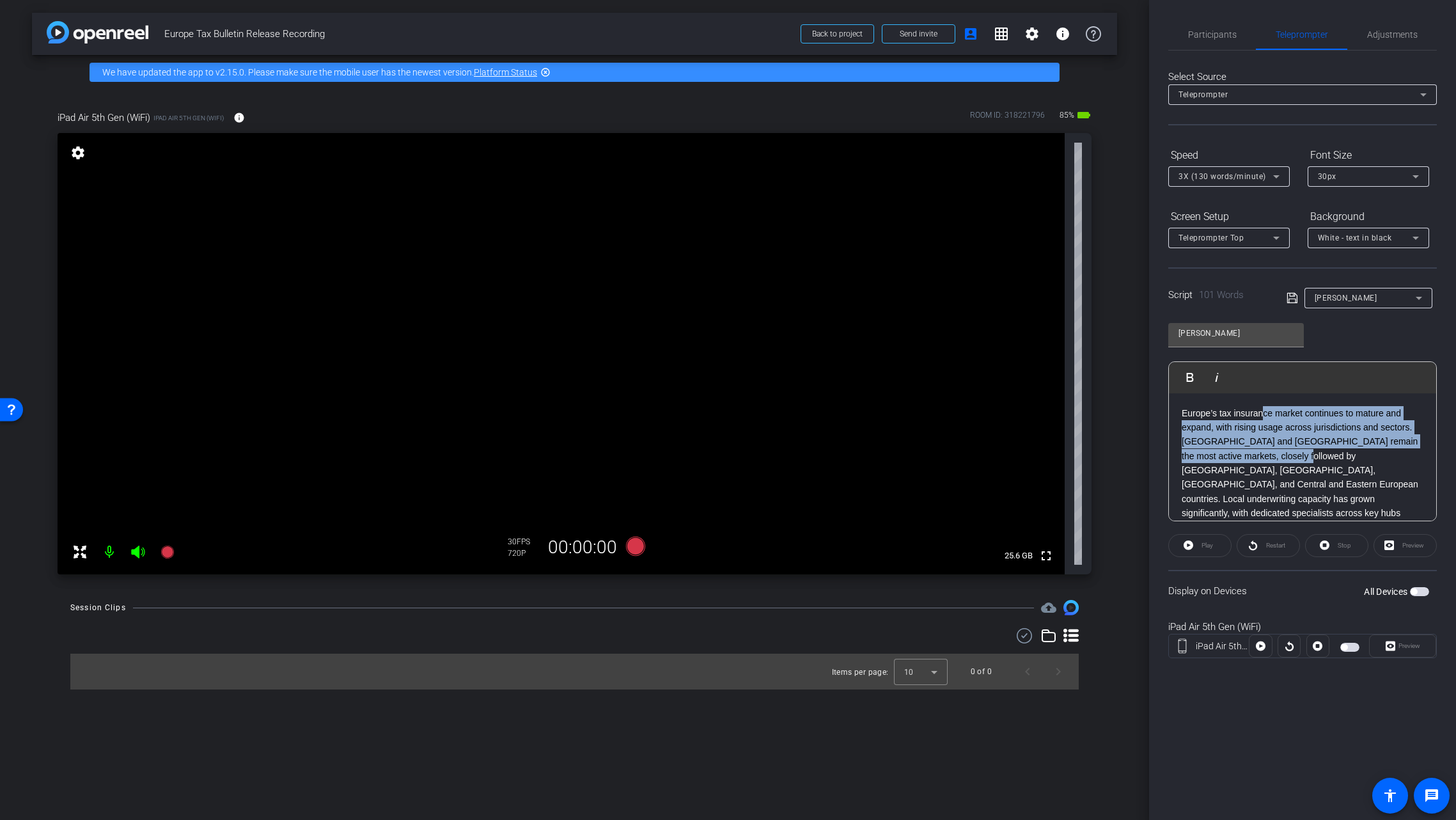
drag, startPoint x: 1262, startPoint y: 419, endPoint x: 1302, endPoint y: 461, distance: 58.0
click at [1302, 461] on span "Europe’s tax insurance market continues to mature and expand, with rising usage…" at bounding box center [1300, 514] width 237 height 211
click at [1197, 548] on div "Play" at bounding box center [1200, 546] width 64 height 23
click at [1186, 546] on div "Play" at bounding box center [1200, 546] width 64 height 23
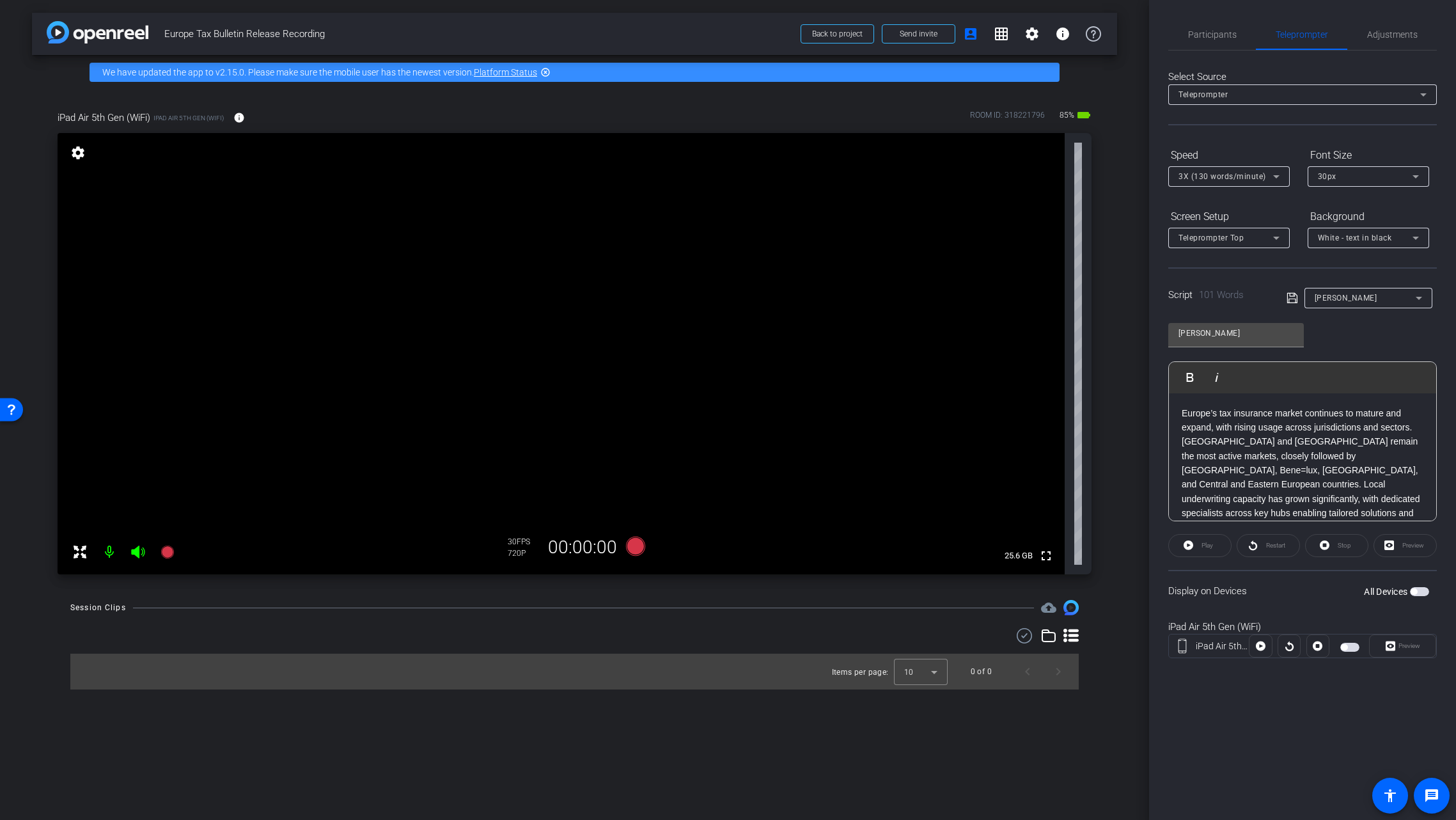
click at [1234, 488] on span "Europe’s tax insurance market continues to mature and expand, with rising usage…" at bounding box center [1302, 506] width 241 height 197
click at [1417, 592] on span "button" at bounding box center [1414, 592] width 7 height 7
click at [1202, 545] on span "Play" at bounding box center [1208, 546] width 12 height 7
click at [1409, 545] on div "Preview" at bounding box center [1405, 546] width 64 height 23
click at [1257, 546] on icon at bounding box center [1253, 545] width 9 height 16
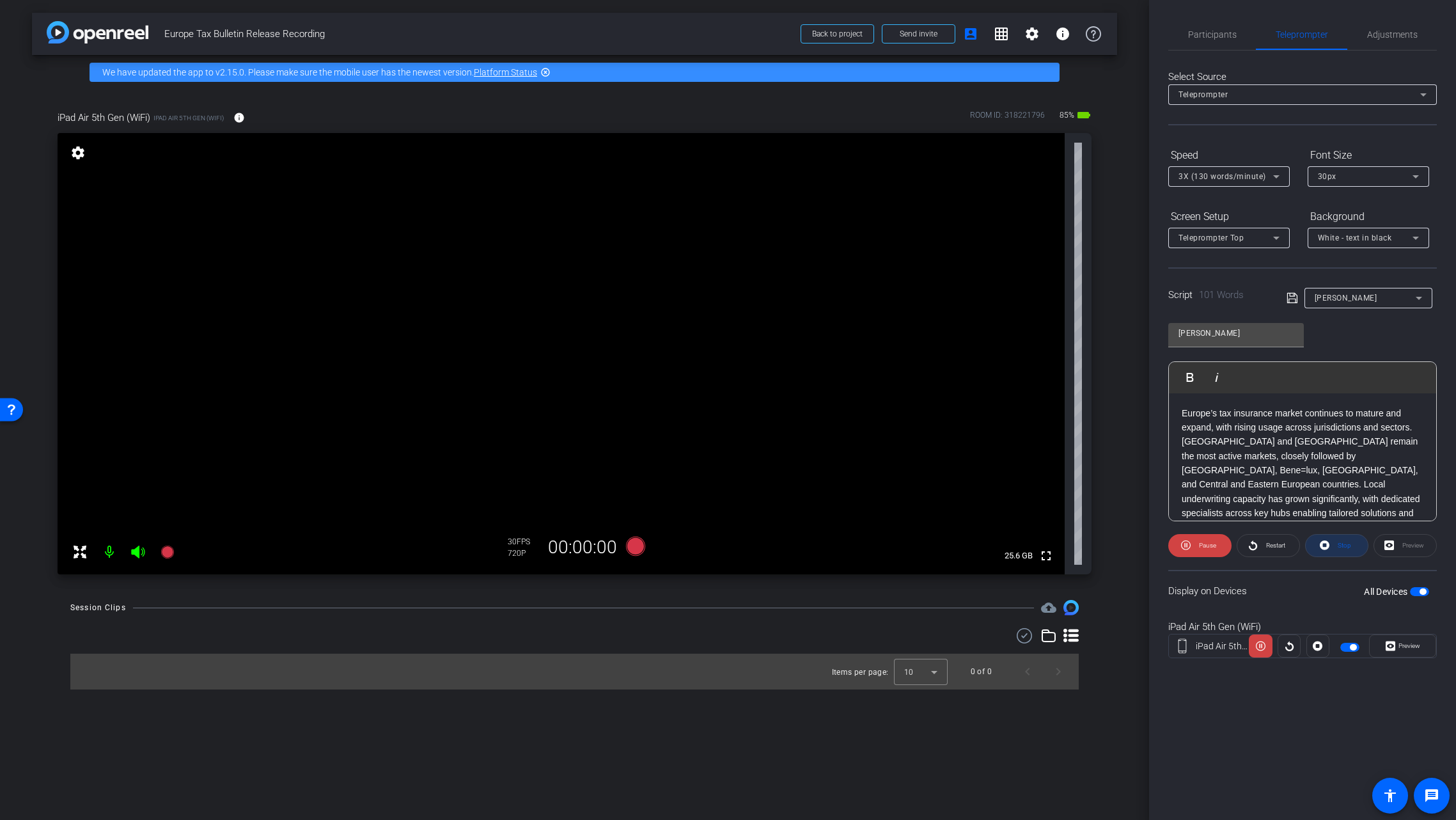
click at [1323, 545] on icon at bounding box center [1324, 545] width 9 height 16
click at [170, 556] on icon at bounding box center [166, 551] width 13 height 13
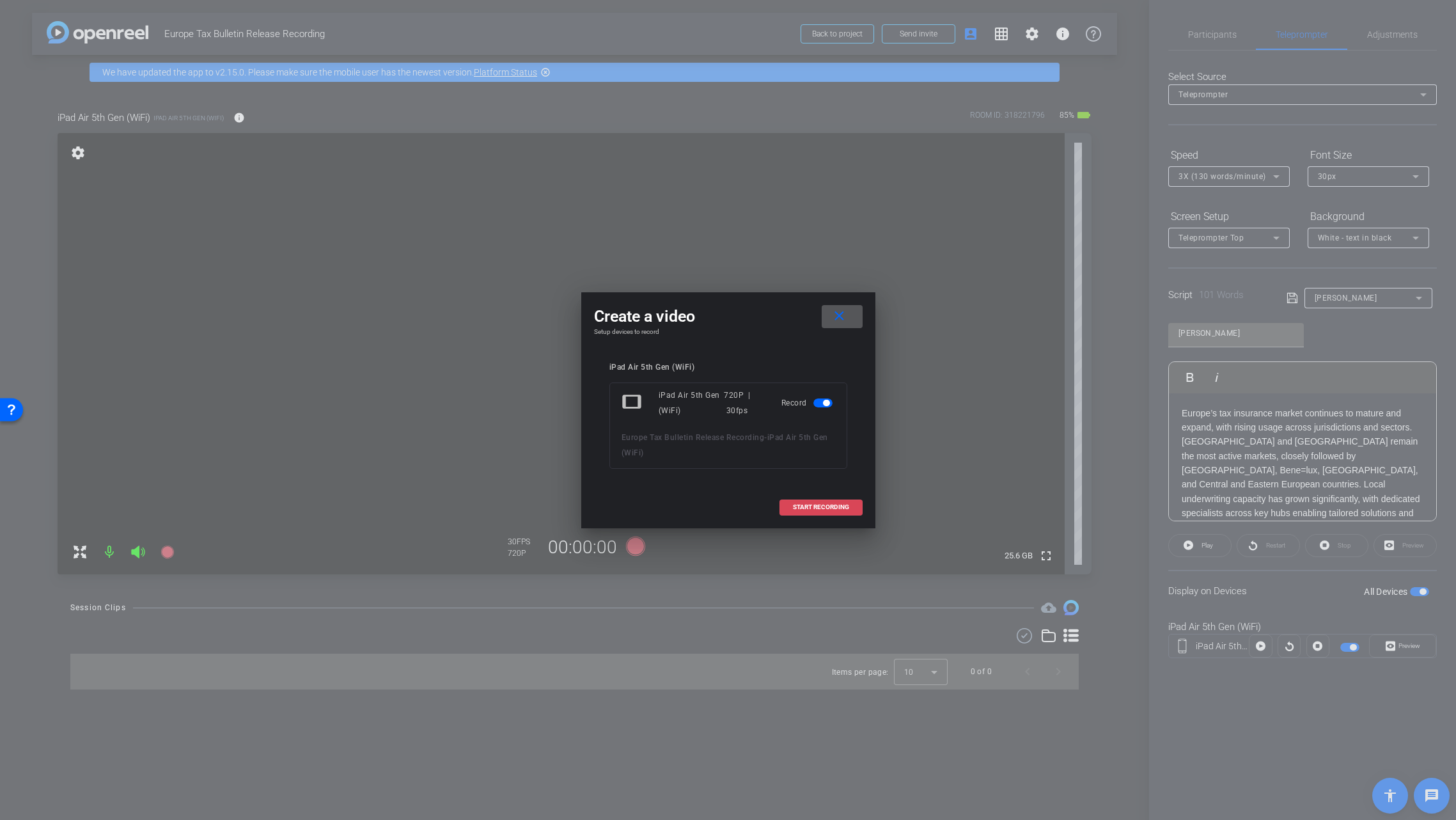
click at [823, 506] on span "START RECORDING" at bounding box center [820, 508] width 56 height 7
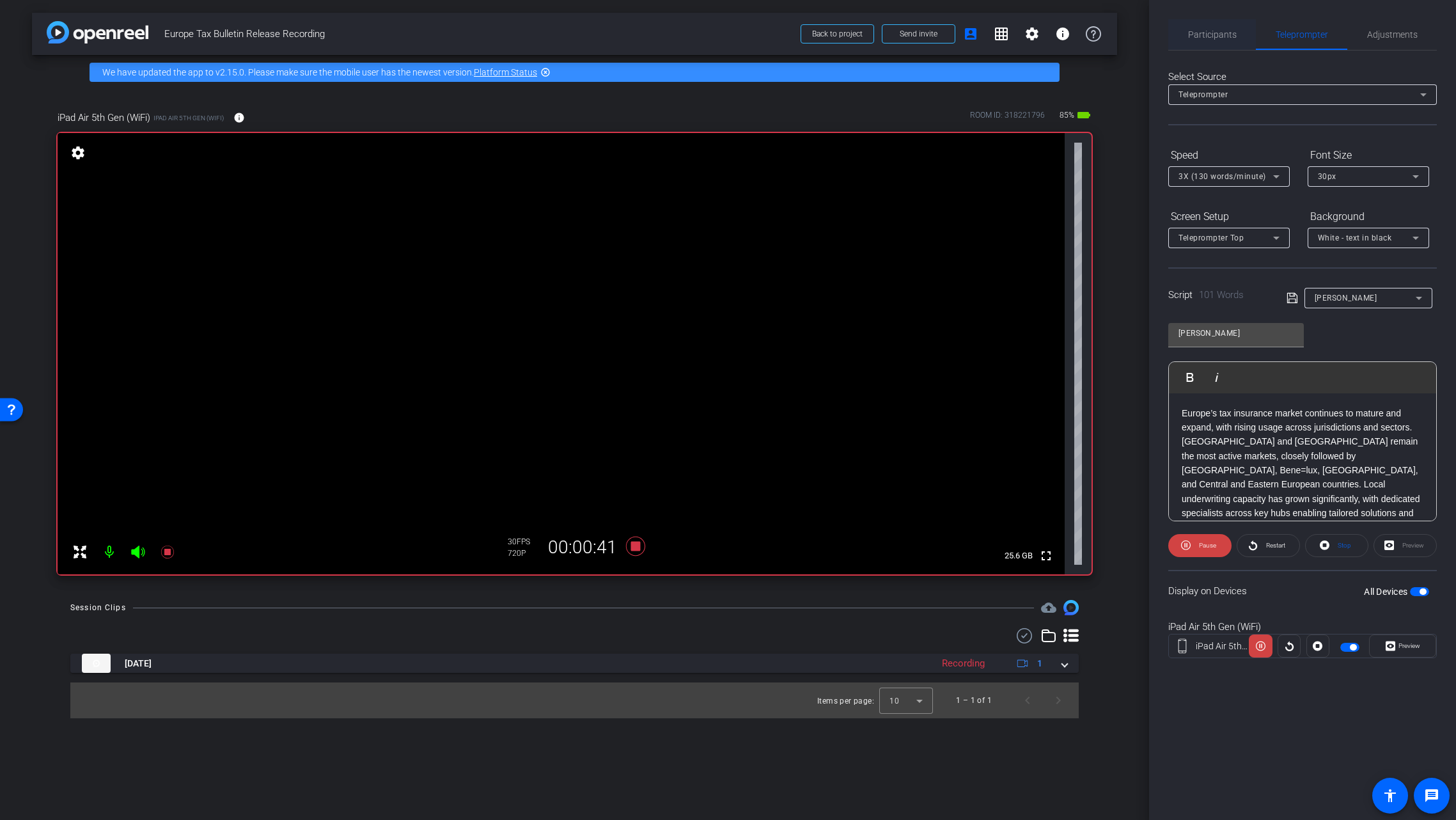
click at [1212, 32] on span "Participants" at bounding box center [1213, 34] width 49 height 9
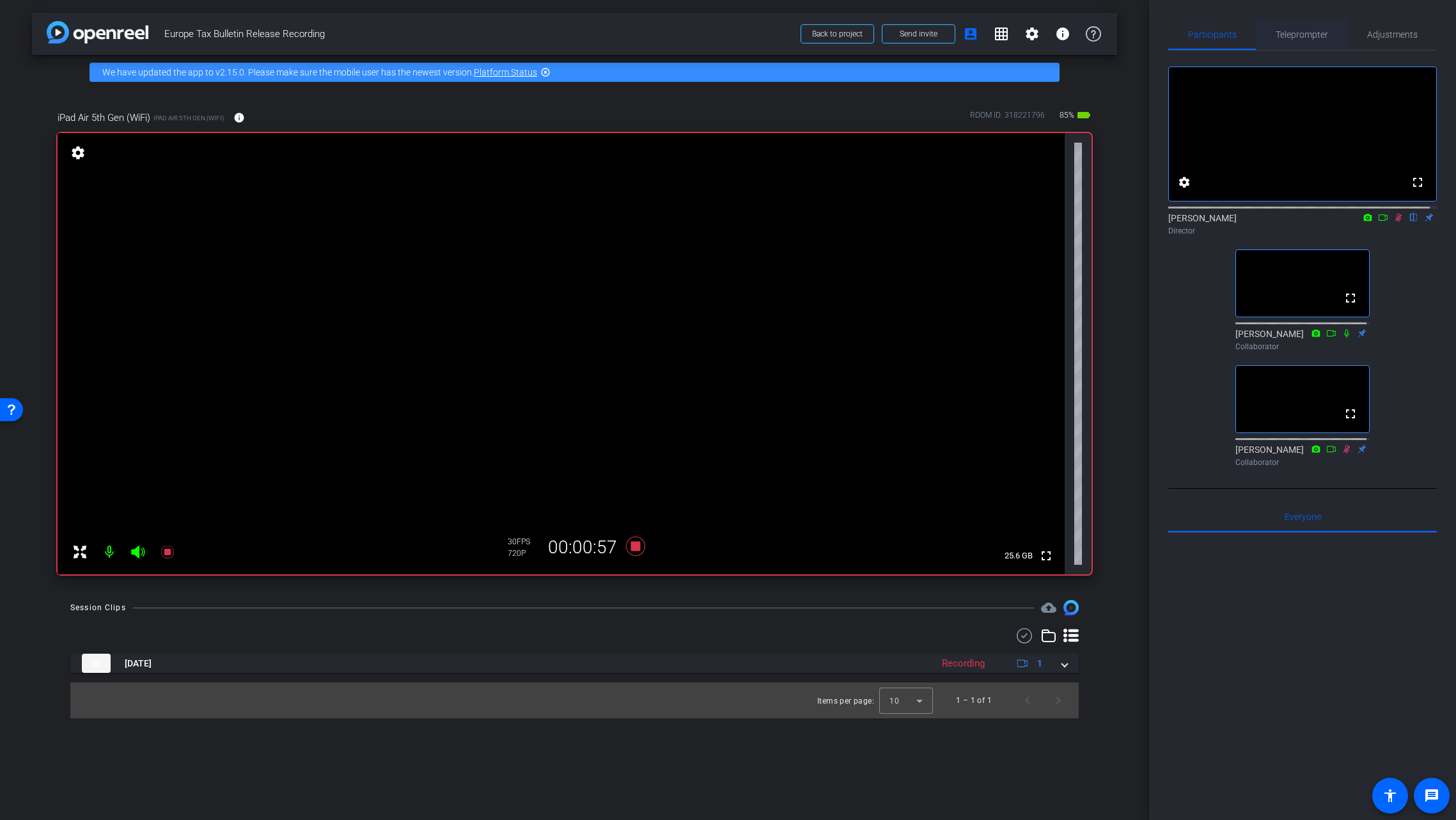
click at [1311, 32] on span "Teleprompter" at bounding box center [1301, 34] width 53 height 9
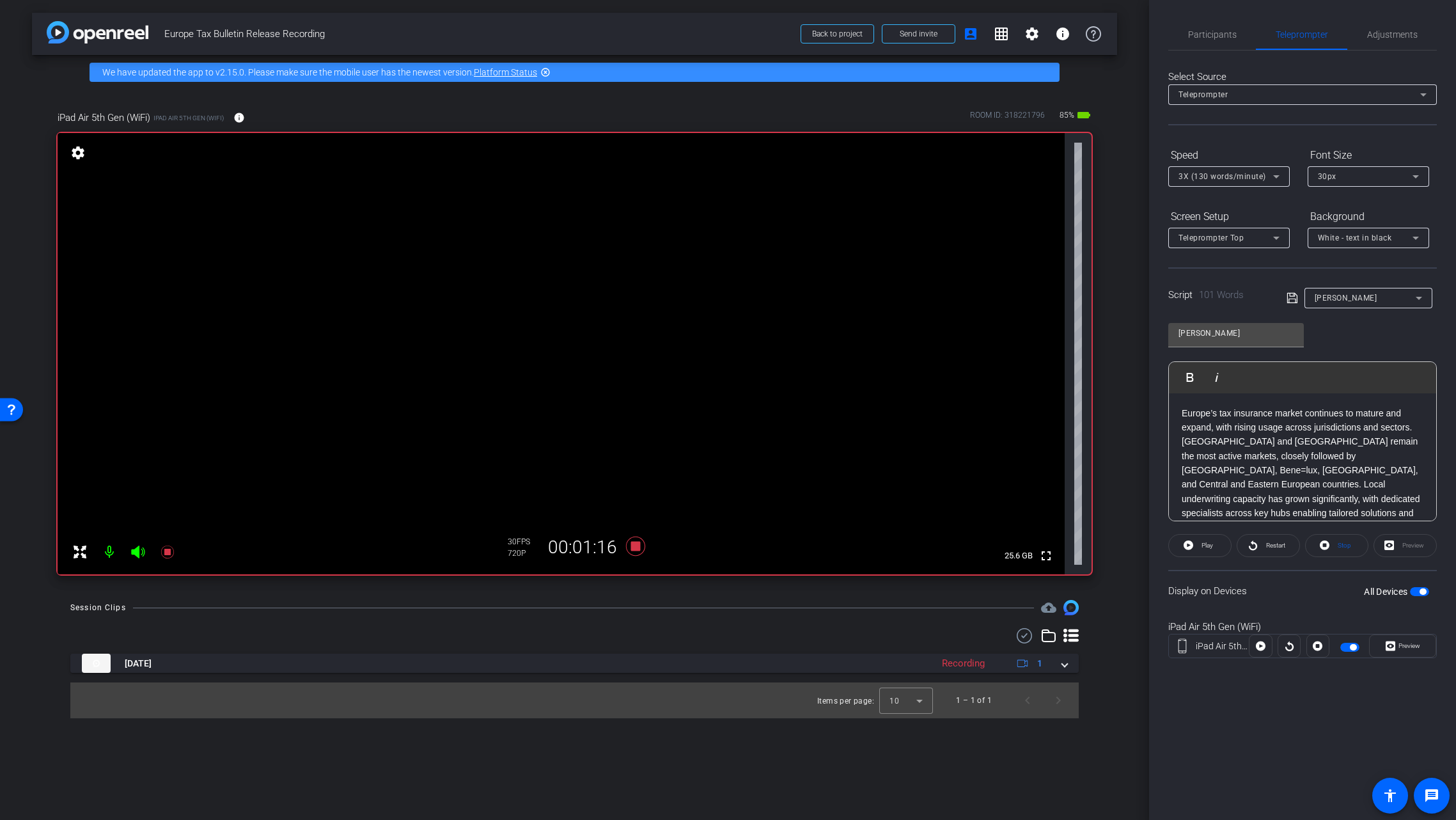
drag, startPoint x: 1212, startPoint y: 643, endPoint x: 1213, endPoint y: 635, distance: 8.1
click at [1212, 643] on div "iPad Air 5th Gen (WiFi)" at bounding box center [1223, 647] width 54 height 13
click at [1275, 238] on icon at bounding box center [1276, 238] width 7 height 3
click at [1228, 322] on span "Teleprompter Right" at bounding box center [1214, 325] width 73 height 15
click at [1187, 551] on icon at bounding box center [1188, 545] width 9 height 16
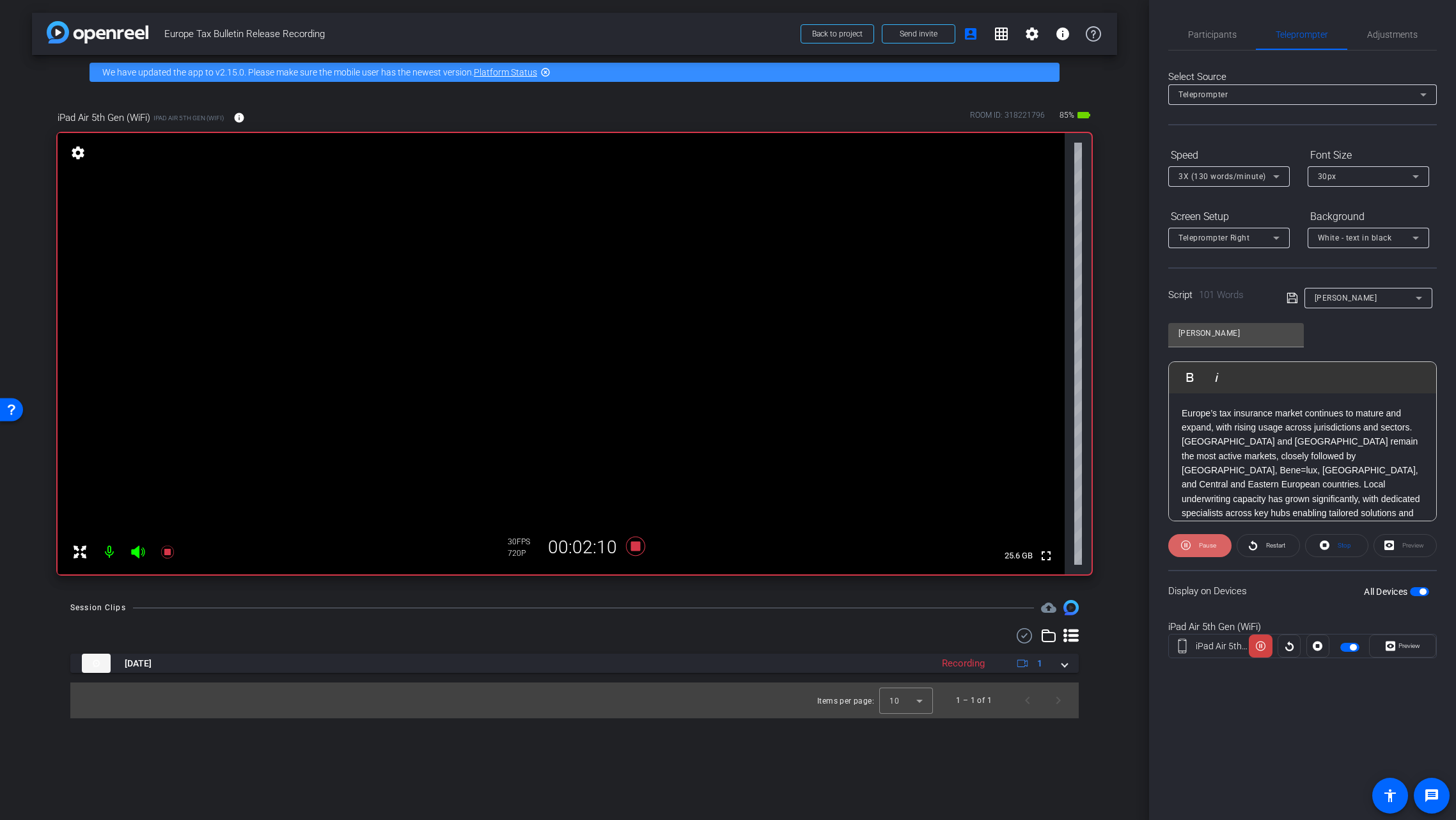
click at [1192, 545] on span at bounding box center [1200, 546] width 64 height 31
click at [1188, 548] on icon at bounding box center [1188, 545] width 9 height 9
click at [1277, 235] on icon at bounding box center [1276, 238] width 15 height 15
click at [1252, 342] on mat-option "Teleprompter Left" at bounding box center [1229, 346] width 121 height 20
click at [1257, 551] on span at bounding box center [1269, 546] width 62 height 31
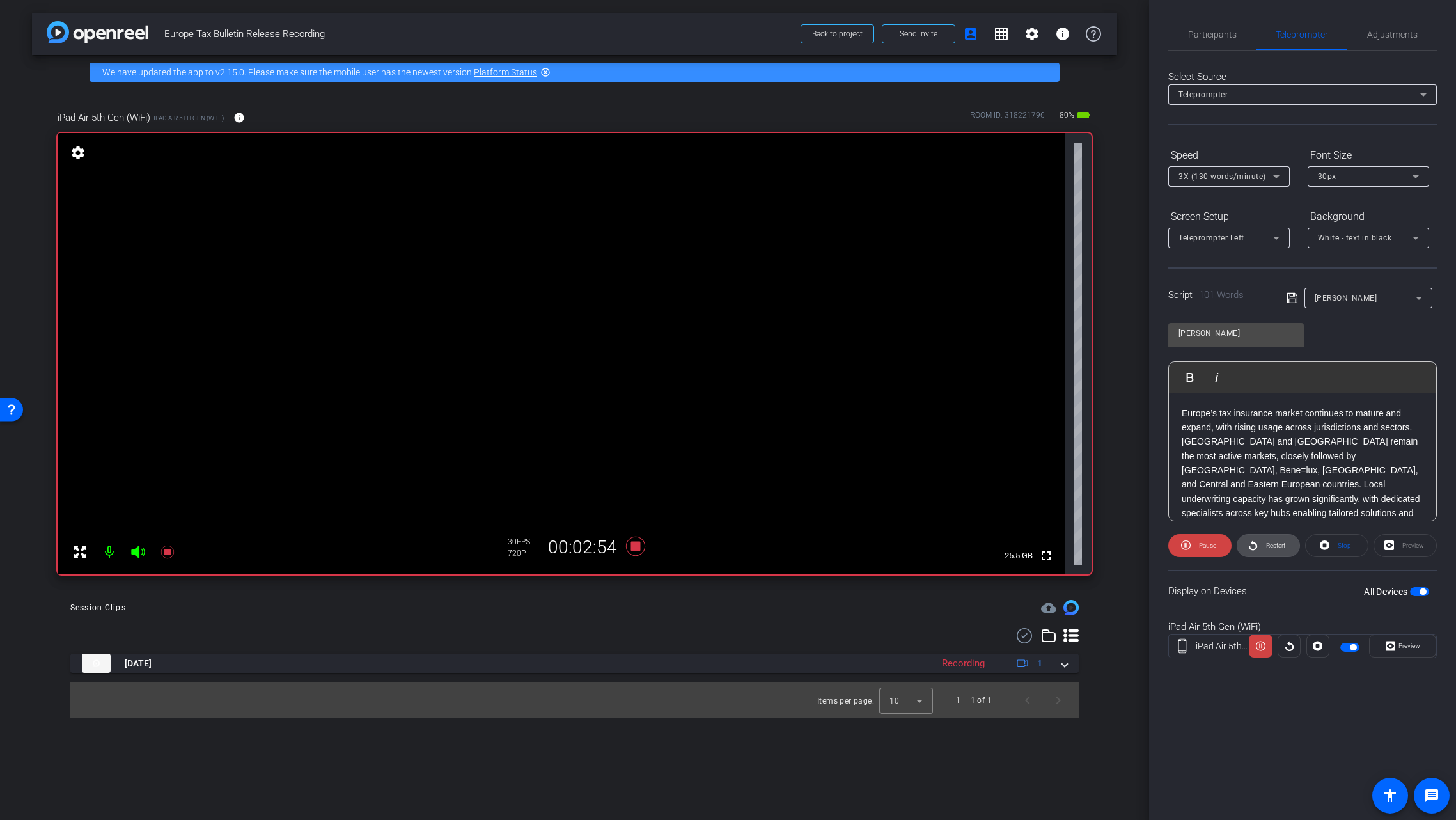
click at [1259, 549] on span at bounding box center [1269, 546] width 62 height 31
click at [1198, 547] on span "Pause" at bounding box center [1206, 546] width 20 height 18
click at [1336, 239] on span "White - text in black" at bounding box center [1355, 238] width 74 height 9
click at [1304, 201] on div at bounding box center [728, 410] width 1456 height 820
click at [1280, 236] on icon at bounding box center [1276, 238] width 15 height 15
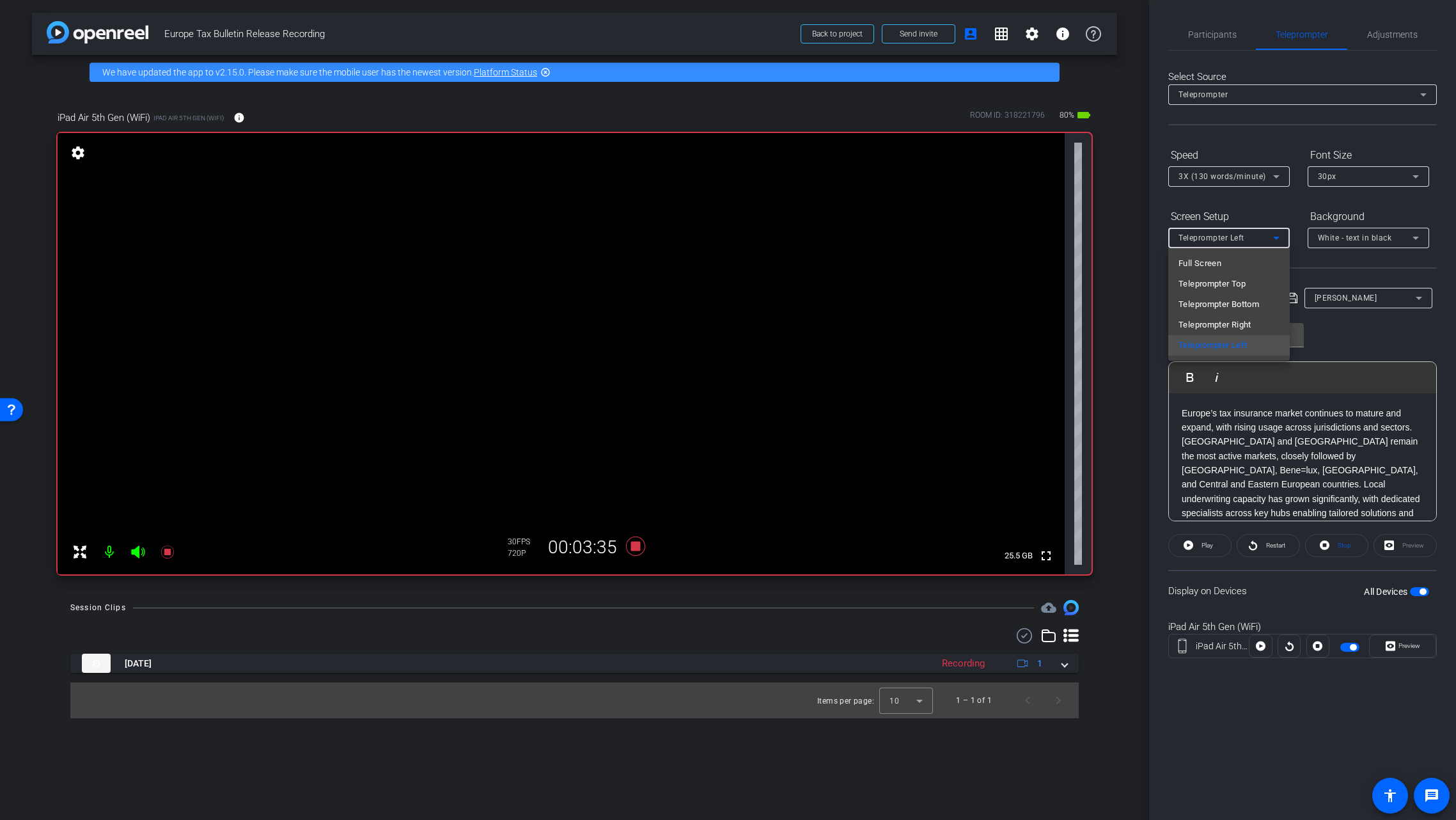
click at [1362, 178] on div at bounding box center [728, 410] width 1456 height 820
click at [1363, 177] on div "30px" at bounding box center [1365, 176] width 95 height 16
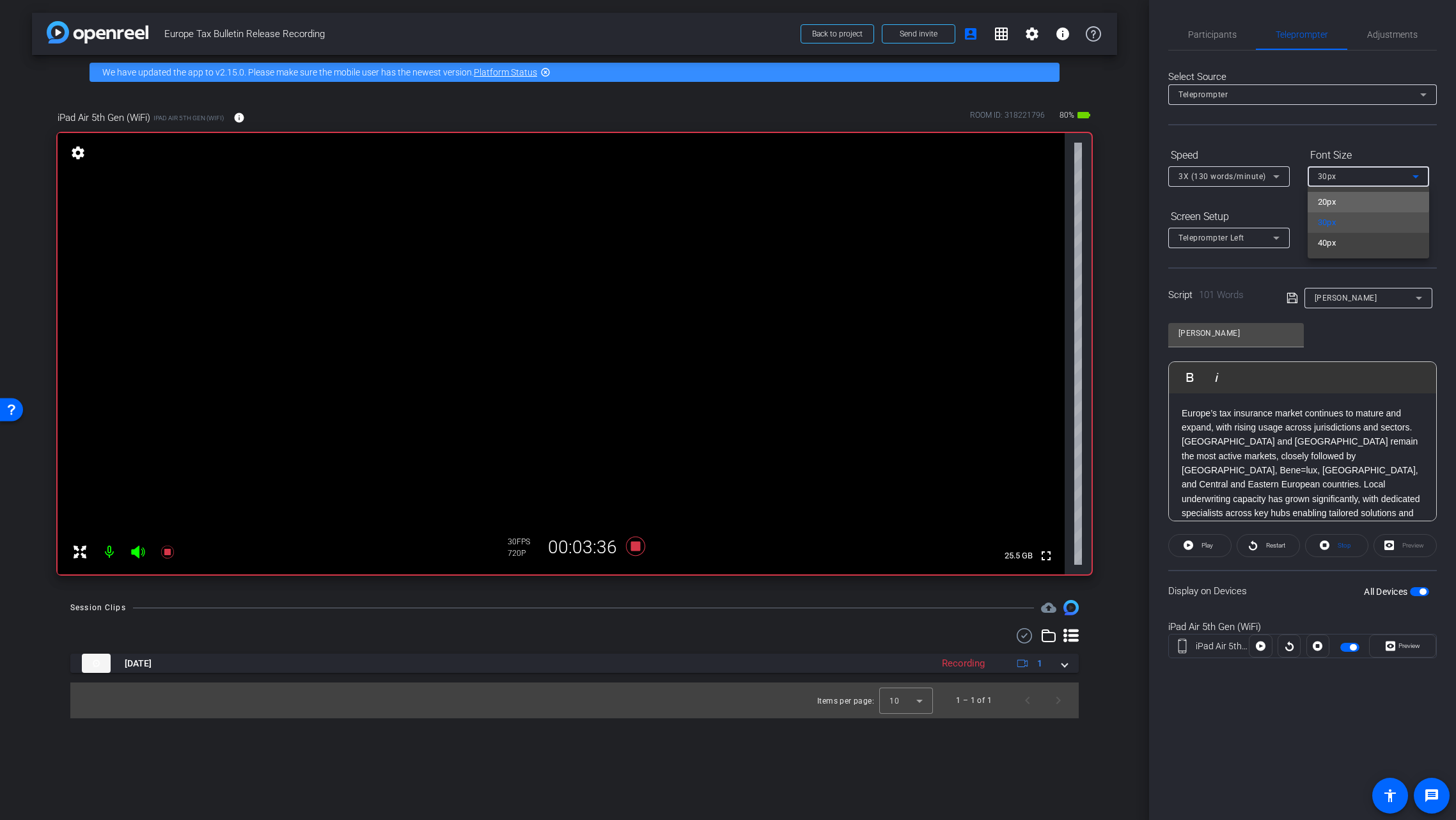
click at [1361, 197] on mat-option "20px" at bounding box center [1368, 202] width 121 height 20
click at [617, 552] on div "00:03:47" at bounding box center [582, 548] width 85 height 22
click at [630, 546] on icon at bounding box center [636, 546] width 31 height 23
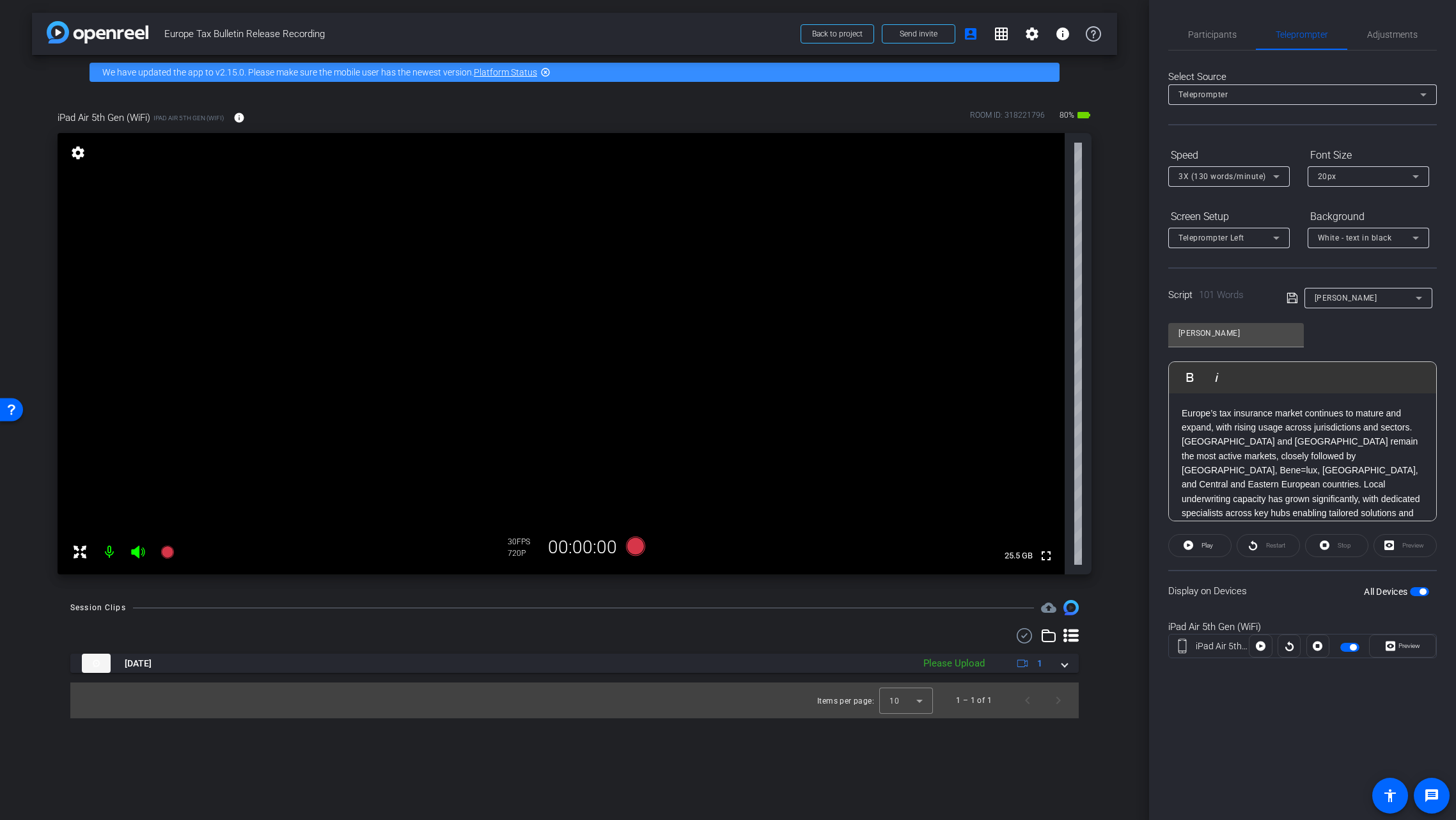
click at [1402, 177] on div "20px" at bounding box center [1365, 176] width 95 height 16
click at [1365, 219] on mat-option "30px" at bounding box center [1368, 223] width 121 height 20
click at [1198, 551] on span "Play" at bounding box center [1206, 546] width 15 height 18
click at [1197, 547] on span "Pause" at bounding box center [1206, 546] width 20 height 18
click at [635, 548] on icon at bounding box center [635, 546] width 19 height 19
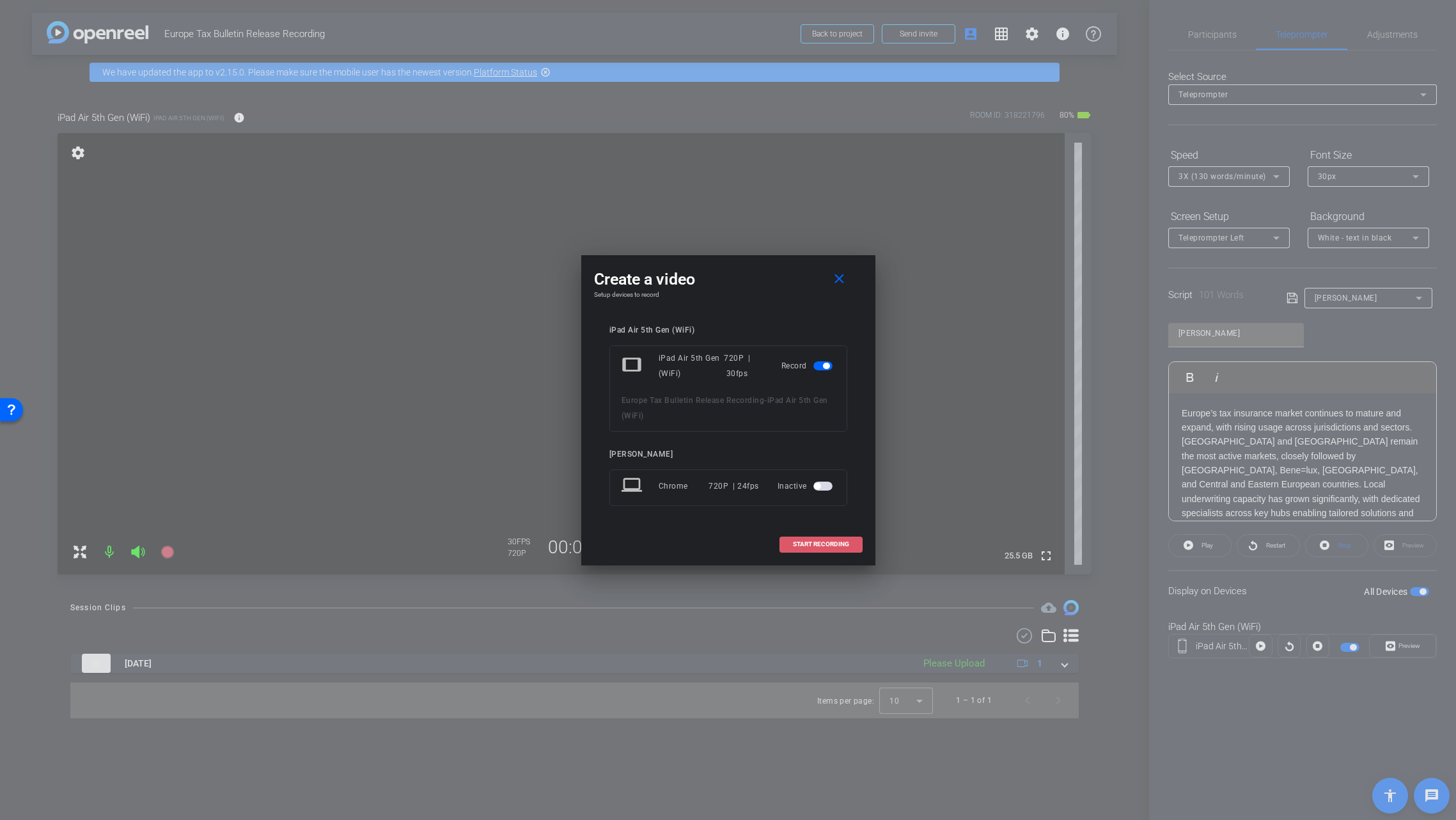
click at [838, 542] on span "START RECORDING" at bounding box center [820, 545] width 56 height 7
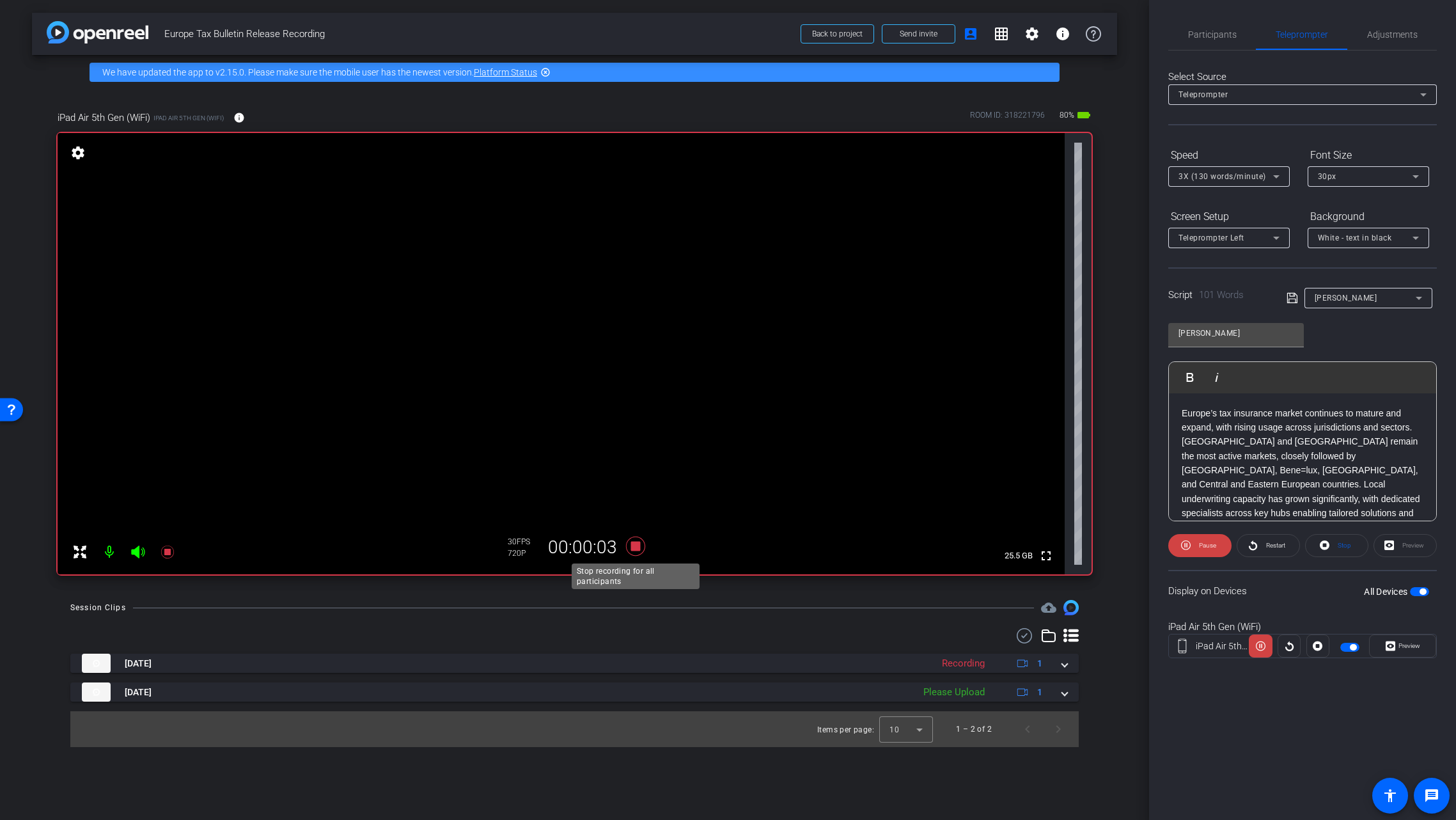
click at [638, 547] on icon at bounding box center [635, 546] width 19 height 19
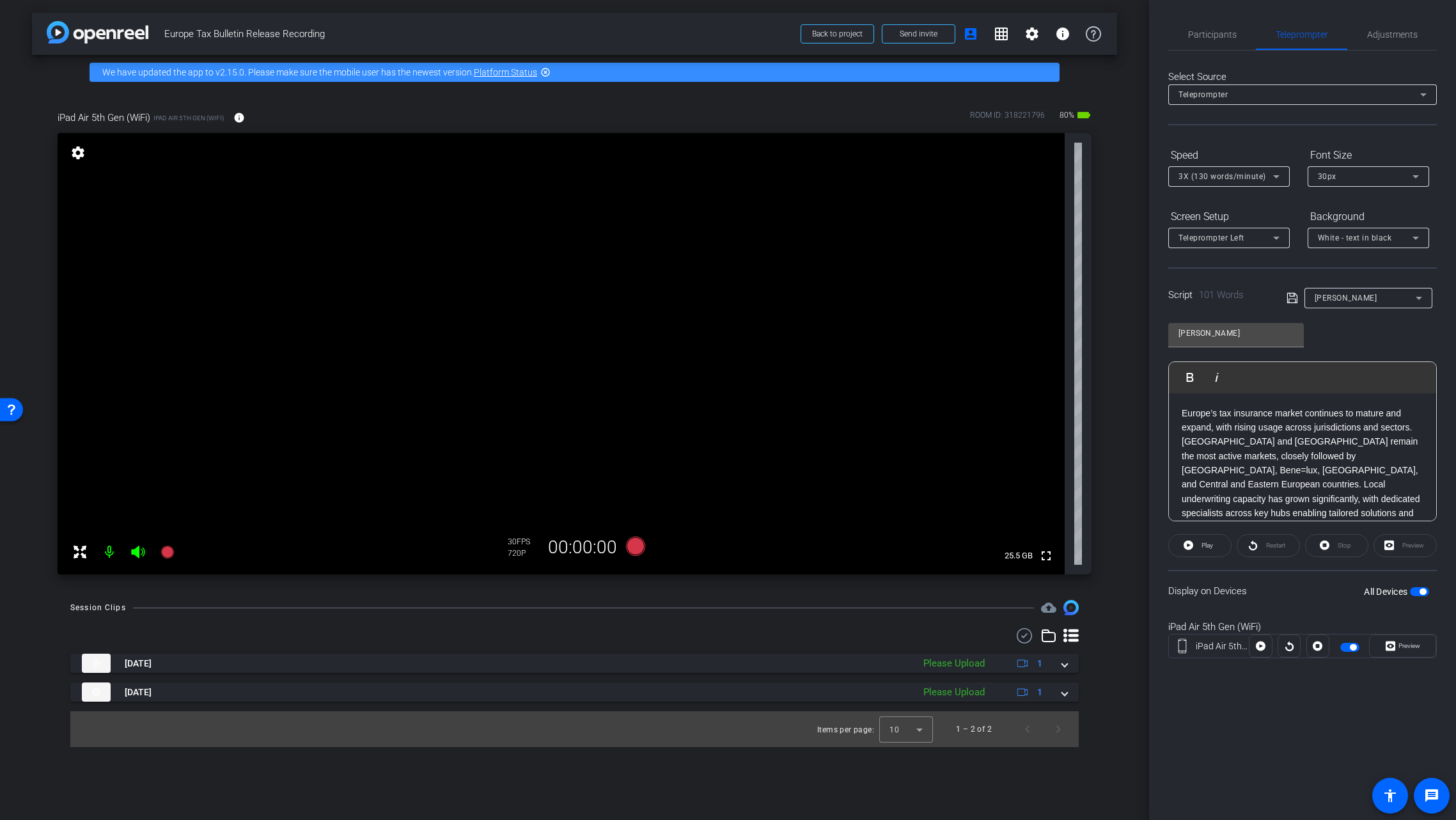
click at [1275, 551] on div "Restart" at bounding box center [1269, 546] width 64 height 23
click at [1265, 546] on div "Restart" at bounding box center [1269, 546] width 64 height 23
click at [1255, 545] on div "Restart" at bounding box center [1269, 546] width 64 height 23
click at [1254, 546] on div "Restart" at bounding box center [1269, 546] width 64 height 23
click at [635, 546] on icon at bounding box center [635, 546] width 19 height 19
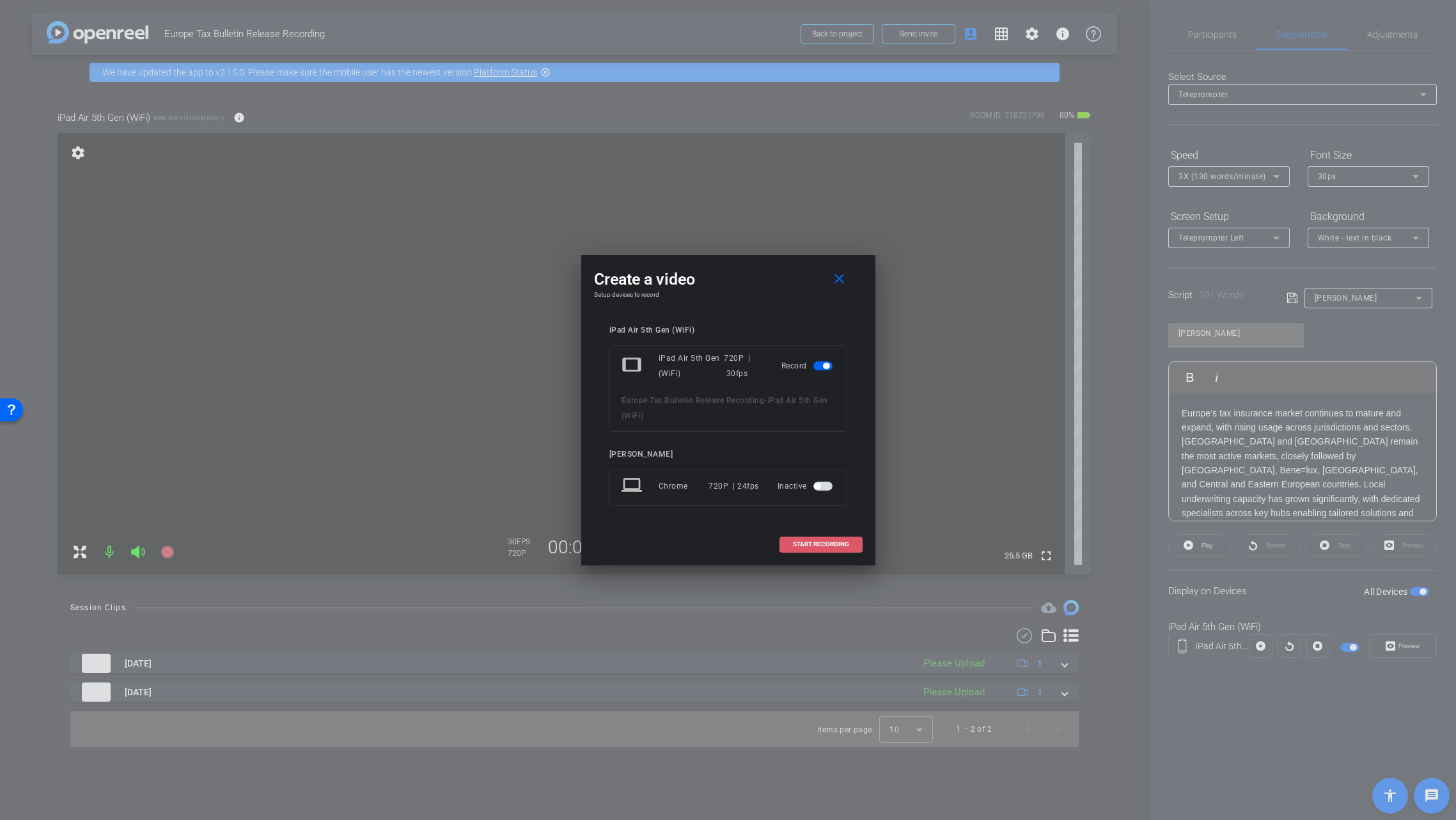
click at [827, 545] on span "START RECORDING" at bounding box center [820, 545] width 56 height 7
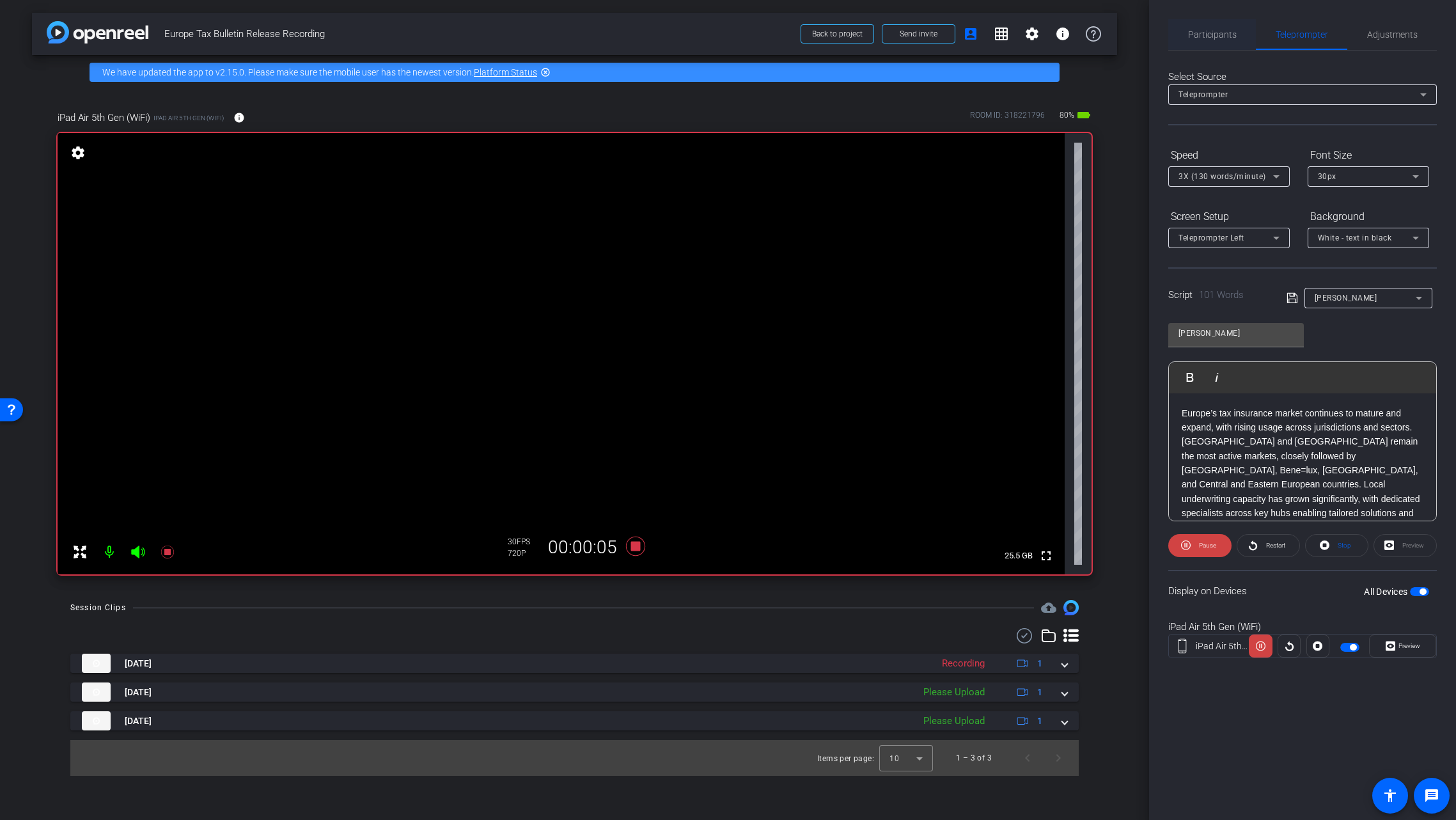
click at [1218, 32] on span "Participants" at bounding box center [1213, 34] width 49 height 9
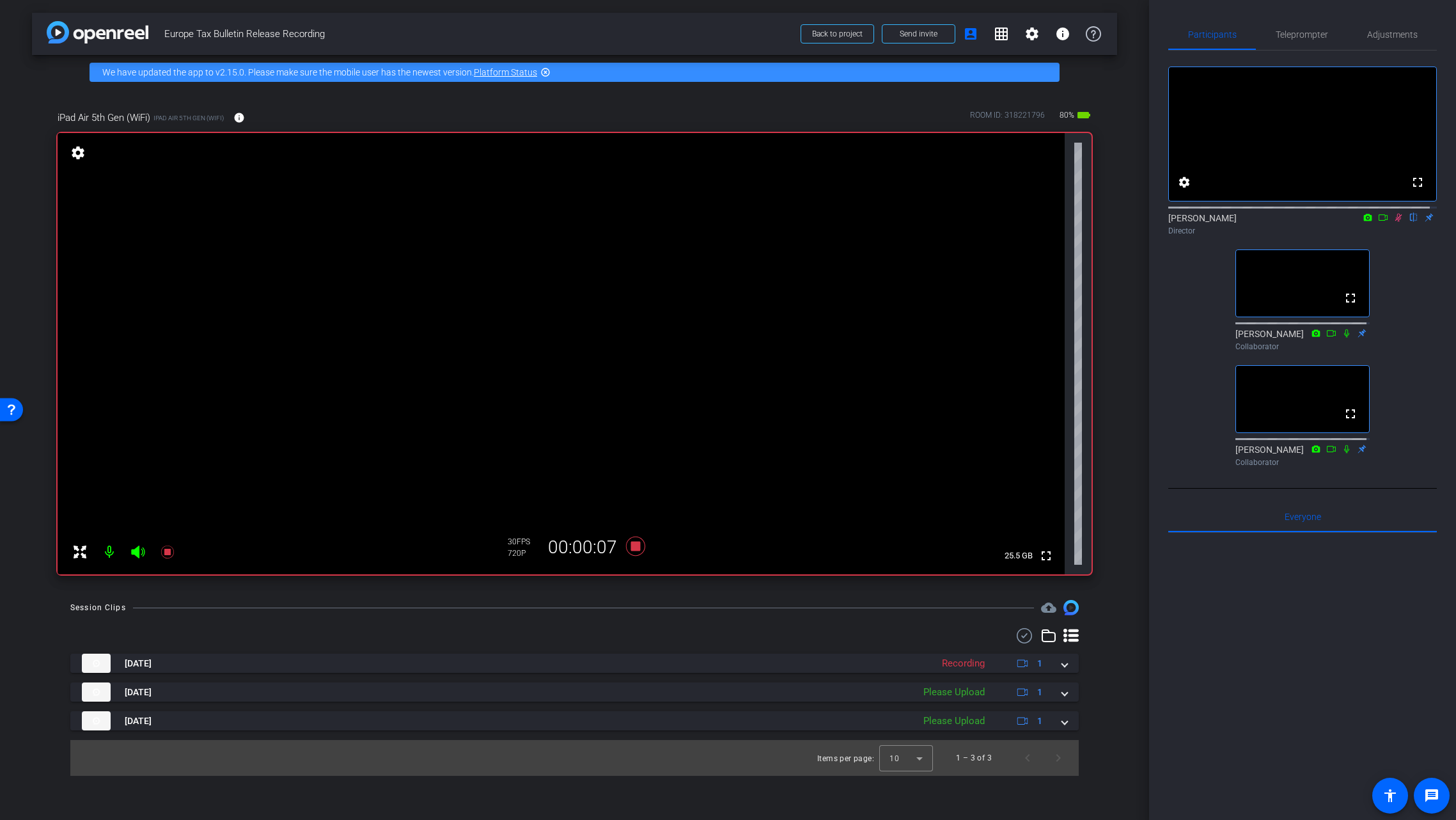
click at [1341, 454] on icon at bounding box center [1346, 448] width 10 height 9
click at [1311, 42] on span "Teleprompter" at bounding box center [1301, 34] width 53 height 31
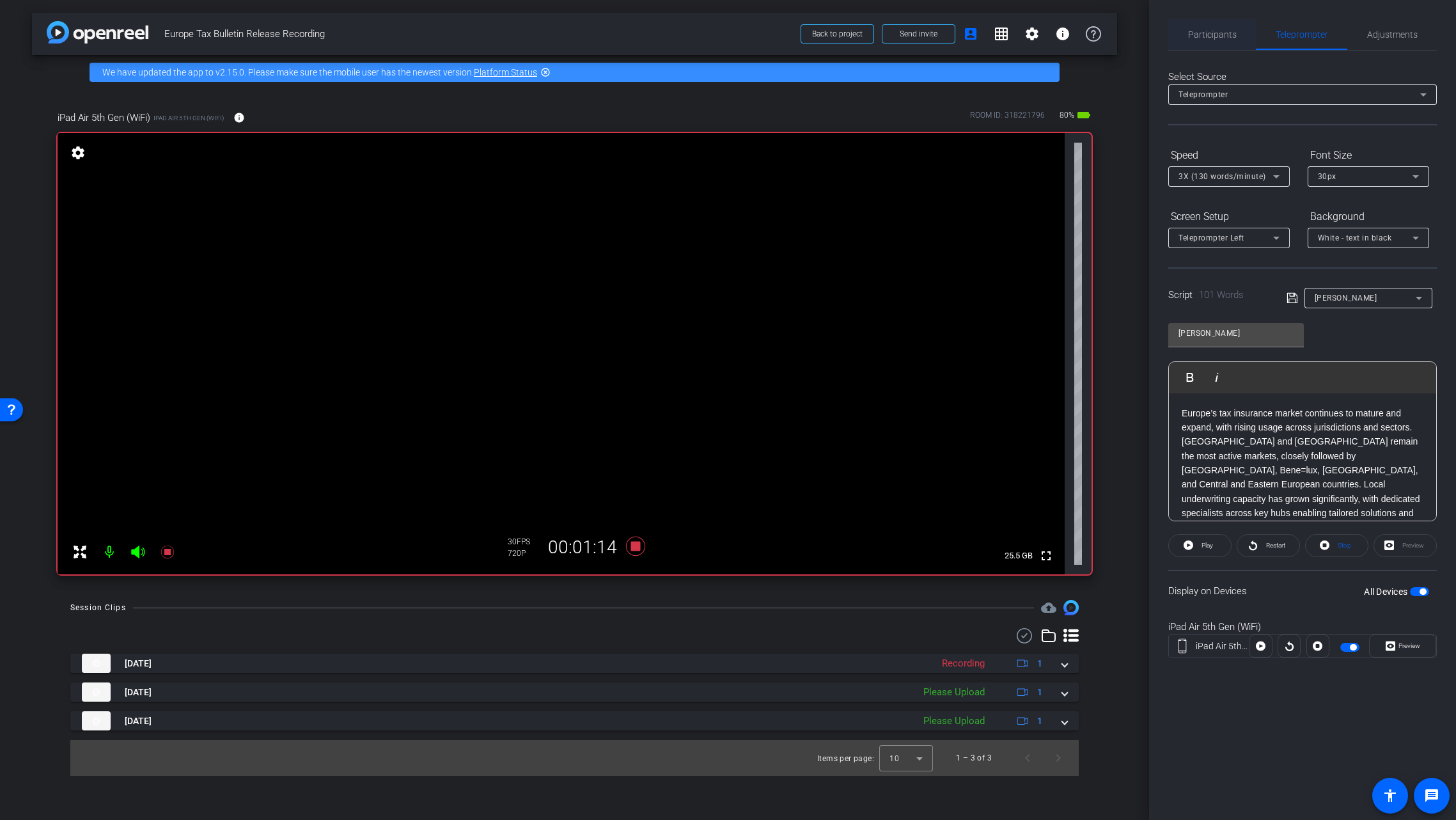
click at [1210, 39] on span "Participants" at bounding box center [1213, 34] width 49 height 31
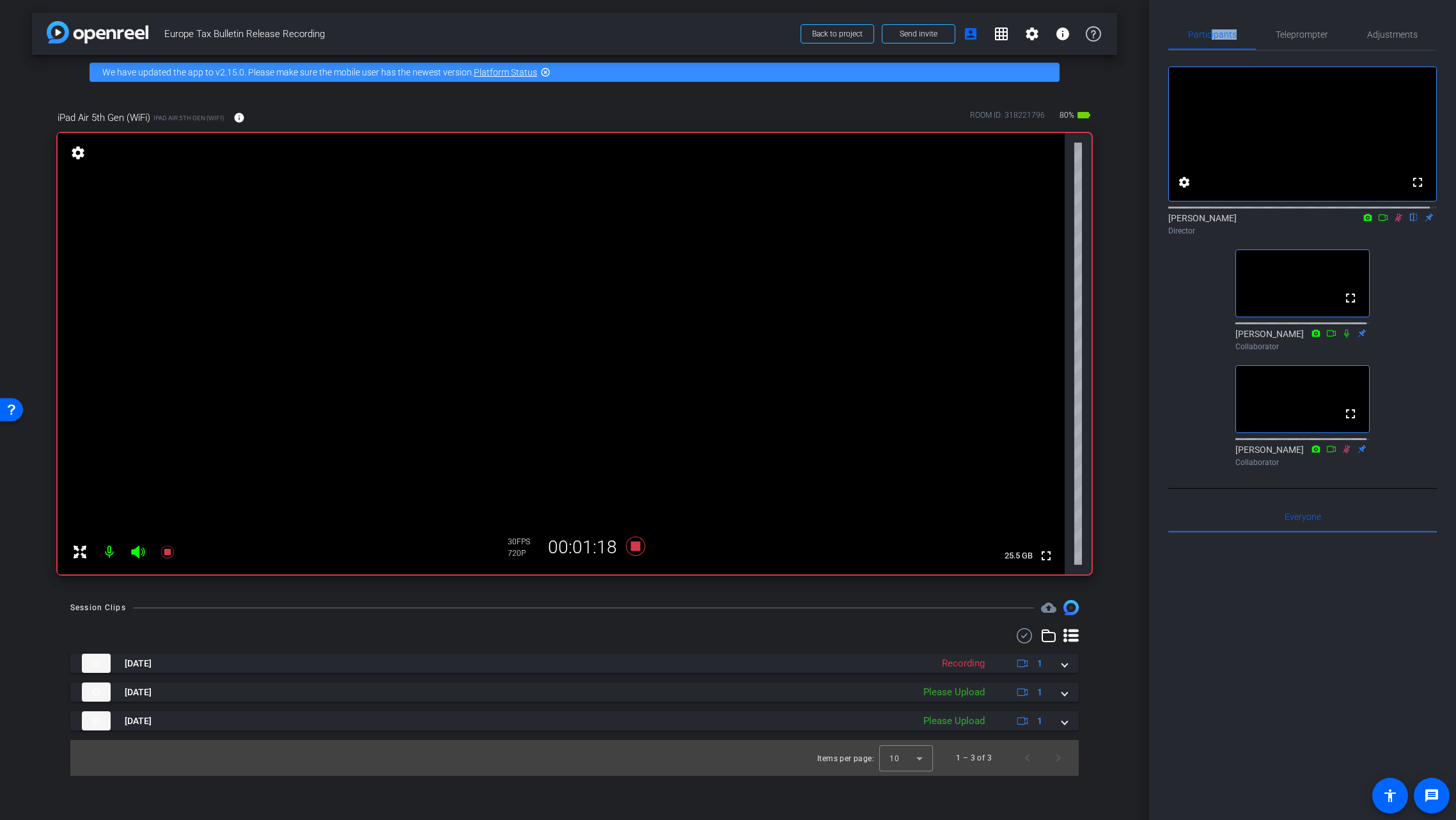
click at [1344, 454] on icon at bounding box center [1346, 448] width 10 height 9
click at [1344, 453] on icon at bounding box center [1347, 448] width 7 height 8
drag, startPoint x: 631, startPoint y: 546, endPoint x: 675, endPoint y: 545, distance: 44.0
click at [631, 546] on icon at bounding box center [635, 546] width 19 height 19
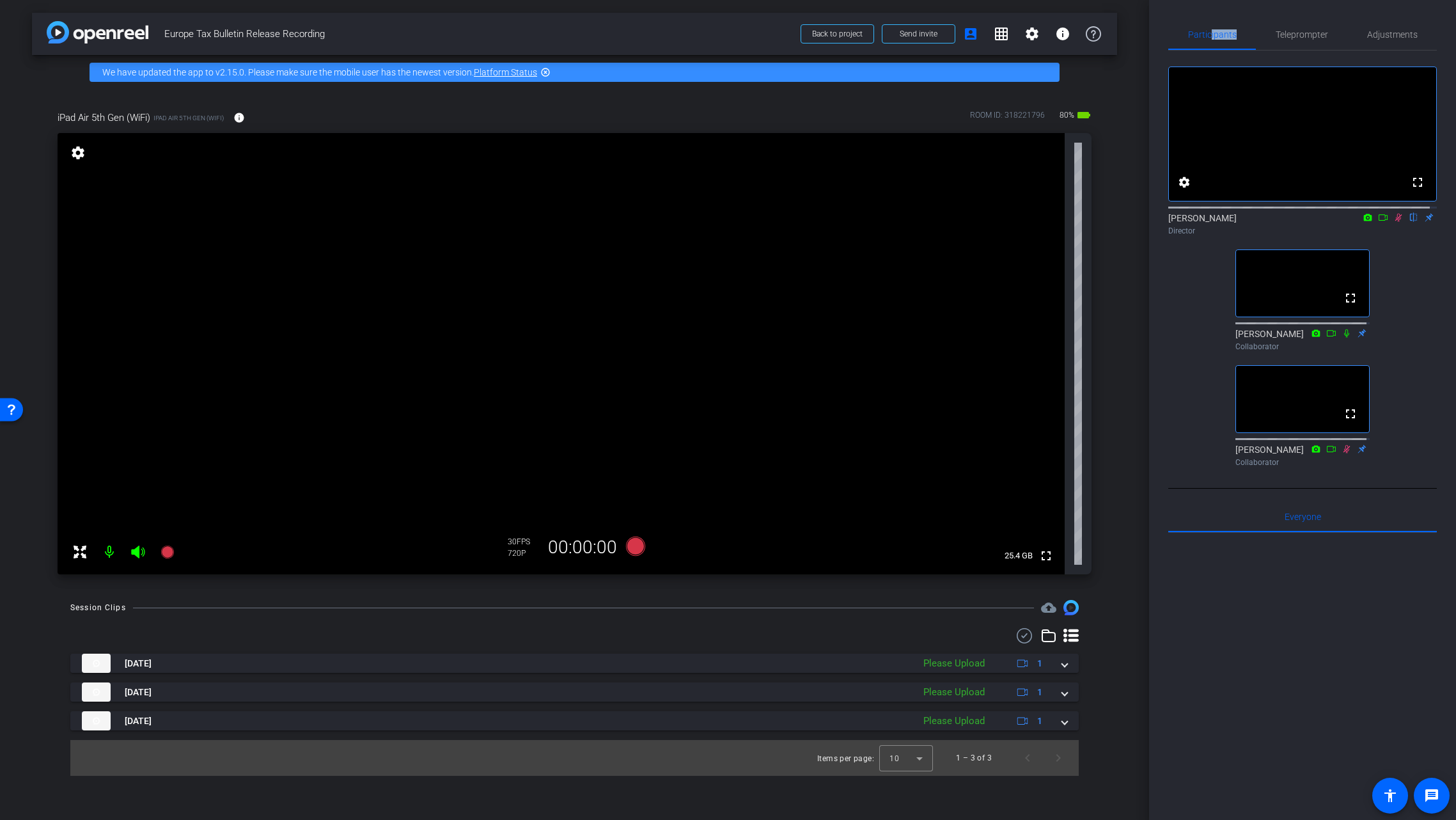
click at [1344, 453] on icon at bounding box center [1347, 448] width 7 height 8
click at [640, 551] on icon at bounding box center [635, 546] width 19 height 19
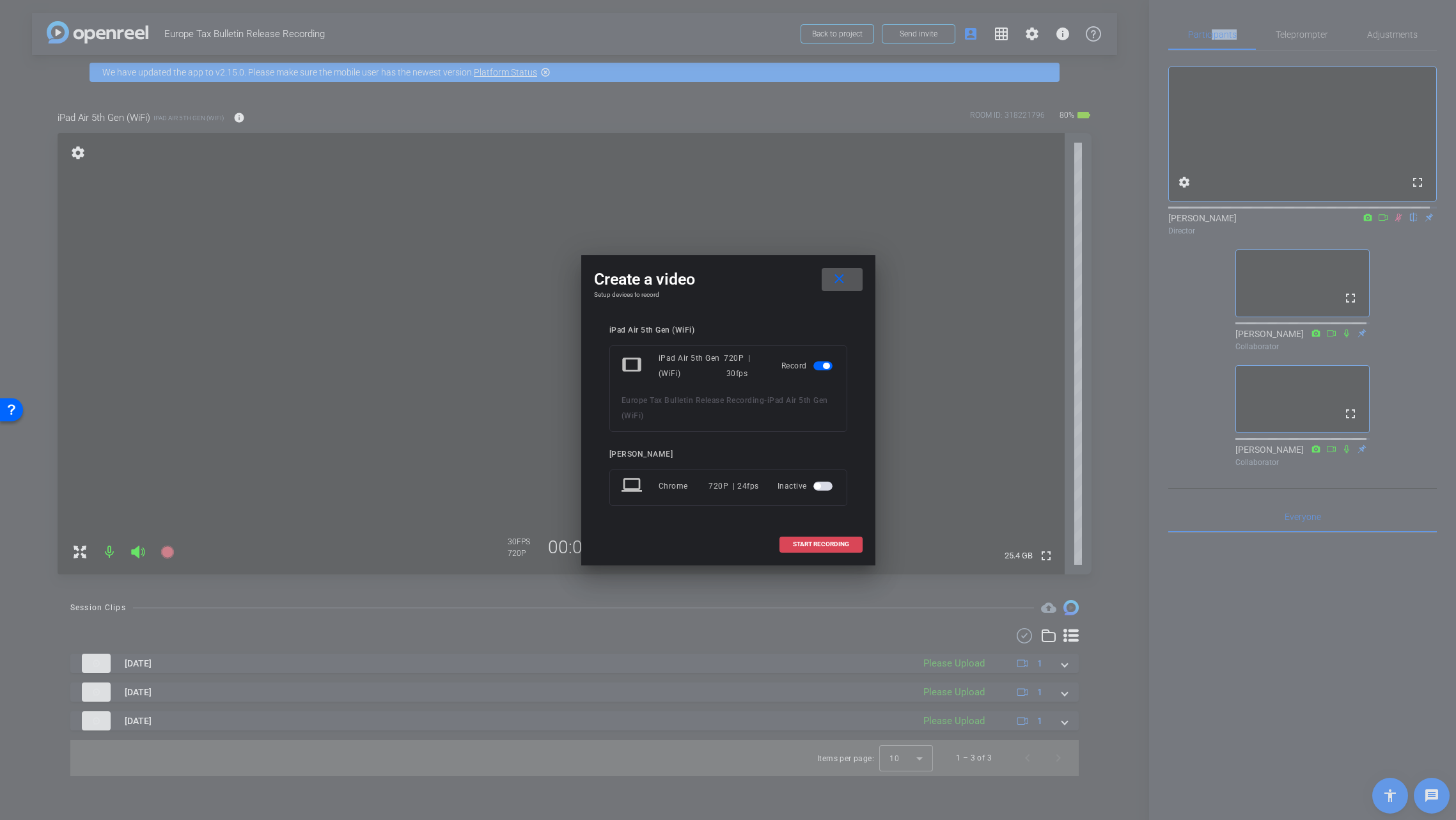
click at [816, 544] on span "START RECORDING" at bounding box center [820, 545] width 56 height 7
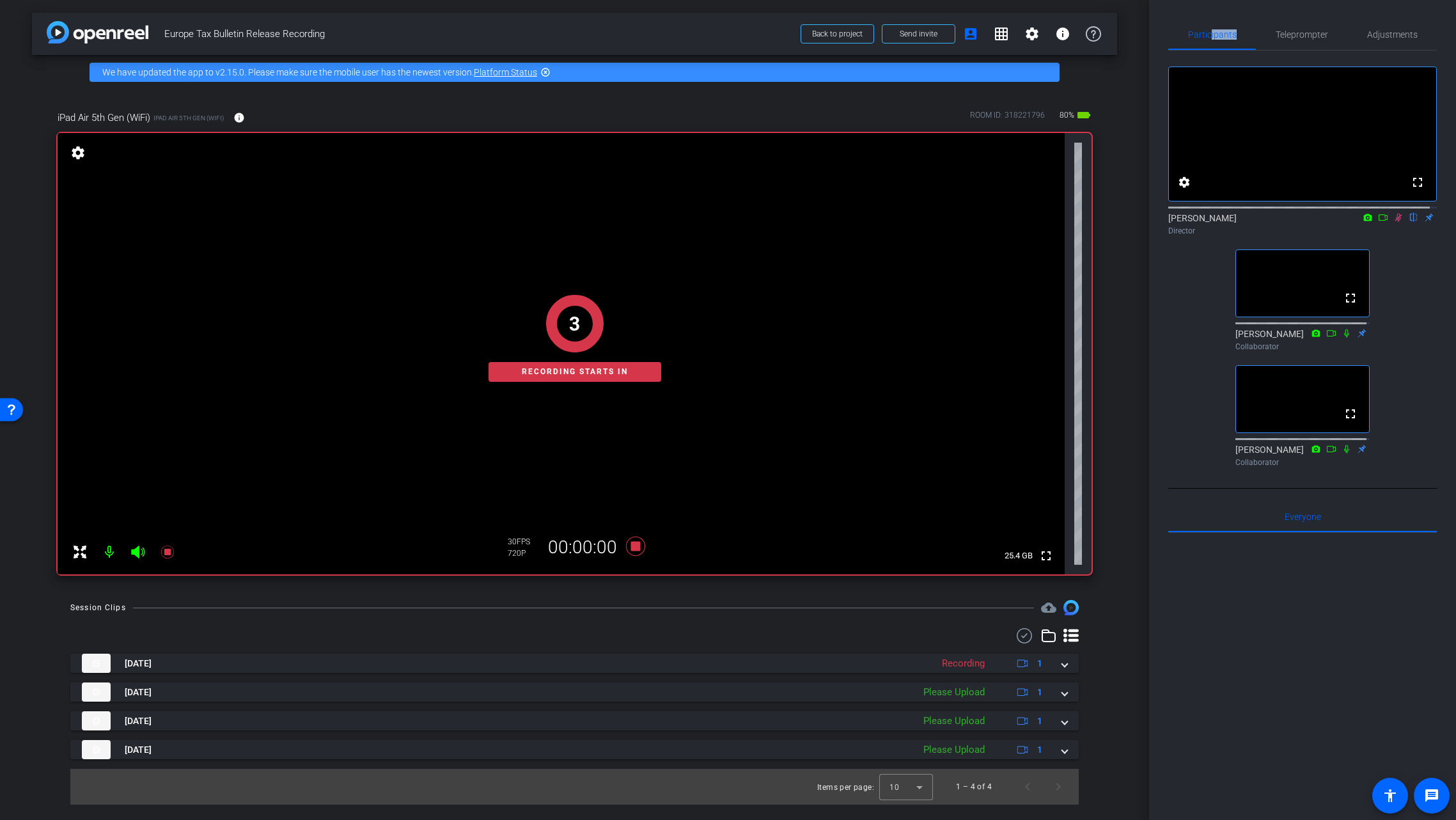
click at [1341, 454] on icon at bounding box center [1346, 448] width 10 height 9
click at [1268, 32] on div "Teleprompter" at bounding box center [1301, 34] width 91 height 31
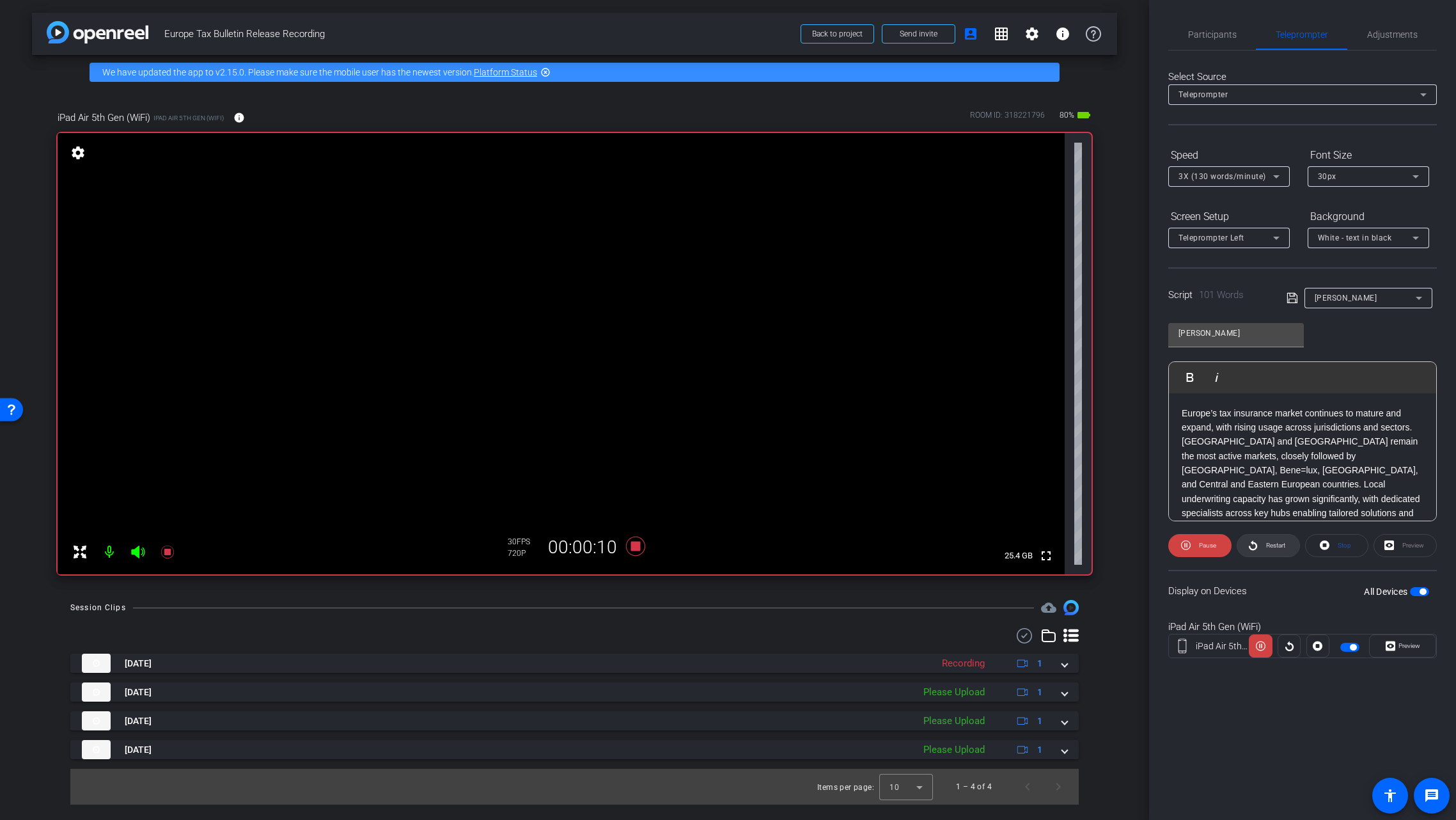
click at [1266, 543] on span "Restart" at bounding box center [1275, 546] width 19 height 7
click at [1219, 30] on span "Participants" at bounding box center [1213, 34] width 49 height 9
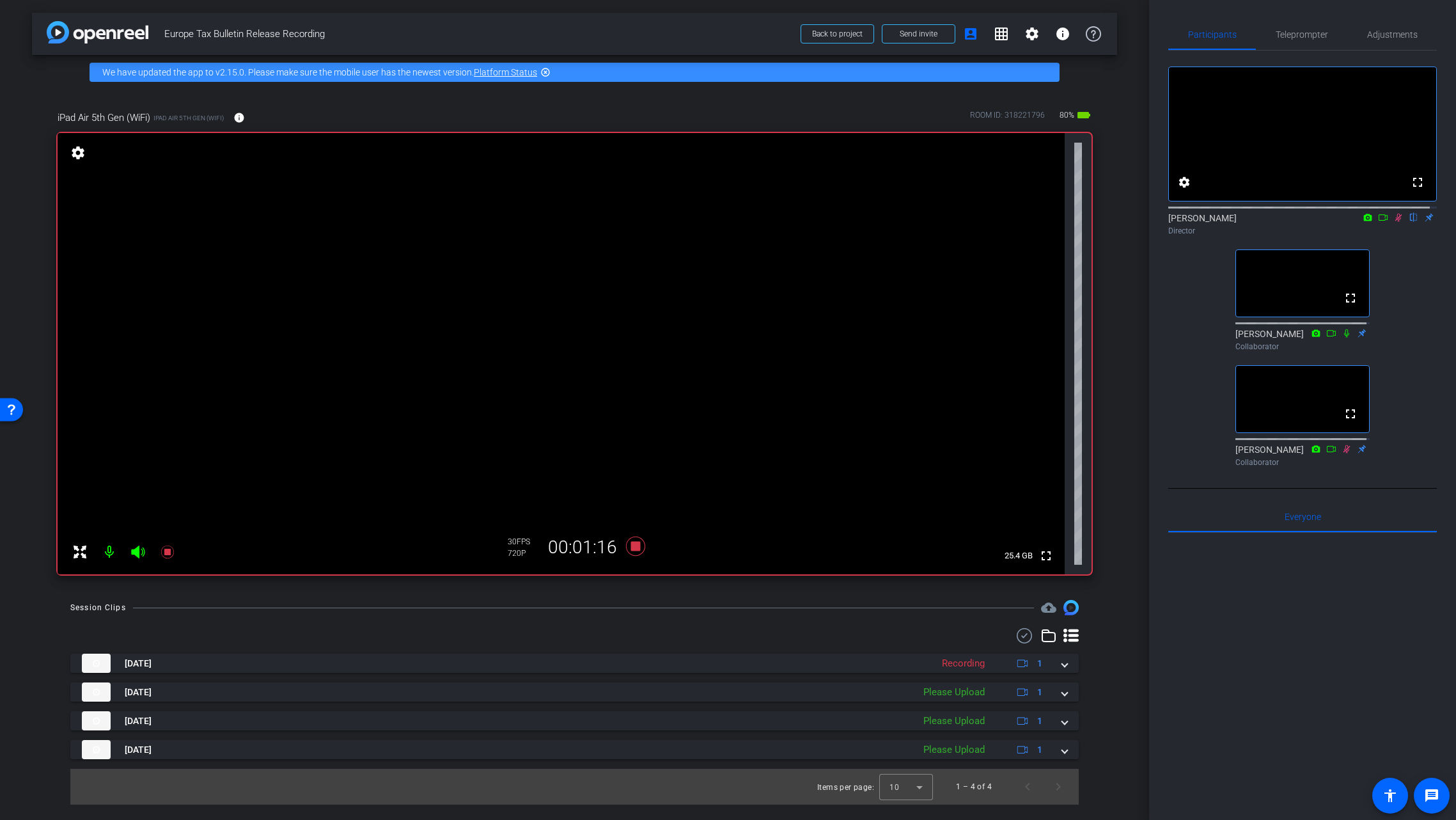
click at [1395, 222] on icon at bounding box center [1398, 218] width 7 height 8
click at [1396, 222] on icon at bounding box center [1398, 218] width 5 height 8
click at [640, 538] on icon at bounding box center [635, 546] width 19 height 19
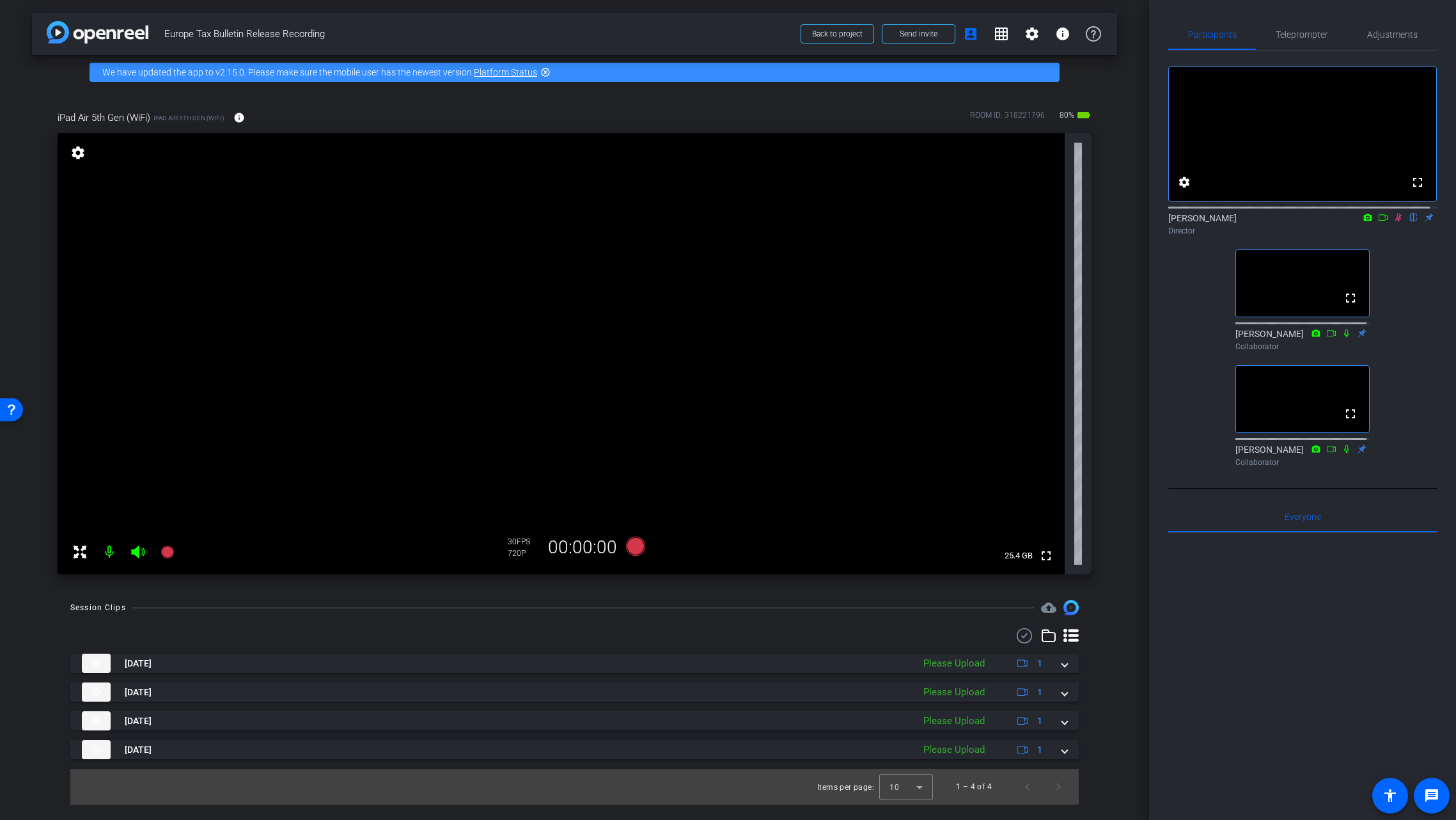
click at [1341, 454] on icon at bounding box center [1346, 448] width 10 height 9
click at [635, 549] on icon at bounding box center [635, 546] width 19 height 19
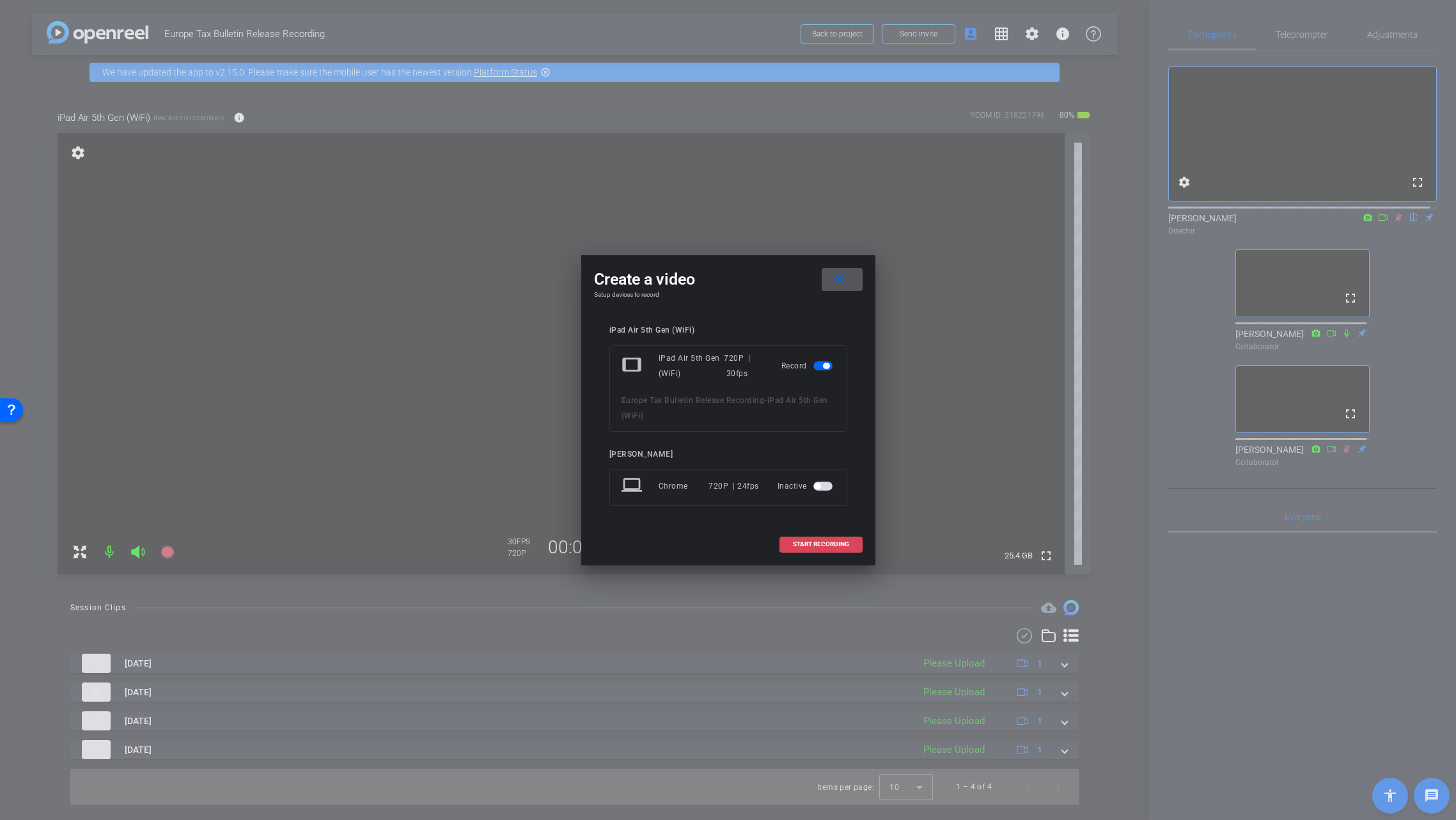
click at [845, 545] on span "START RECORDING" at bounding box center [820, 545] width 56 height 7
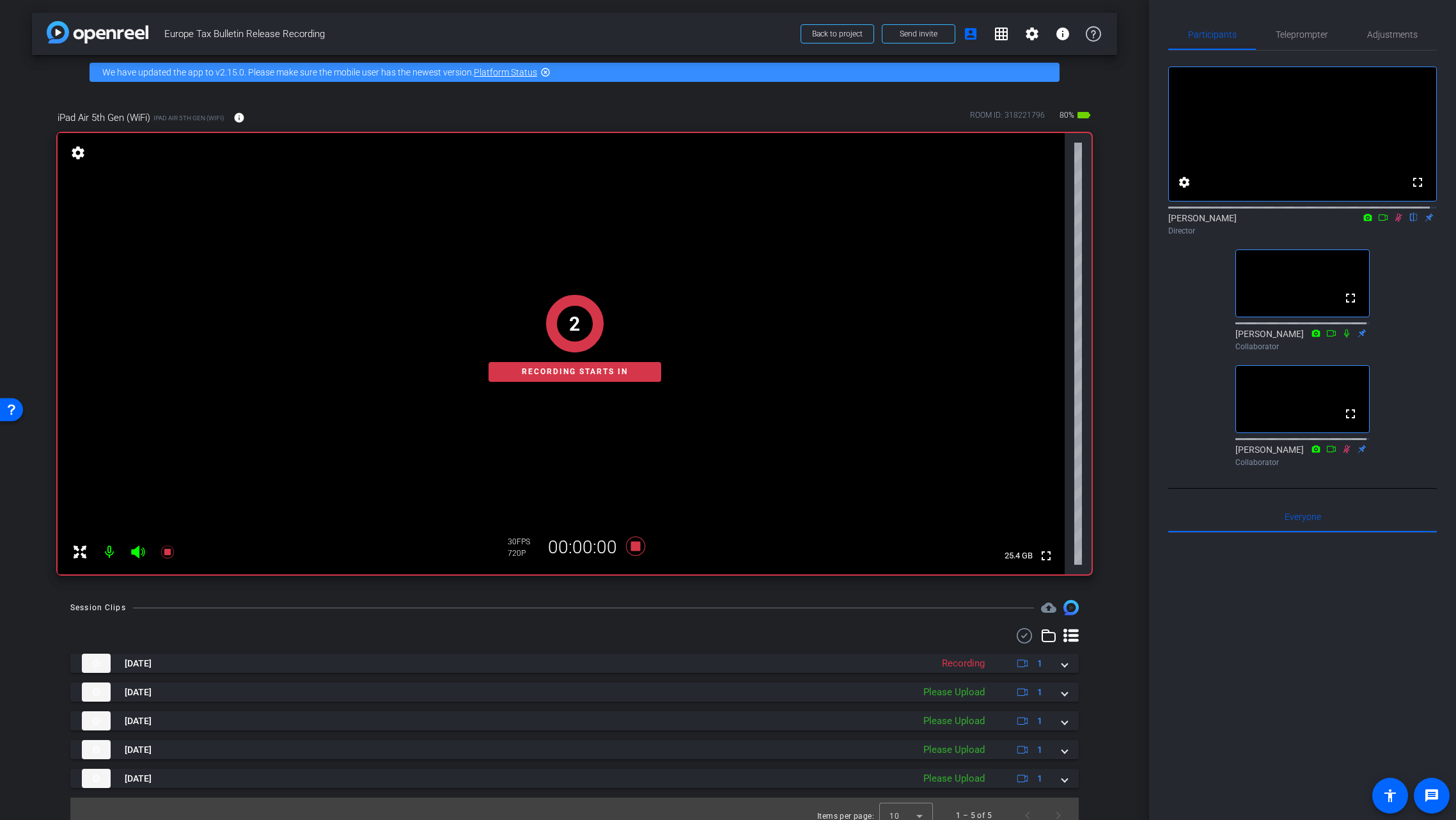
click at [1344, 337] on icon at bounding box center [1346, 333] width 5 height 8
click at [1293, 48] on span "Teleprompter" at bounding box center [1301, 34] width 53 height 31
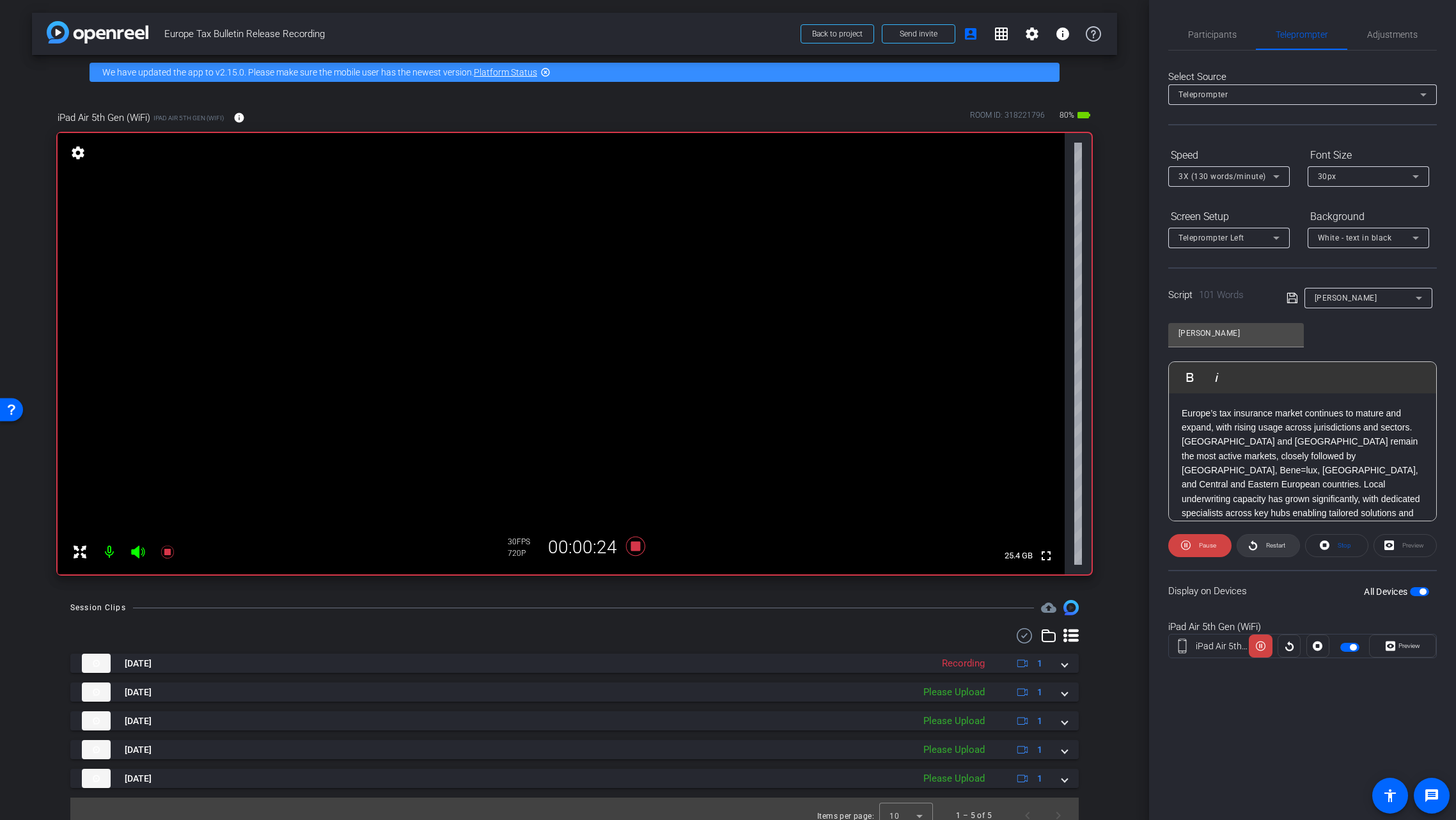
click at [1281, 549] on span "Restart" at bounding box center [1275, 546] width 19 height 7
click at [1208, 32] on span "Participants" at bounding box center [1213, 34] width 49 height 9
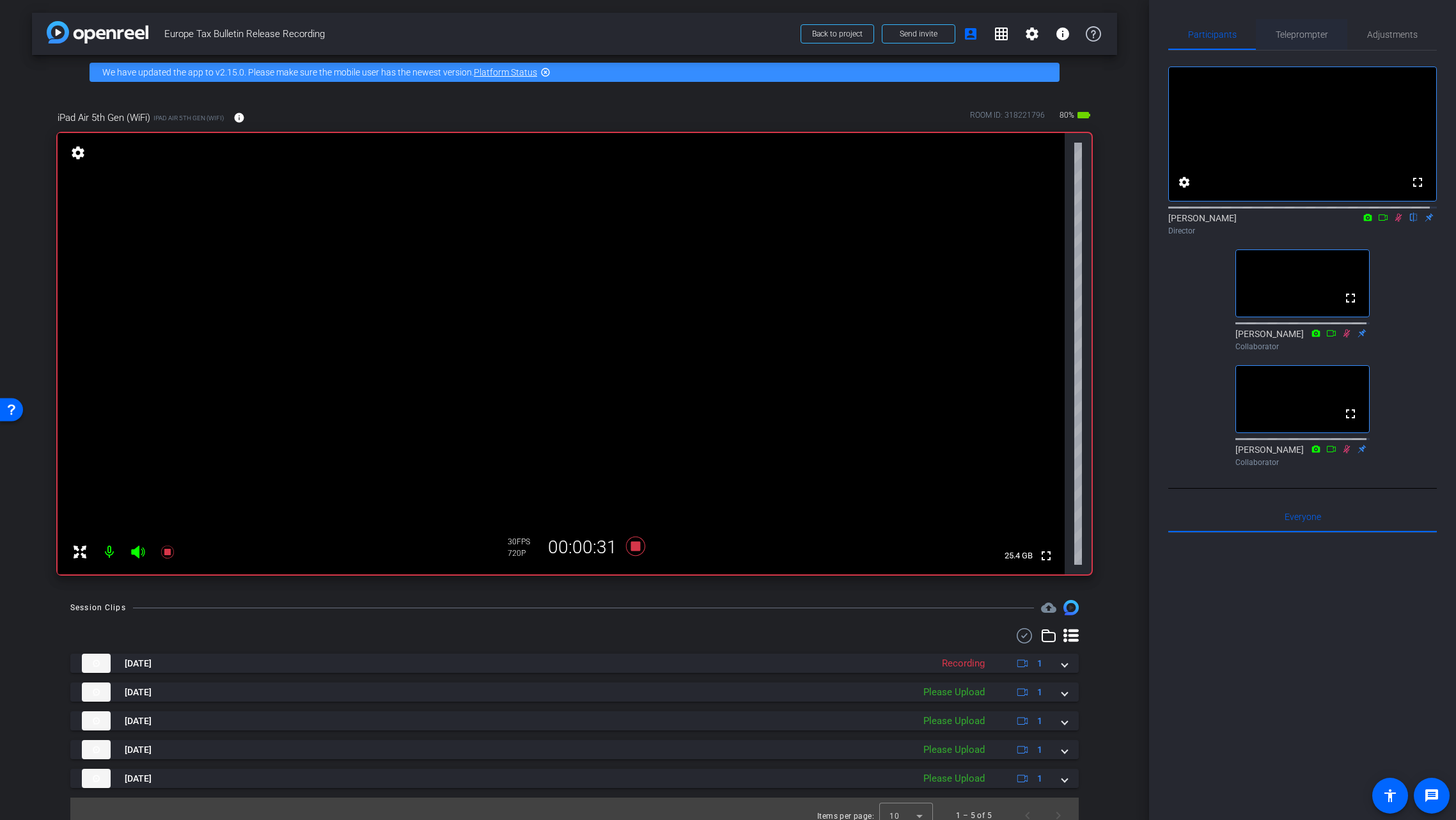
click at [1297, 42] on span "Teleprompter" at bounding box center [1301, 34] width 53 height 31
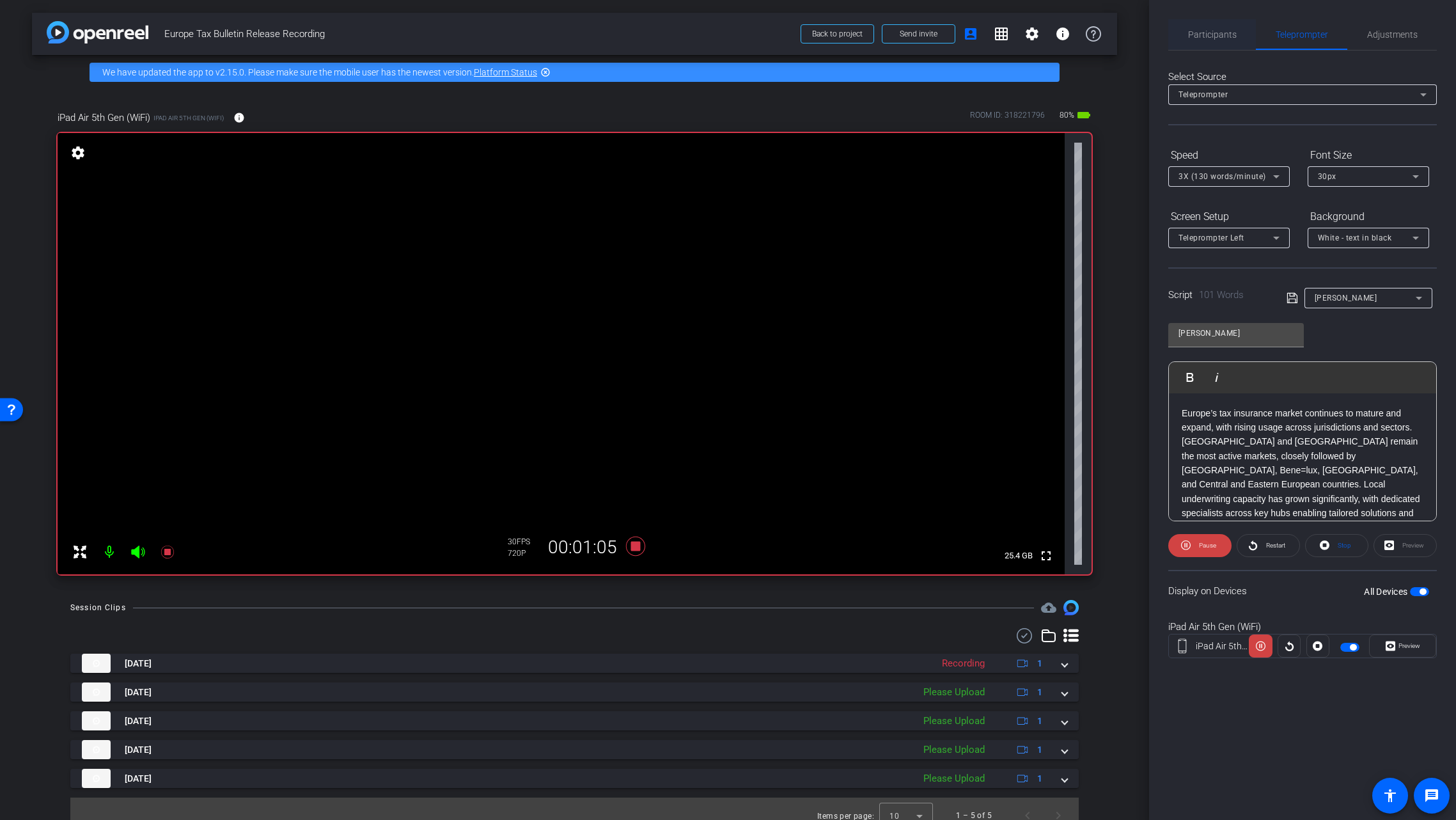
click at [1211, 32] on span "Participants" at bounding box center [1213, 34] width 49 height 9
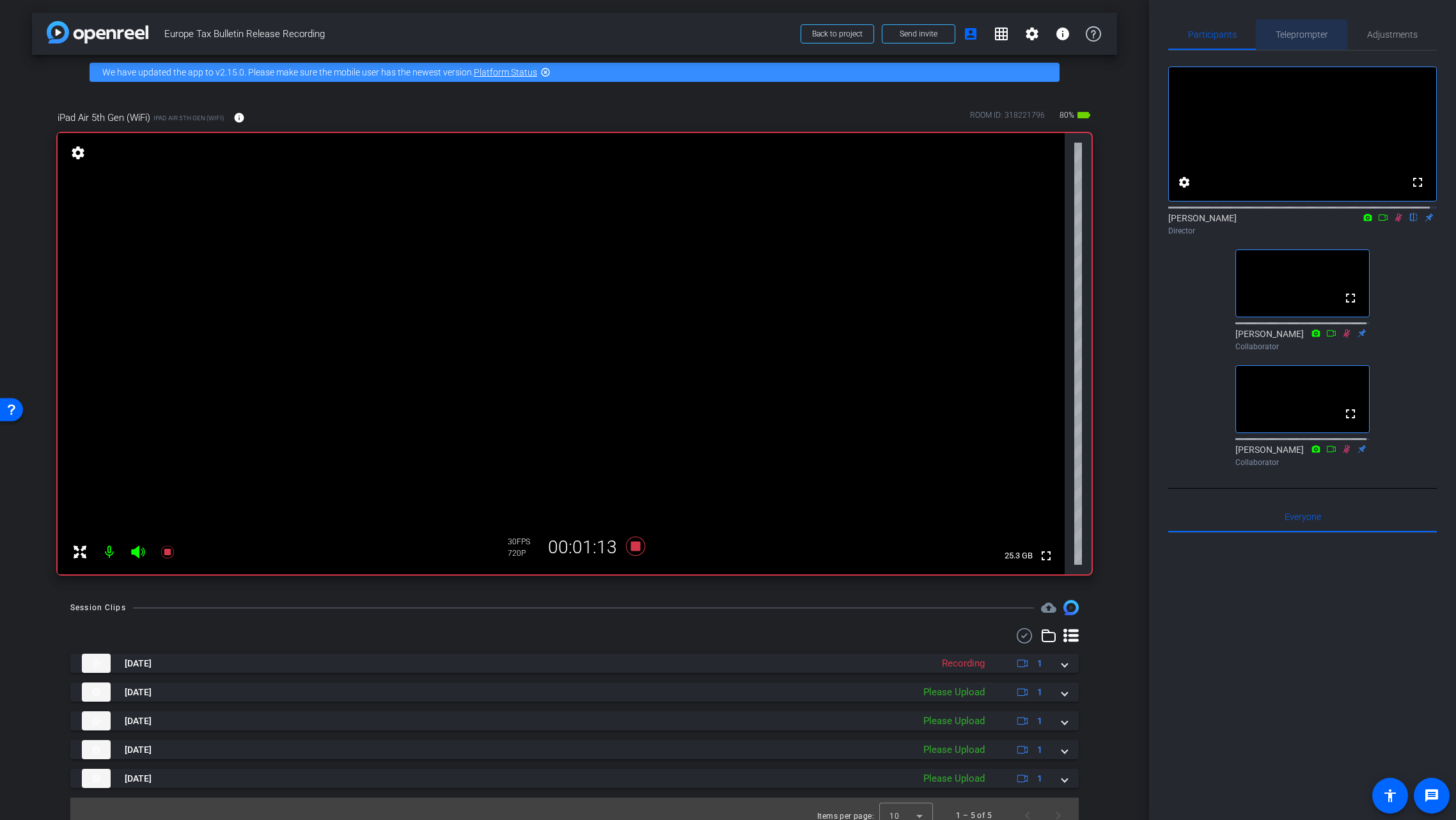
click at [1292, 37] on span "Teleprompter" at bounding box center [1301, 34] width 53 height 9
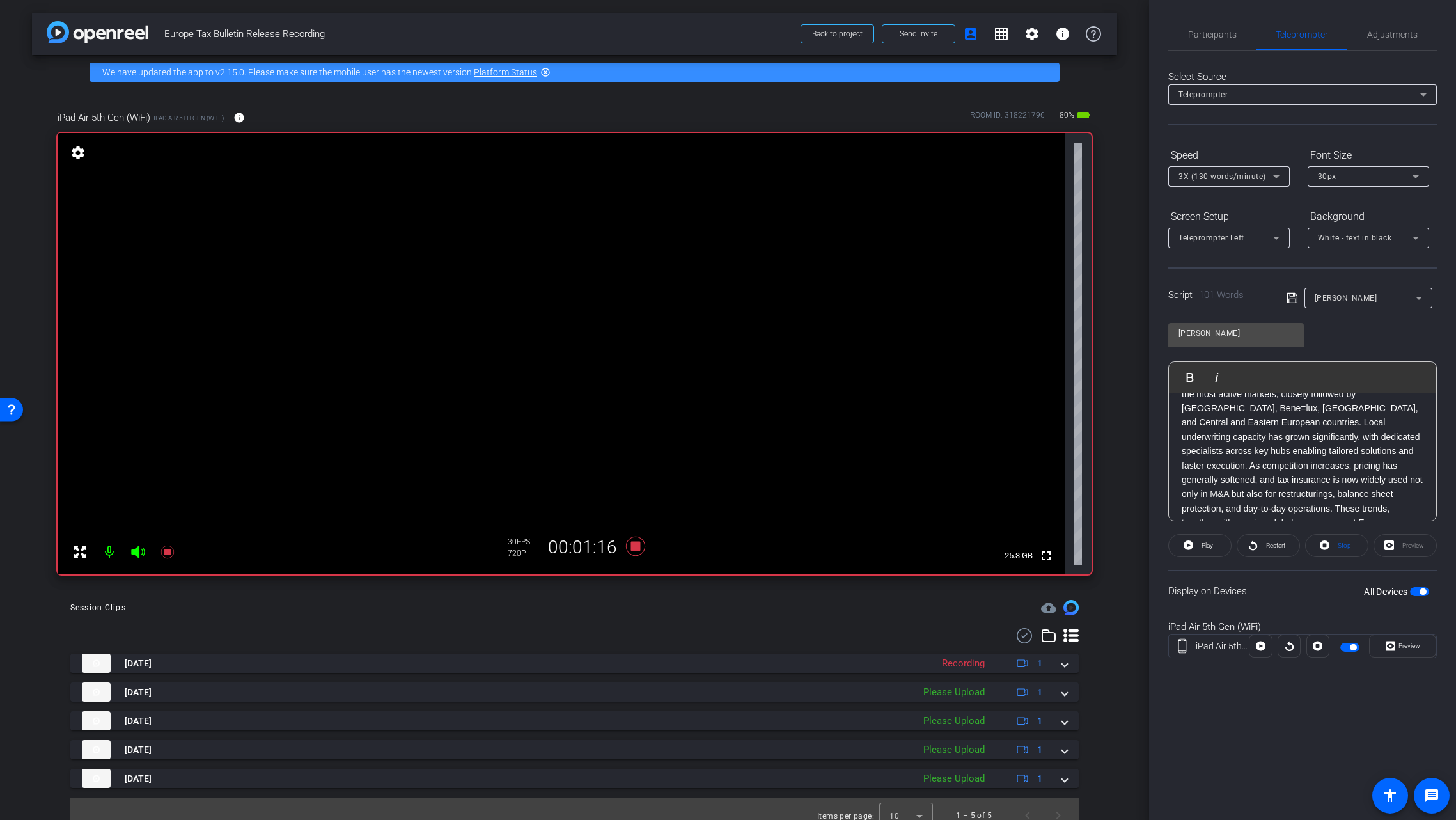
scroll to position [64, 0]
click at [1266, 544] on span "Restart" at bounding box center [1275, 546] width 19 height 7
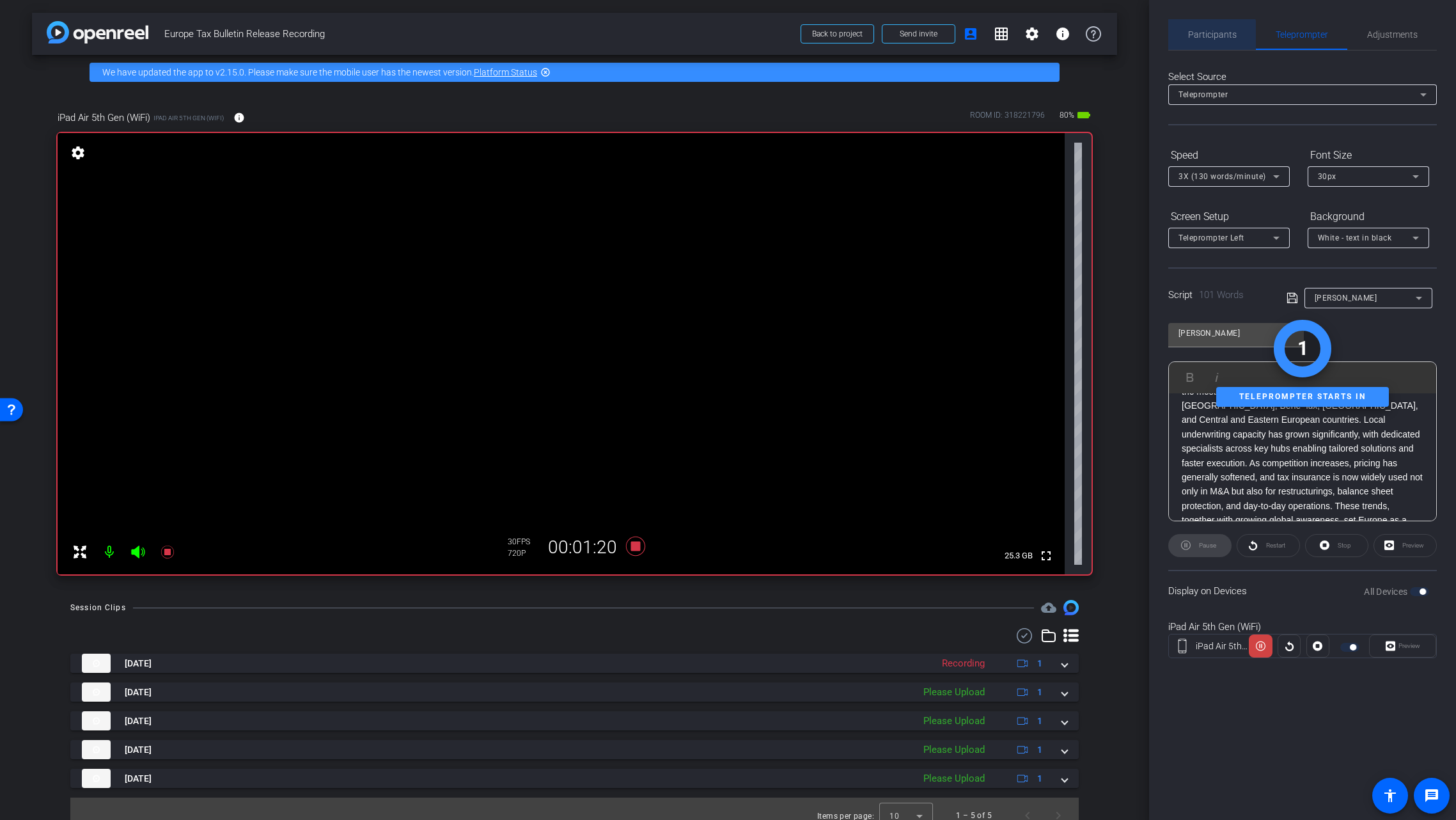
click at [1209, 34] on span "Participants" at bounding box center [1213, 34] width 49 height 9
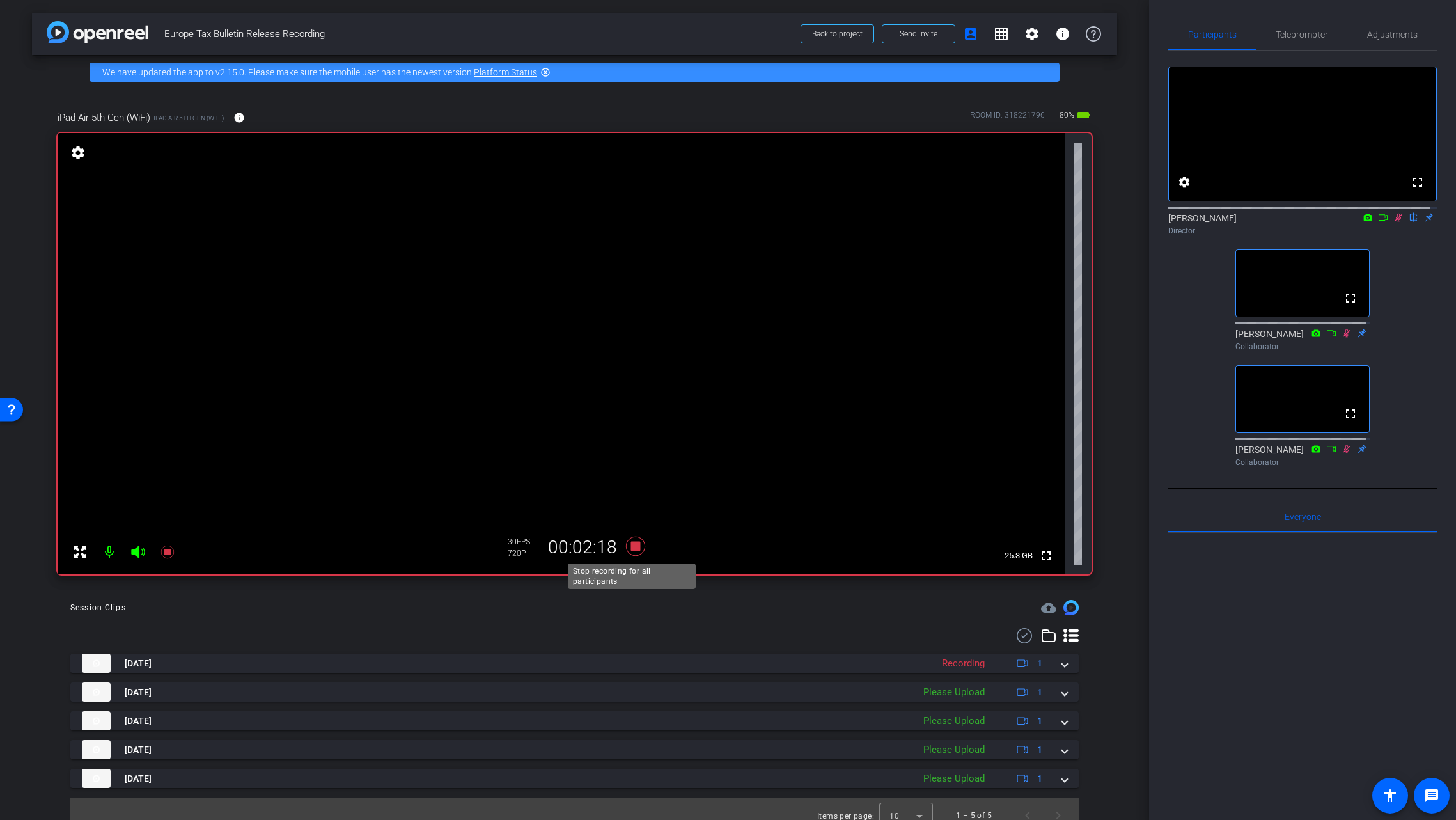
click at [633, 546] on icon at bounding box center [635, 546] width 19 height 19
